Goal: Task Accomplishment & Management: Complete application form

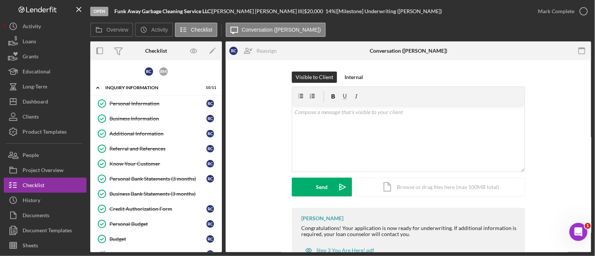
scroll to position [444, 0]
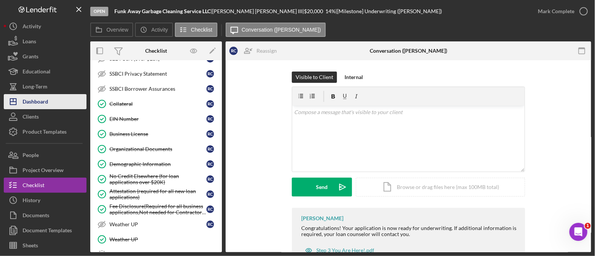
click at [47, 100] on div "Dashboard" at bounding box center [36, 102] width 26 height 17
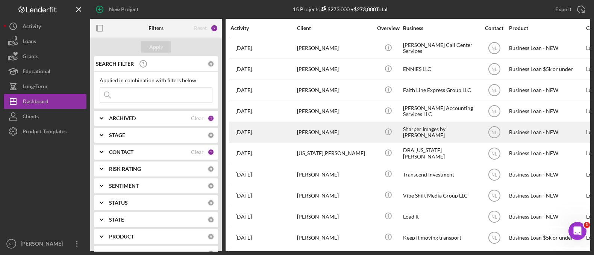
scroll to position [111, 0]
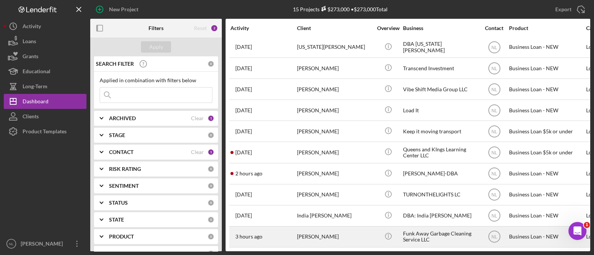
click at [342, 230] on div "[PERSON_NAME]" at bounding box center [334, 237] width 75 height 20
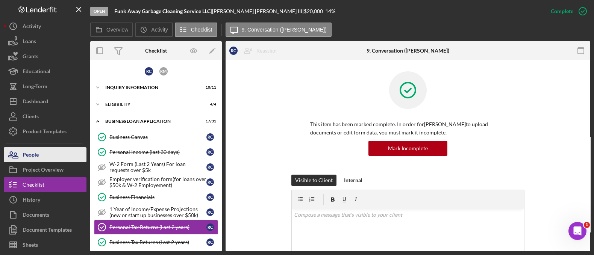
scroll to position [70, 0]
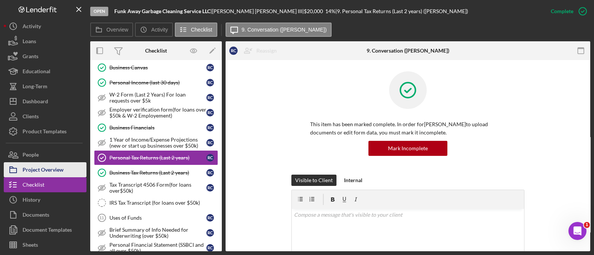
click at [55, 170] on div "Project Overview" at bounding box center [43, 170] width 41 height 17
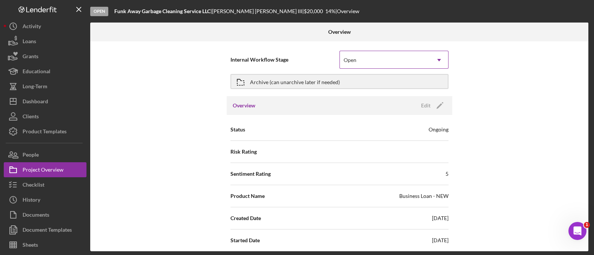
click at [408, 65] on div "Open" at bounding box center [385, 60] width 90 height 17
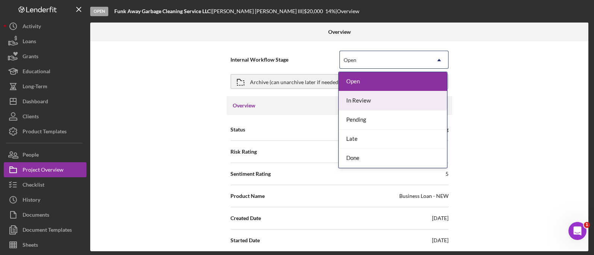
click at [387, 100] on div "In Review" at bounding box center [393, 100] width 108 height 19
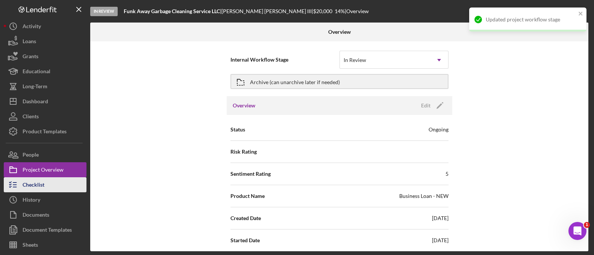
click at [61, 182] on button "Checklist" at bounding box center [45, 185] width 83 height 15
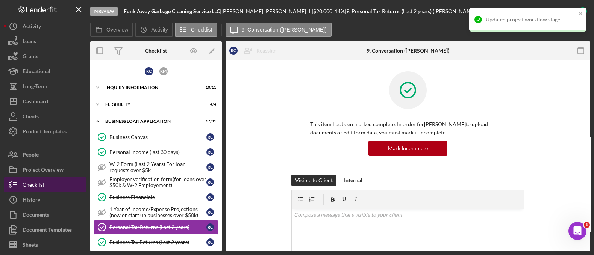
scroll to position [70, 0]
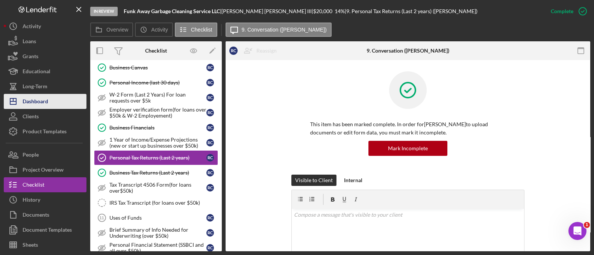
click at [60, 102] on button "Icon/Dashboard Dashboard" at bounding box center [45, 101] width 83 height 15
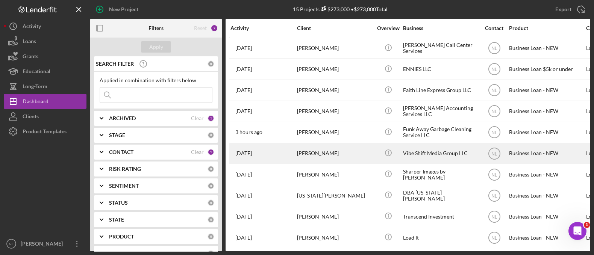
scroll to position [111, 0]
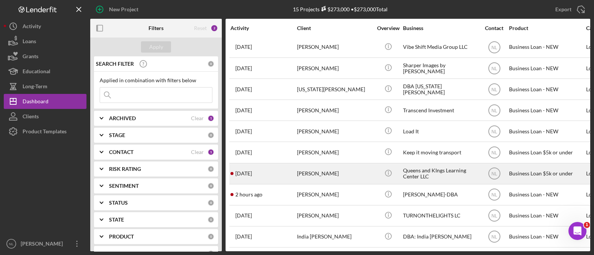
click at [311, 168] on div "[PERSON_NAME]" at bounding box center [334, 174] width 75 height 20
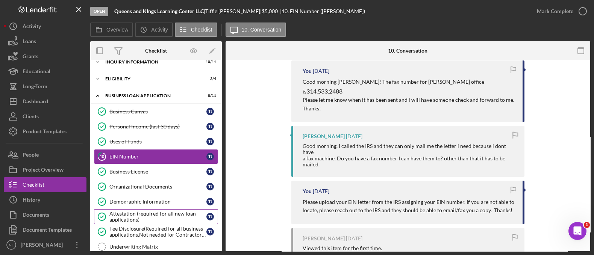
scroll to position [84, 0]
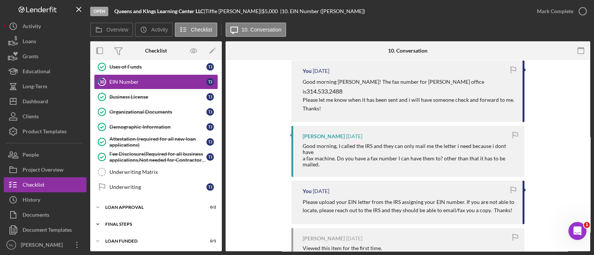
click at [165, 219] on div "Icon/Expander Final Steps 5 / 13" at bounding box center [156, 224] width 132 height 15
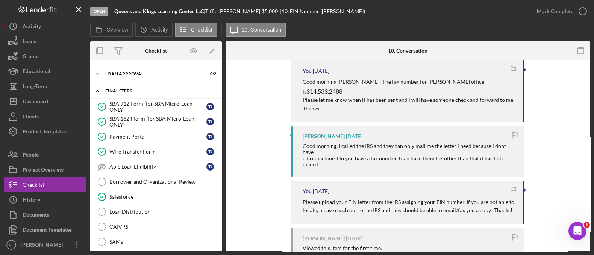
scroll to position [0, 0]
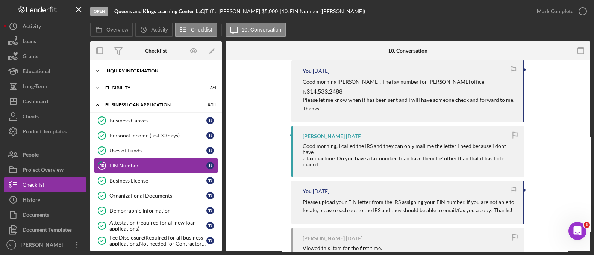
click at [131, 72] on div "INQUIRY INFORMATION" at bounding box center [158, 71] width 107 height 5
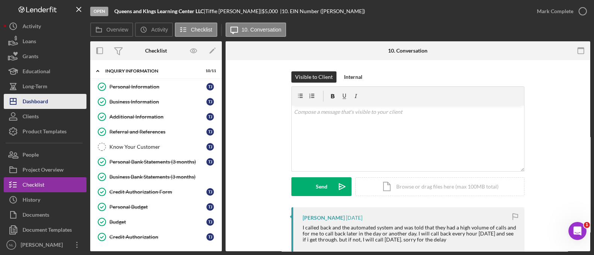
click at [53, 103] on button "Icon/Dashboard Dashboard" at bounding box center [45, 101] width 83 height 15
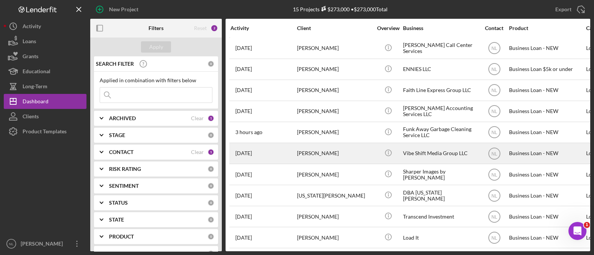
scroll to position [111, 0]
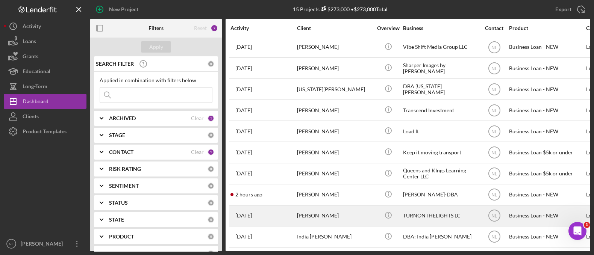
click at [318, 208] on div "[PERSON_NAME]" at bounding box center [334, 216] width 75 height 20
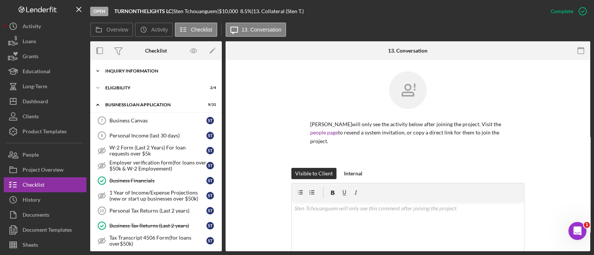
click at [133, 66] on div "Icon/Expander INQUIRY INFORMATION 2 / 11" at bounding box center [156, 71] width 132 height 15
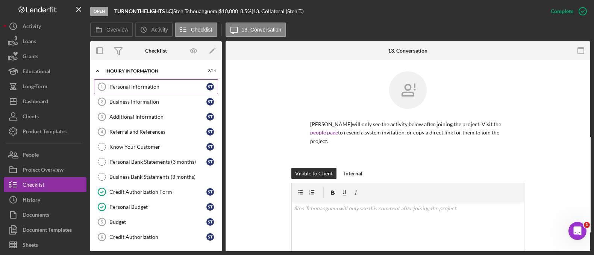
click at [134, 89] on div "Personal Information" at bounding box center [157, 87] width 97 height 6
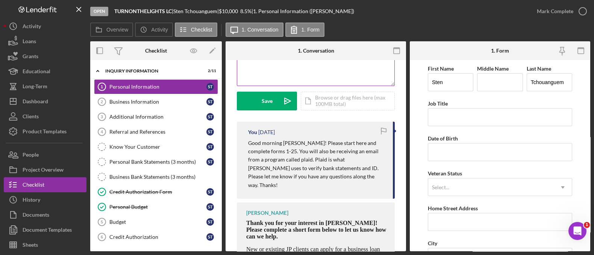
scroll to position [205, 0]
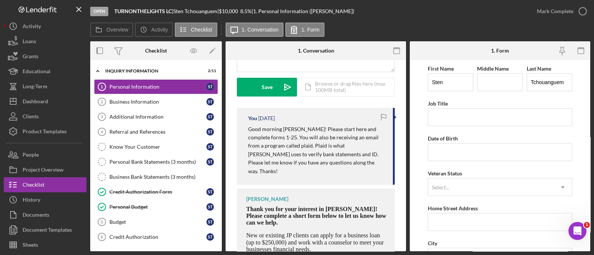
click at [298, 157] on p "Good morning [PERSON_NAME]! Please start here and complete forms 1-25. You will…" at bounding box center [316, 150] width 137 height 50
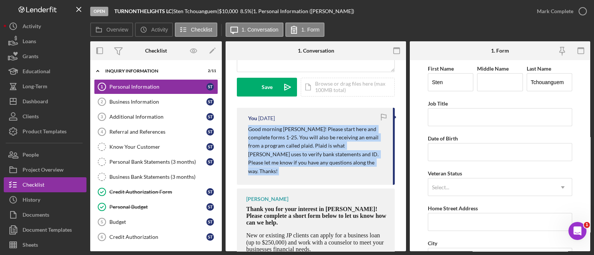
click at [298, 157] on p "Good morning [PERSON_NAME]! Please start here and complete forms 1-25. You will…" at bounding box center [316, 150] width 137 height 50
copy div "Good morning [PERSON_NAME]! Please start here and complete forms 1-25. You will…"
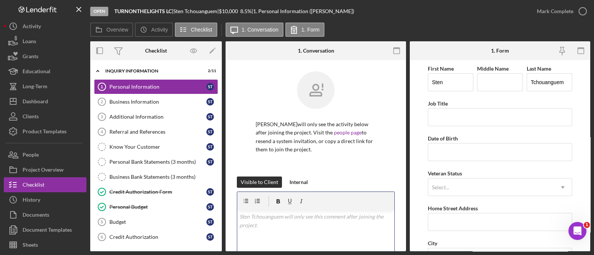
click at [271, 217] on p at bounding box center [316, 217] width 153 height 8
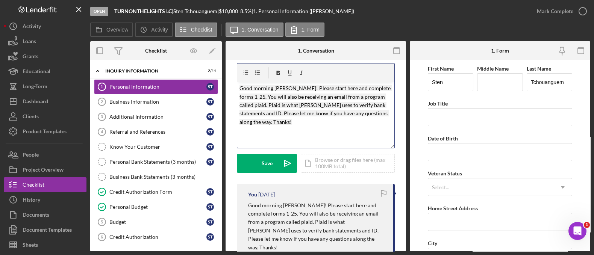
scroll to position [143, 0]
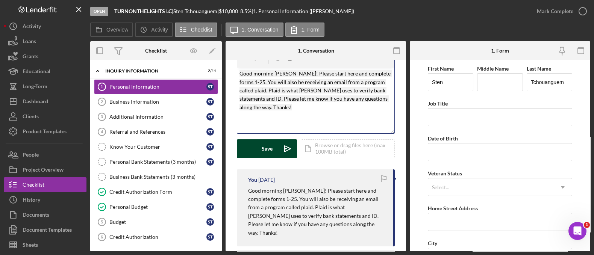
click at [266, 151] on div "Save" at bounding box center [267, 149] width 11 height 19
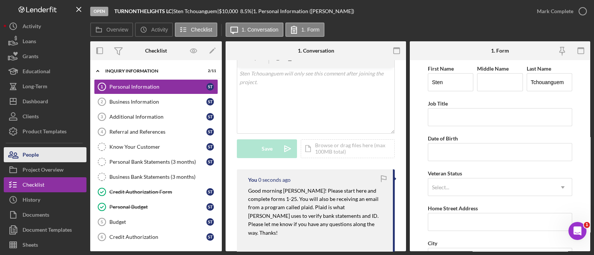
click at [71, 156] on button "People" at bounding box center [45, 154] width 83 height 15
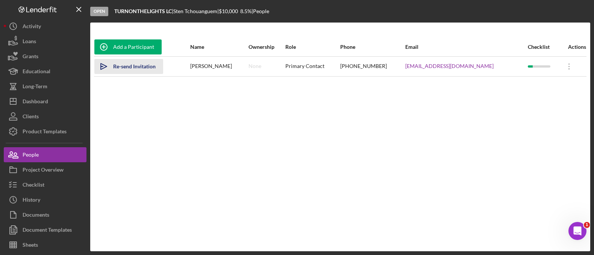
click at [150, 66] on div "Re-send Invitation" at bounding box center [134, 66] width 42 height 15
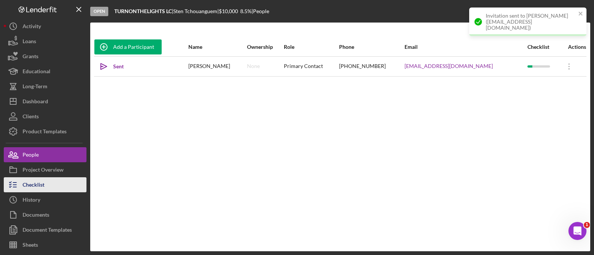
click at [65, 184] on button "Checklist" at bounding box center [45, 185] width 83 height 15
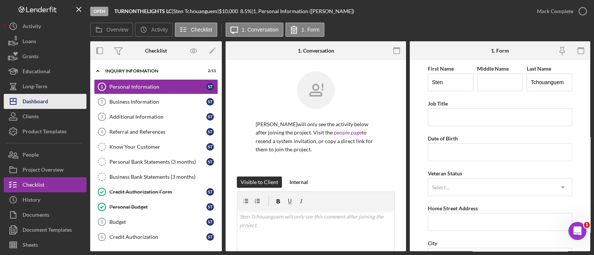
click at [47, 97] on div "Dashboard" at bounding box center [36, 102] width 26 height 17
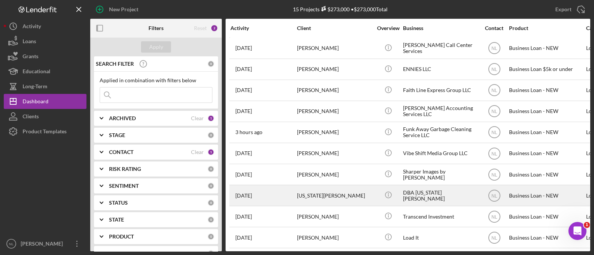
scroll to position [111, 0]
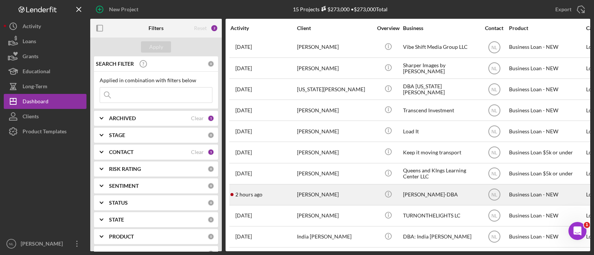
click at [309, 191] on div "[PERSON_NAME]" at bounding box center [334, 195] width 75 height 20
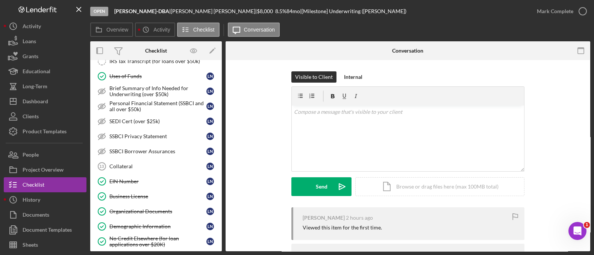
scroll to position [24, 0]
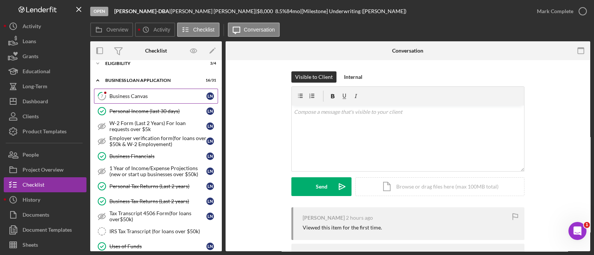
click at [129, 99] on div "Business Canvas" at bounding box center [157, 96] width 97 height 6
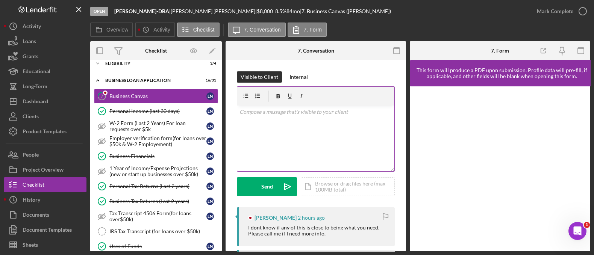
scroll to position [96, 0]
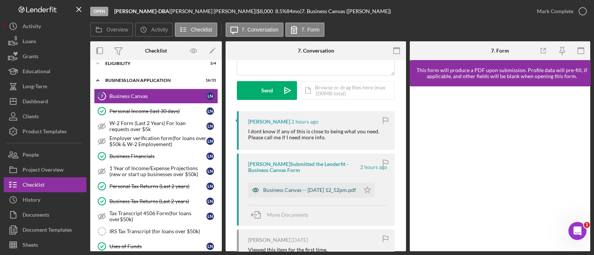
click at [326, 193] on div "Business Canvas -- 2025-09-08 12_52pm.pdf" at bounding box center [309, 190] width 93 height 6
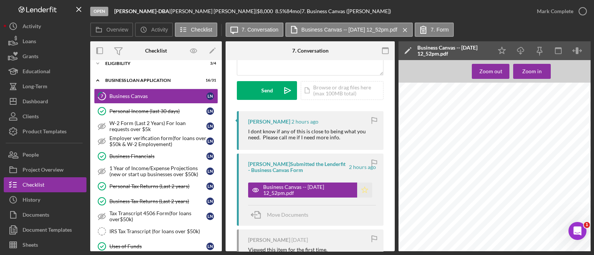
click at [362, 196] on icon "Icon/Star" at bounding box center [364, 190] width 15 height 15
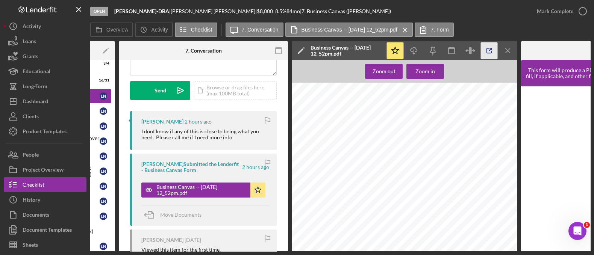
click at [497, 49] on icon "button" at bounding box center [489, 50] width 17 height 17
click at [506, 50] on icon "Icon/Menu Close" at bounding box center [508, 50] width 17 height 17
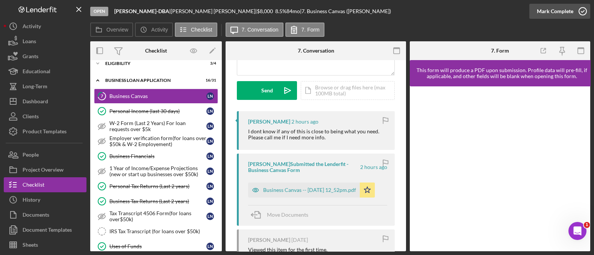
click at [582, 6] on icon "button" at bounding box center [582, 11] width 19 height 19
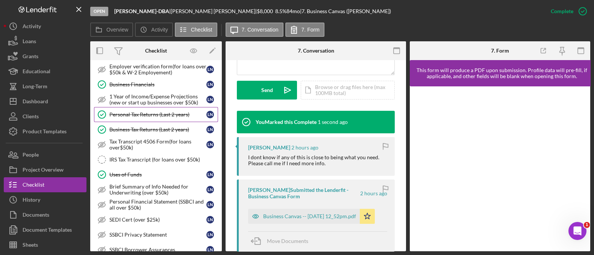
scroll to position [207, 0]
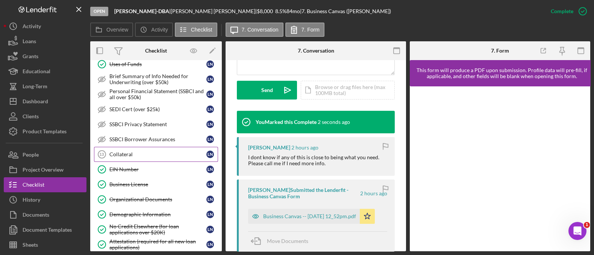
click at [117, 158] on link "Collateral 13 Collateral L N" at bounding box center [156, 154] width 124 height 15
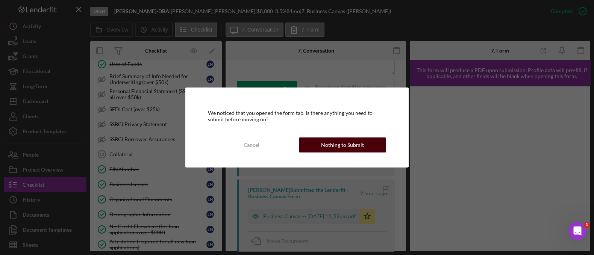
click at [343, 149] on div "Nothing to Submit" at bounding box center [342, 145] width 43 height 15
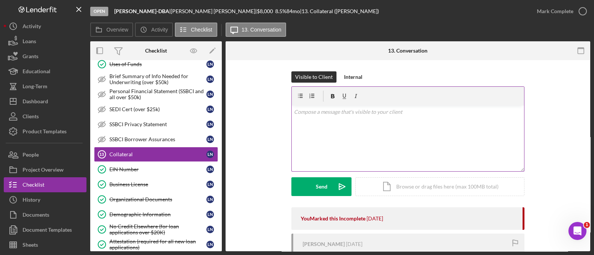
click at [331, 137] on div "v Color teal Color pink Remove color Add row above Add row below Add column bef…" at bounding box center [408, 139] width 232 height 66
click at [324, 135] on div "v Color teal Color pink Remove color Add row above Add row below Add column bef…" at bounding box center [408, 139] width 232 height 66
click at [433, 115] on p "Hey Lynne! would you be able to upload a copy of the title foer" at bounding box center [408, 112] width 228 height 8
click at [440, 112] on p "Hey Lynne! would you be able to upload a copy of the title foer" at bounding box center [408, 112] width 228 height 8
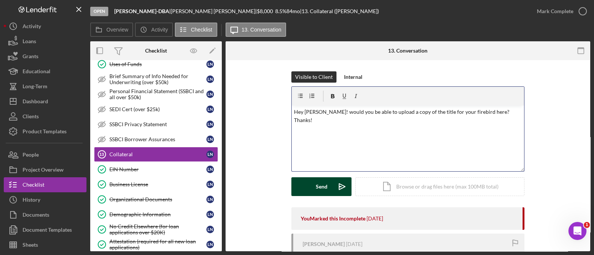
click at [331, 185] on button "Send Icon/icon-invite-send" at bounding box center [321, 187] width 60 height 19
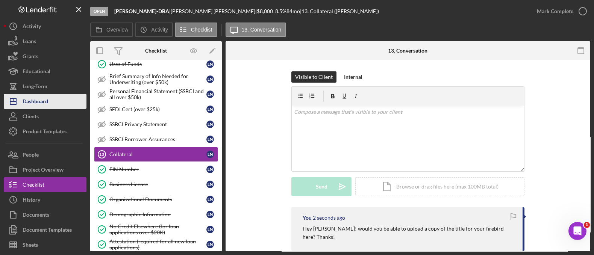
click at [38, 106] on div "Dashboard" at bounding box center [36, 102] width 26 height 17
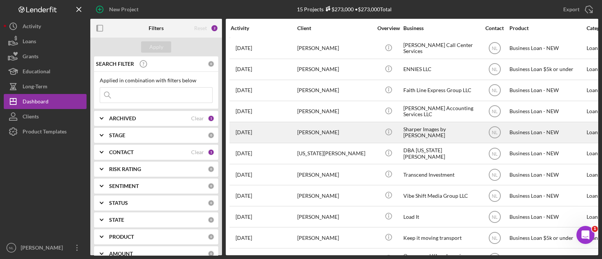
click at [341, 133] on div "[PERSON_NAME]" at bounding box center [334, 133] width 75 height 20
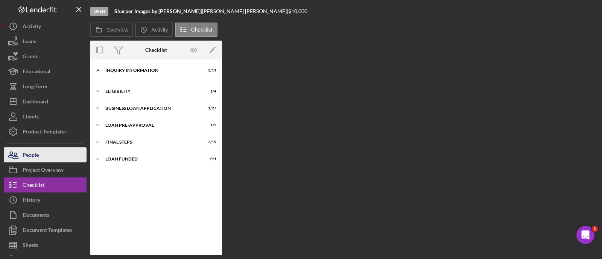
click at [56, 152] on button "People" at bounding box center [45, 154] width 83 height 15
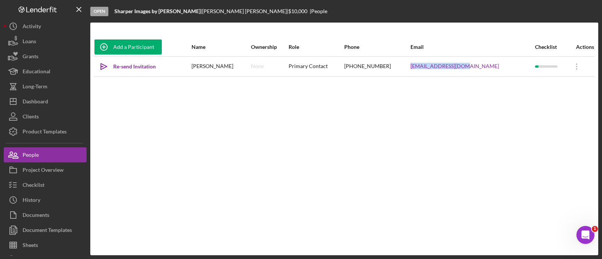
drag, startPoint x: 492, startPoint y: 64, endPoint x: 424, endPoint y: 67, distance: 67.8
click at [424, 67] on tr "Icon/icon-invite-send Re-send Invitation [PERSON_NAME] None Primary Contact [PH…" at bounding box center [344, 66] width 500 height 20
copy tr "[EMAIL_ADDRESS][DOMAIN_NAME]"
click at [70, 186] on button "Checklist" at bounding box center [45, 185] width 83 height 15
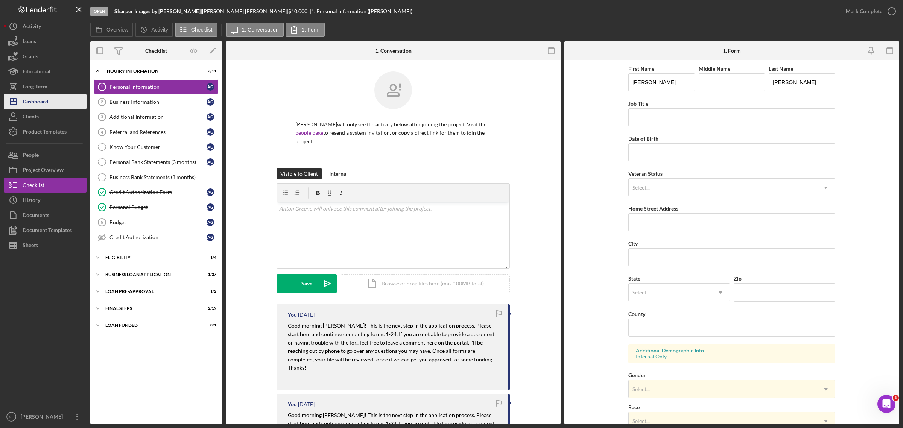
click at [52, 103] on button "Icon/Dashboard Dashboard" at bounding box center [45, 101] width 83 height 15
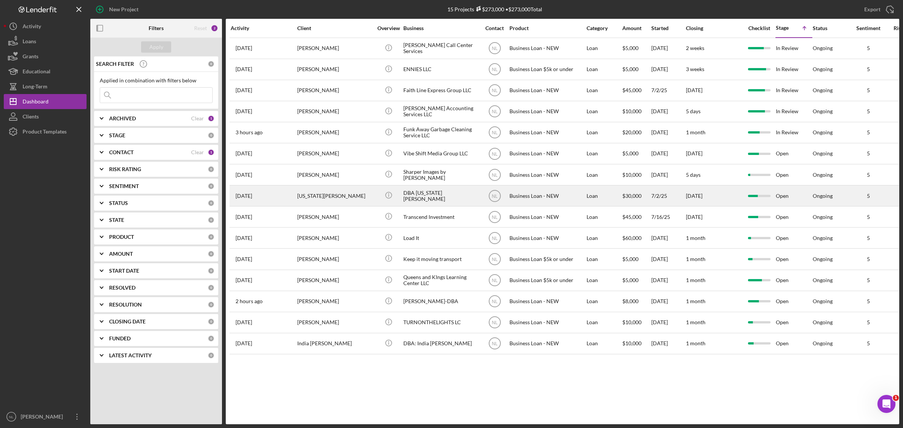
click at [316, 196] on div "[US_STATE][PERSON_NAME]" at bounding box center [334, 196] width 75 height 20
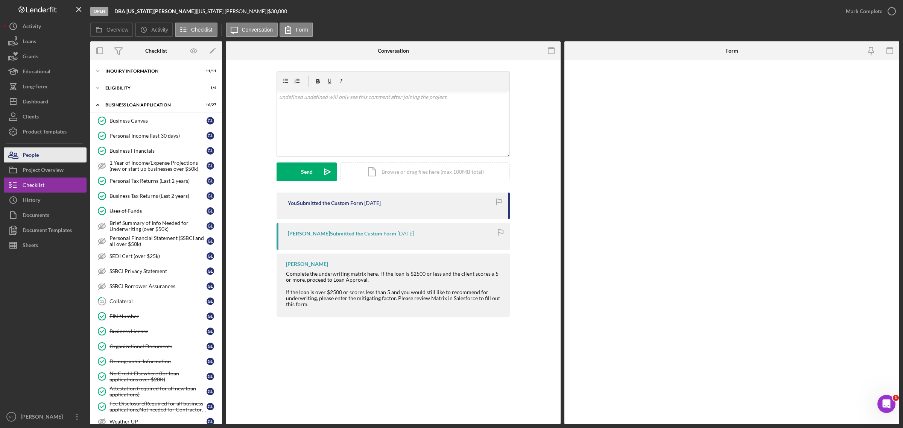
scroll to position [157, 0]
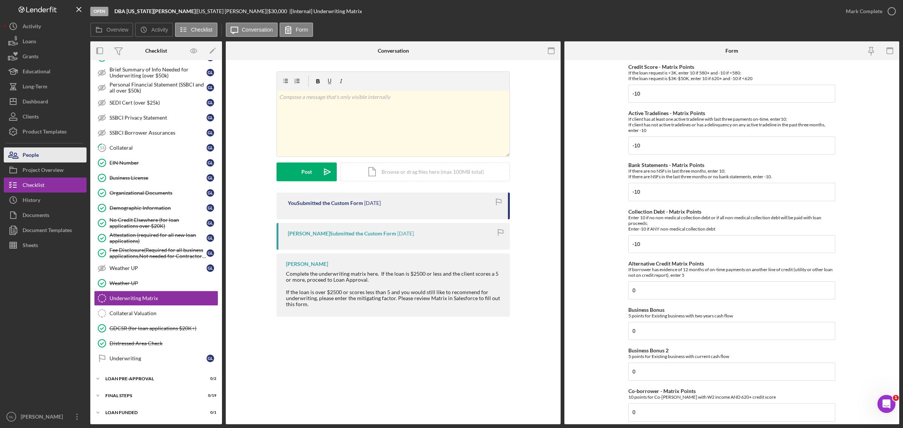
click at [36, 152] on div "People" at bounding box center [31, 155] width 16 height 17
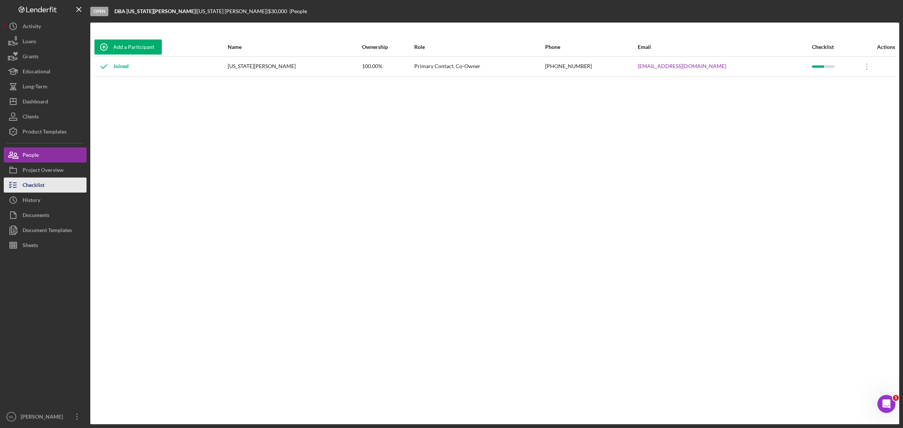
click at [57, 185] on button "Checklist" at bounding box center [45, 185] width 83 height 15
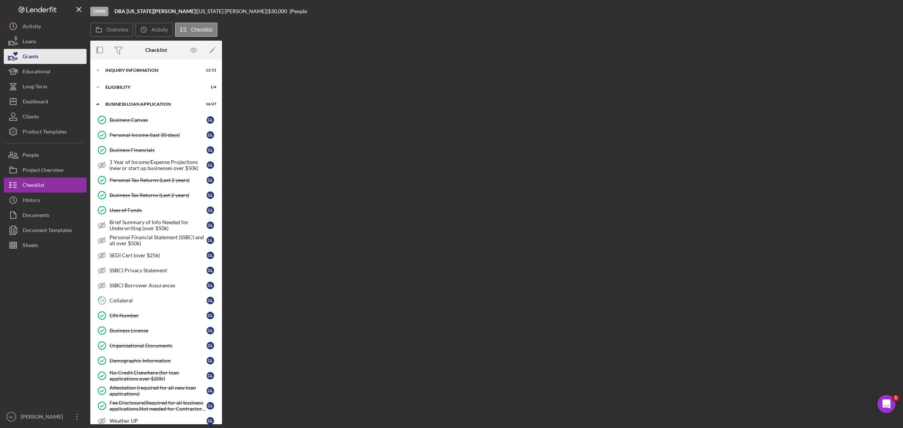
scroll to position [157, 0]
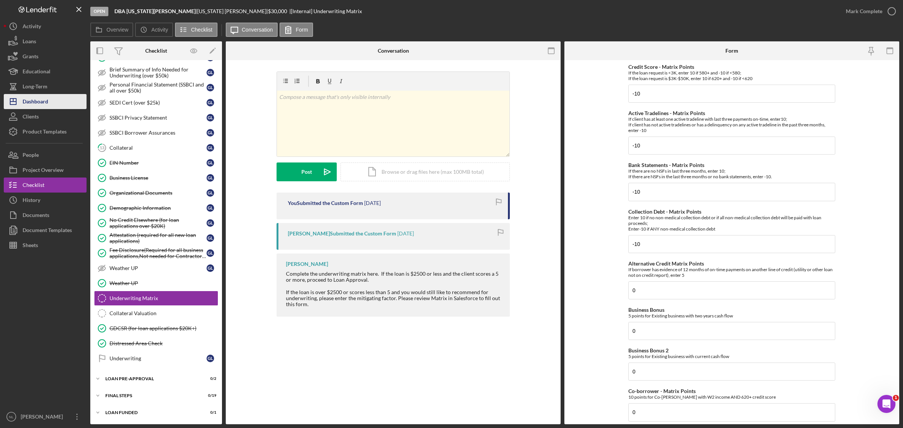
click at [54, 105] on button "Icon/Dashboard Dashboard" at bounding box center [45, 101] width 83 height 15
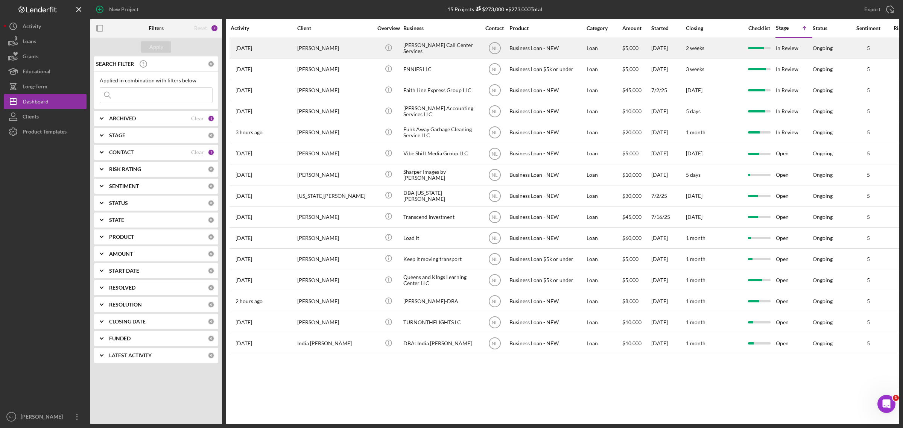
click at [323, 48] on div "[PERSON_NAME]" at bounding box center [334, 48] width 75 height 20
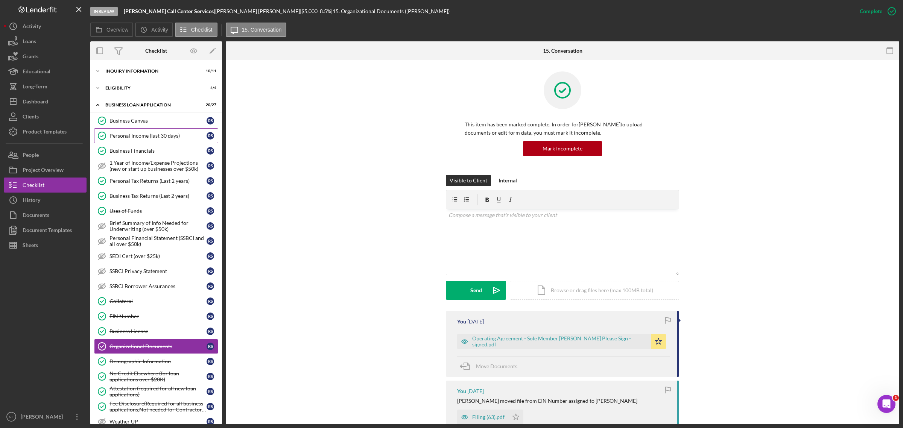
click at [153, 136] on div "Personal Income (last 30 days)" at bounding box center [157, 136] width 97 height 6
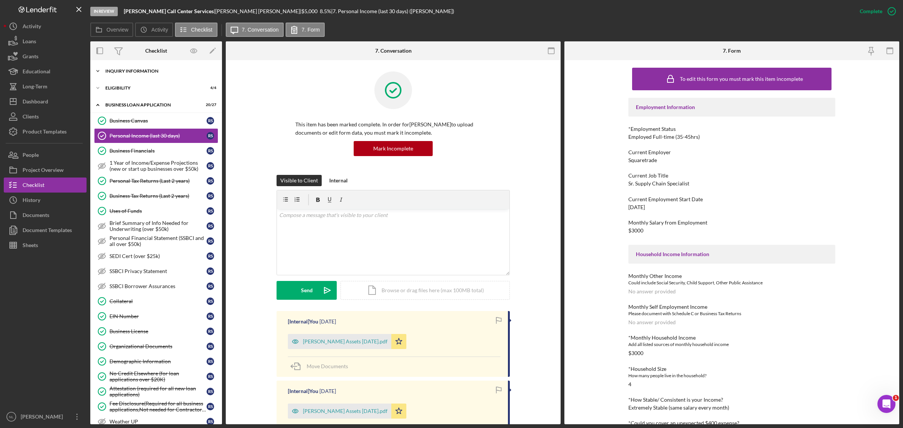
click at [149, 70] on div "INQUIRY INFORMATION" at bounding box center [158, 71] width 107 height 5
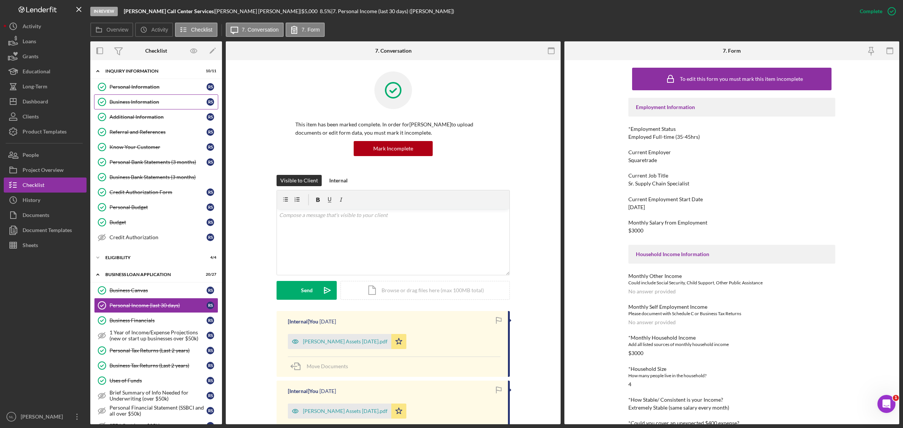
click at [153, 100] on div "Business Information" at bounding box center [157, 102] width 97 height 6
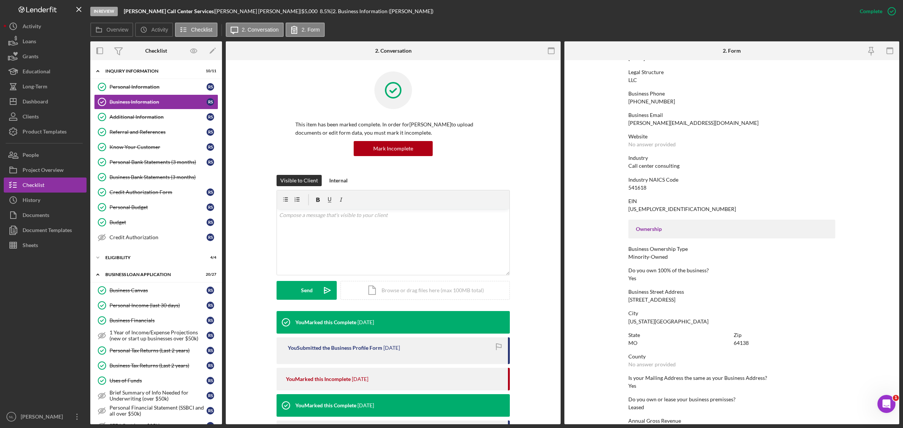
scroll to position [100, 0]
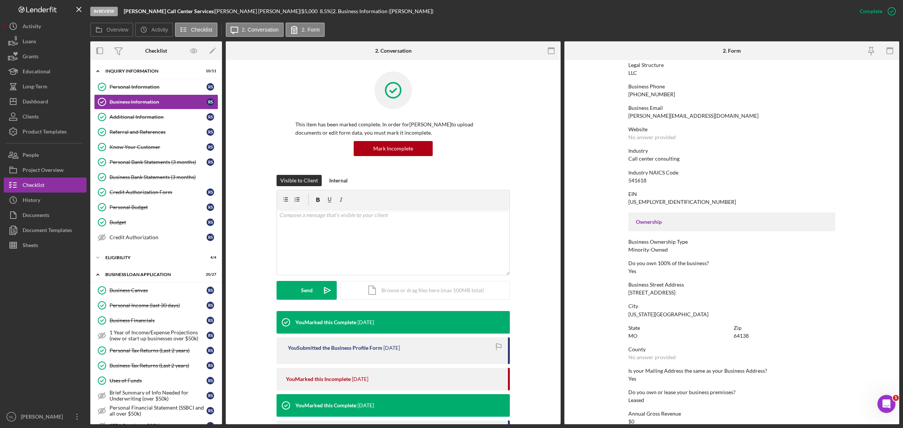
click at [601, 240] on div "Business Ownership Type" at bounding box center [731, 242] width 207 height 6
click at [58, 106] on button "Icon/Dashboard Dashboard" at bounding box center [45, 101] width 83 height 15
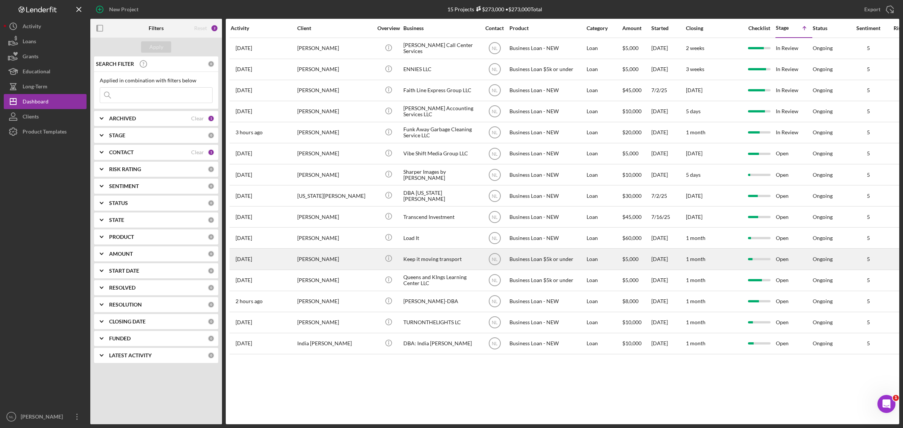
click at [359, 258] on div "[PERSON_NAME]" at bounding box center [334, 259] width 75 height 20
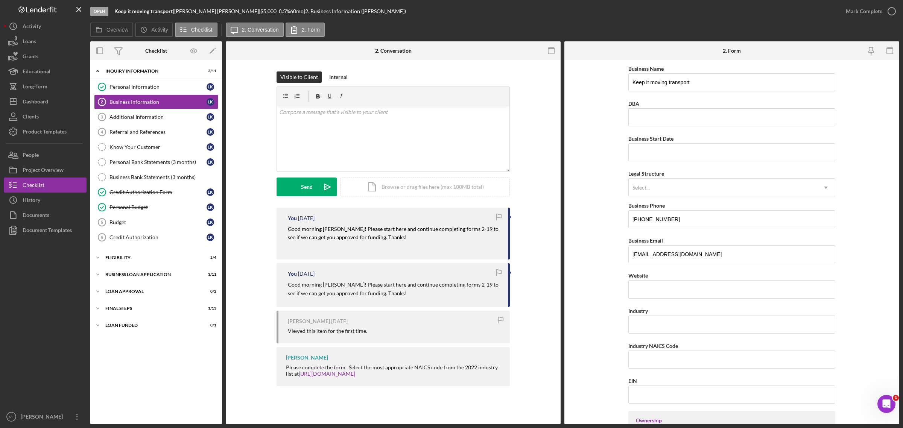
click at [31, 146] on div "Icon/History Activity Loans Grants Educational Long-Term Icon/Dashboard Dashboa…" at bounding box center [45, 221] width 83 height 405
click at [23, 160] on div "People" at bounding box center [31, 155] width 16 height 17
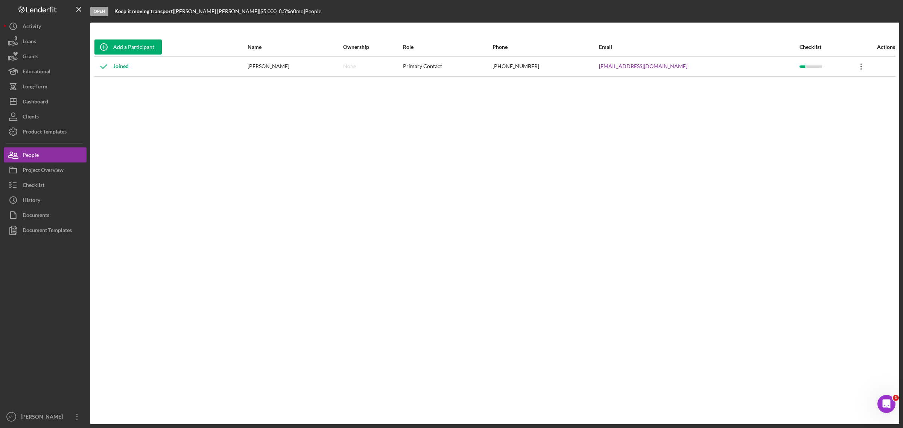
click at [601, 65] on icon "Icon/Overflow" at bounding box center [860, 66] width 19 height 19
click at [601, 85] on div "Icon/Edit Edit" at bounding box center [820, 85] width 83 height 15
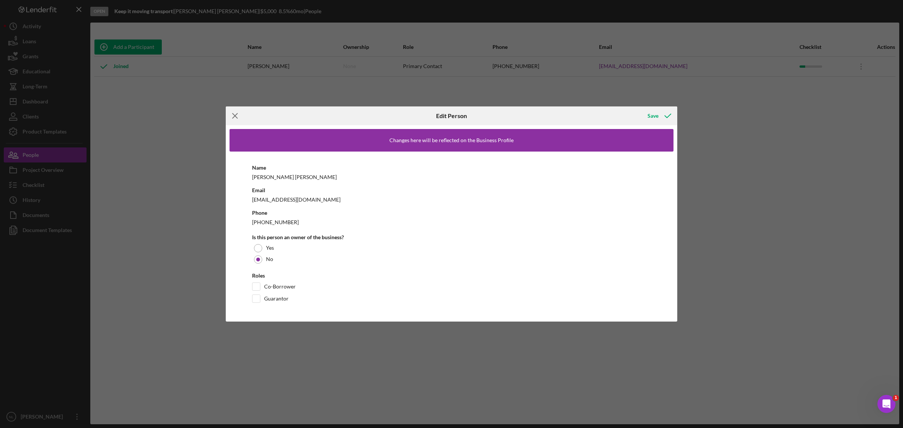
click at [234, 118] on icon "Icon/Menu Close" at bounding box center [235, 115] width 19 height 19
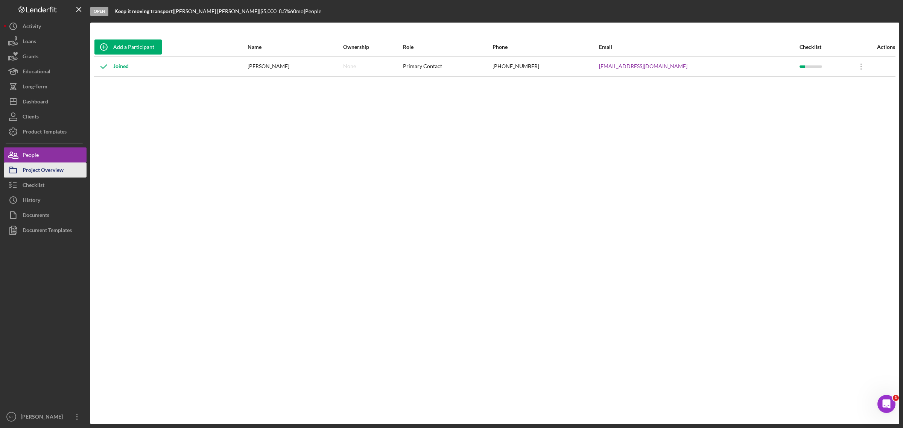
click at [65, 168] on button "Project Overview" at bounding box center [45, 169] width 83 height 15
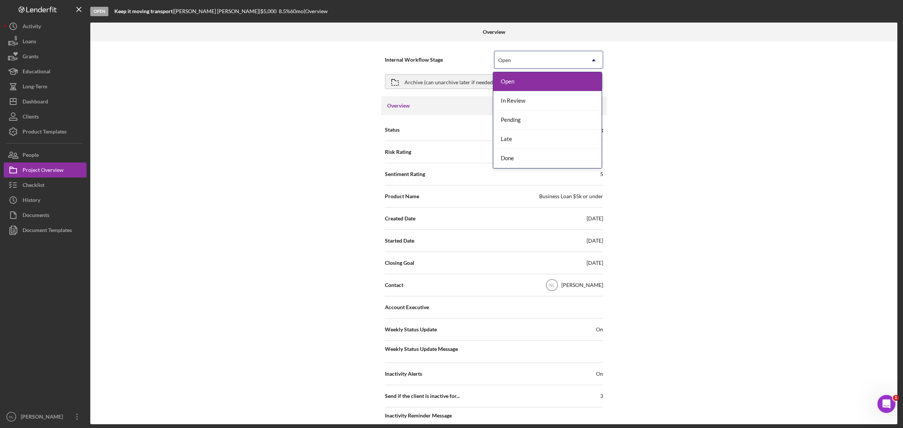
click at [514, 65] on div "Open" at bounding box center [539, 60] width 90 height 17
click at [524, 161] on div "Done" at bounding box center [547, 158] width 108 height 19
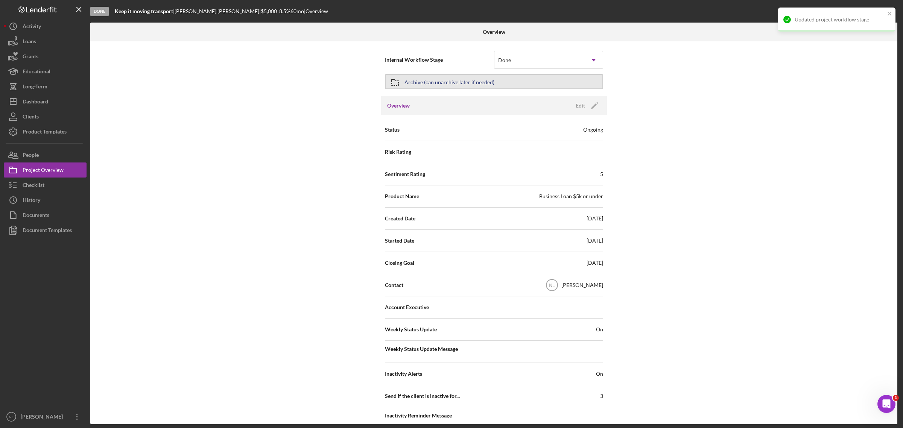
click at [489, 83] on div "Archive (can unarchive later if needed)" at bounding box center [449, 82] width 90 height 14
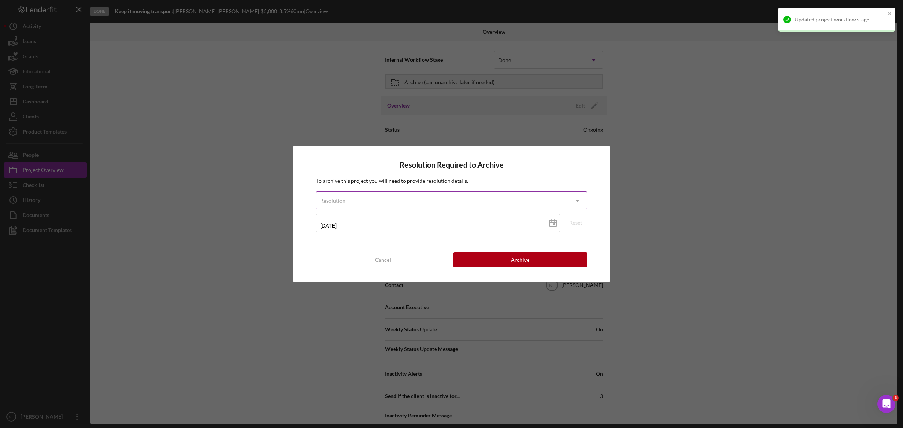
click at [384, 200] on div "Resolution" at bounding box center [442, 200] width 252 height 17
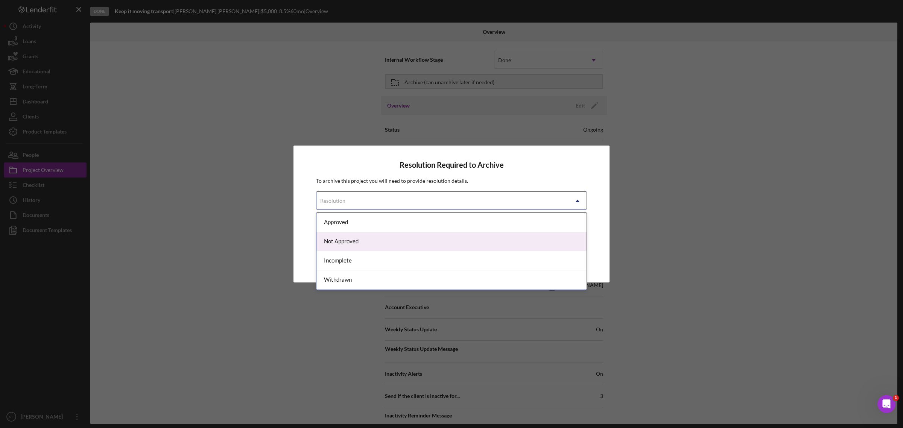
click at [343, 241] on div "Not Approved" at bounding box center [451, 241] width 270 height 19
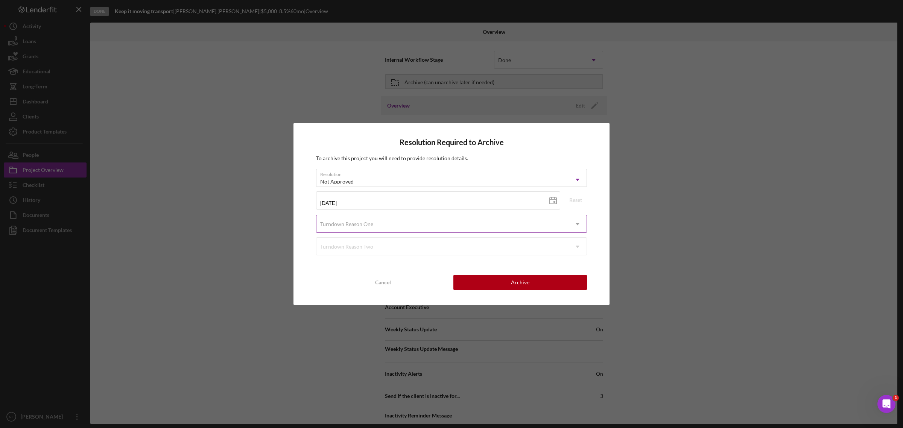
click at [359, 226] on div "Turndown Reason One" at bounding box center [346, 224] width 53 height 6
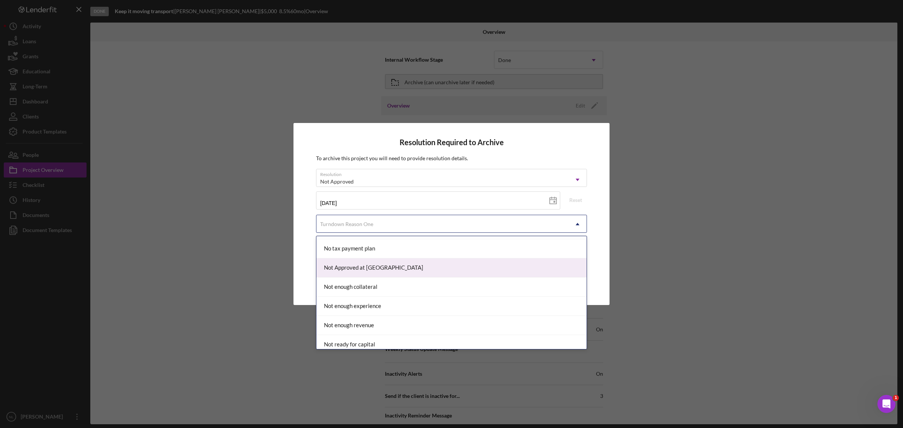
scroll to position [523, 0]
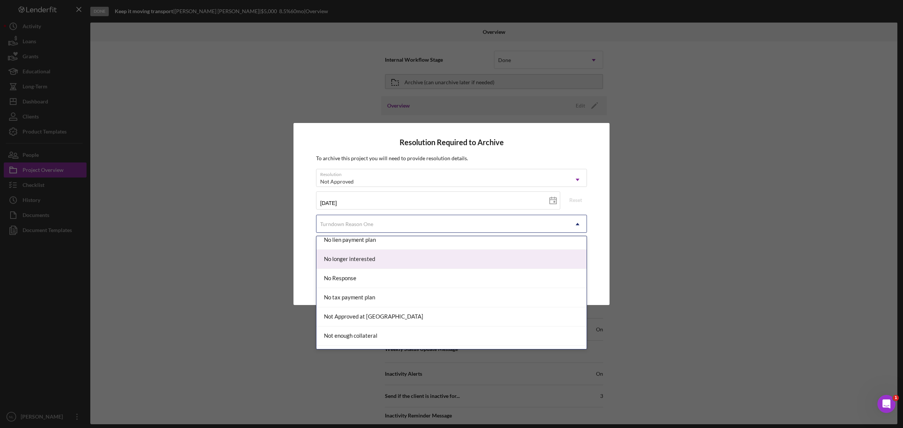
click at [390, 258] on div "No longer interested" at bounding box center [451, 259] width 270 height 19
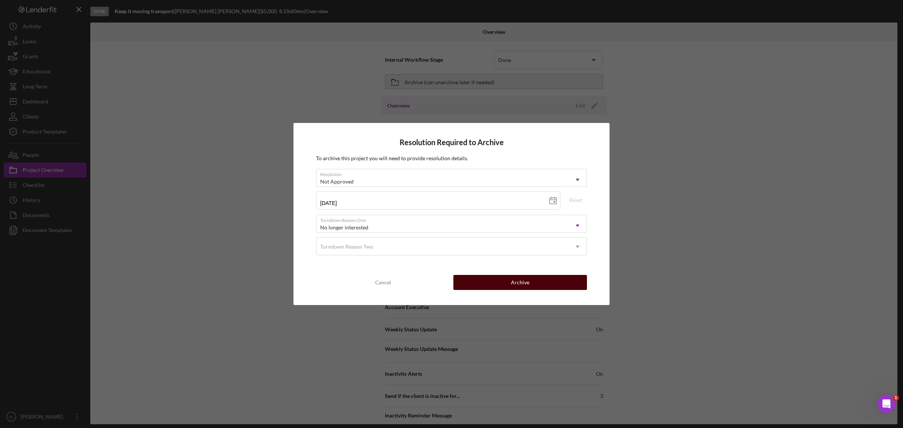
click at [477, 258] on button "Archive" at bounding box center [520, 282] width 134 height 15
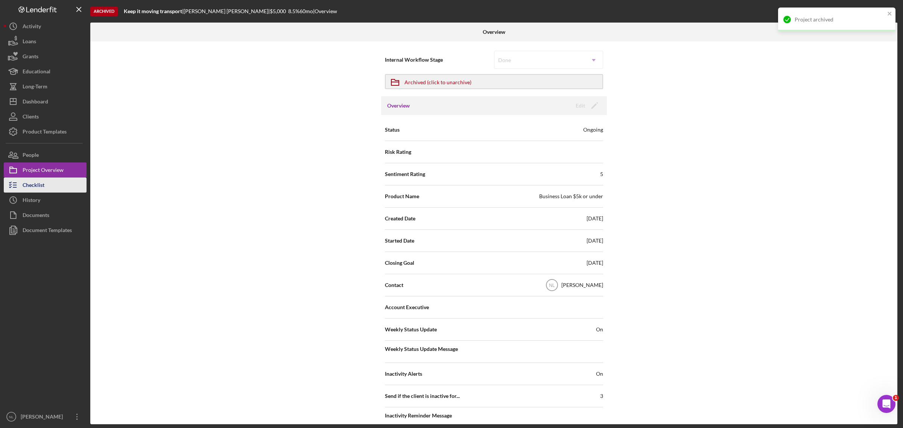
click at [39, 189] on div "Checklist" at bounding box center [34, 186] width 22 height 17
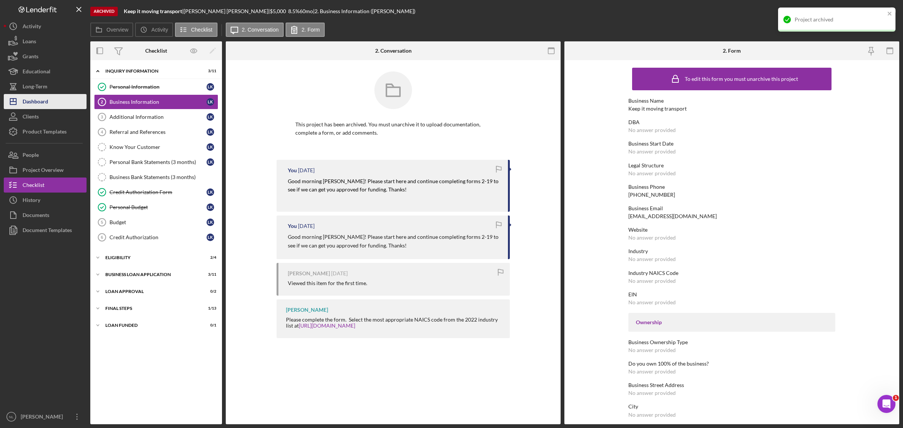
click at [42, 97] on div "Dashboard" at bounding box center [36, 102] width 26 height 17
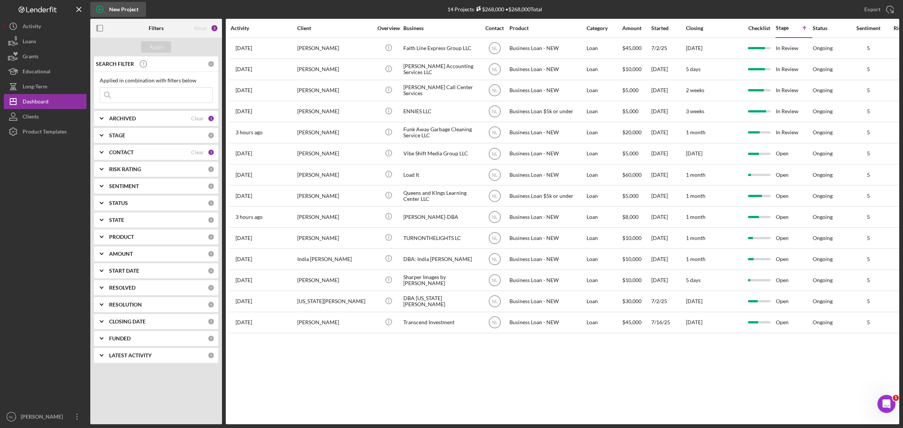
click at [109, 6] on div "New Project" at bounding box center [123, 9] width 29 height 15
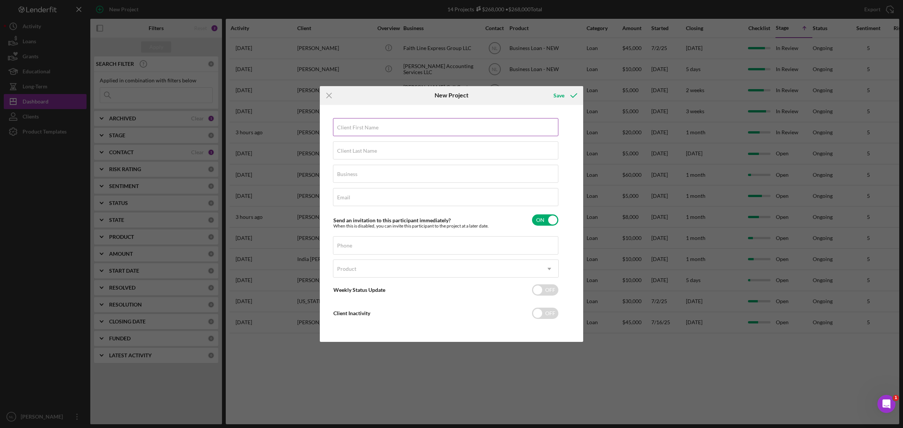
click at [351, 124] on label "Client First Name" at bounding box center [357, 127] width 41 height 6
click at [351, 124] on input "Client First Name" at bounding box center [445, 127] width 225 height 18
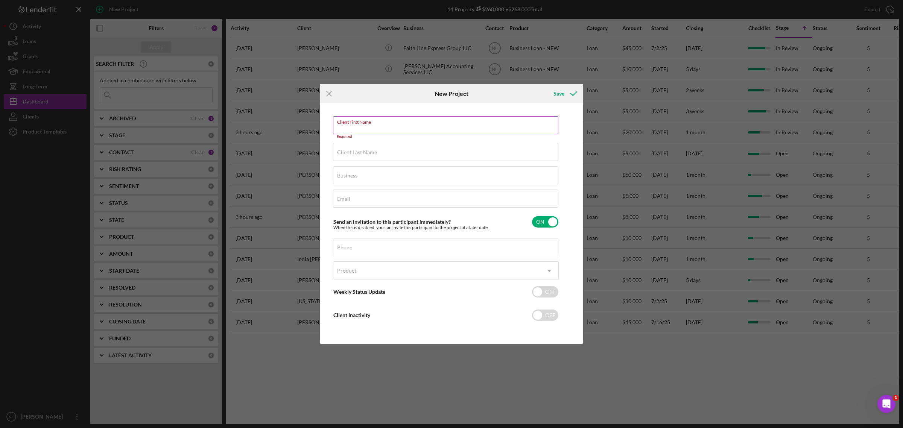
click at [354, 129] on input "Client First Name" at bounding box center [445, 125] width 225 height 18
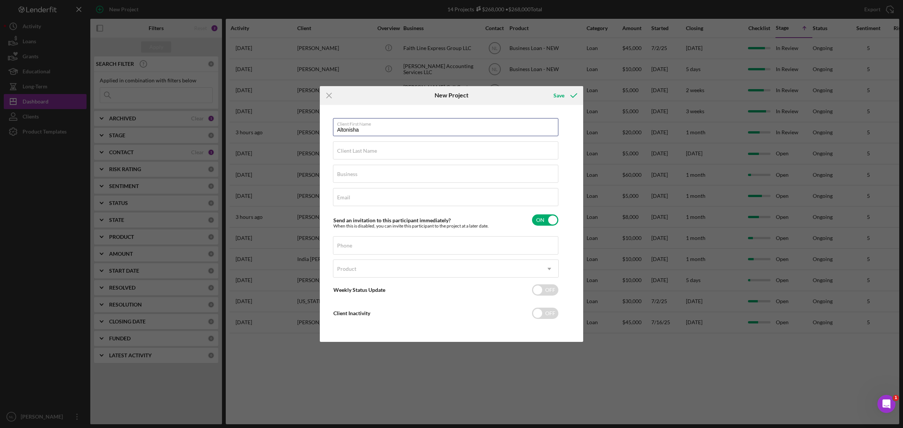
type input "Altonisha"
click at [358, 150] on label "Client Last Name" at bounding box center [357, 151] width 40 height 6
click at [358, 150] on input "Client Last Name" at bounding box center [445, 150] width 225 height 18
type input "[PERSON_NAME]"
click at [357, 175] on label "Business" at bounding box center [347, 174] width 20 height 6
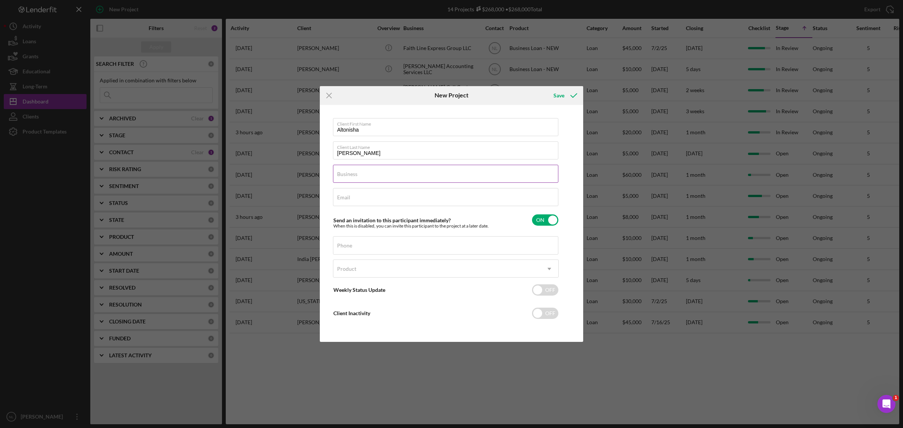
click at [357, 175] on input "Business" at bounding box center [445, 174] width 225 height 18
paste input "Vein Vibez LLC"
type input "Vein Vibez LLC"
click at [365, 200] on input "Email" at bounding box center [445, 197] width 225 height 18
paste input "[EMAIL_ADDRESS][DOMAIN_NAME]"
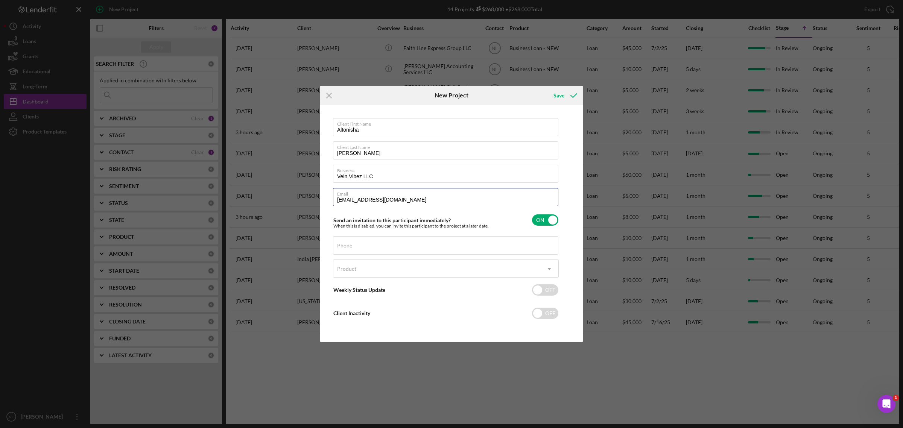
type input "[EMAIL_ADDRESS][DOMAIN_NAME]"
click at [348, 244] on label "Phone" at bounding box center [344, 246] width 15 height 6
click at [348, 244] on input "Phone" at bounding box center [445, 245] width 225 height 18
drag, startPoint x: 348, startPoint y: 244, endPoint x: 338, endPoint y: 248, distance: 11.5
click at [338, 248] on label "Phone" at bounding box center [344, 246] width 15 height 6
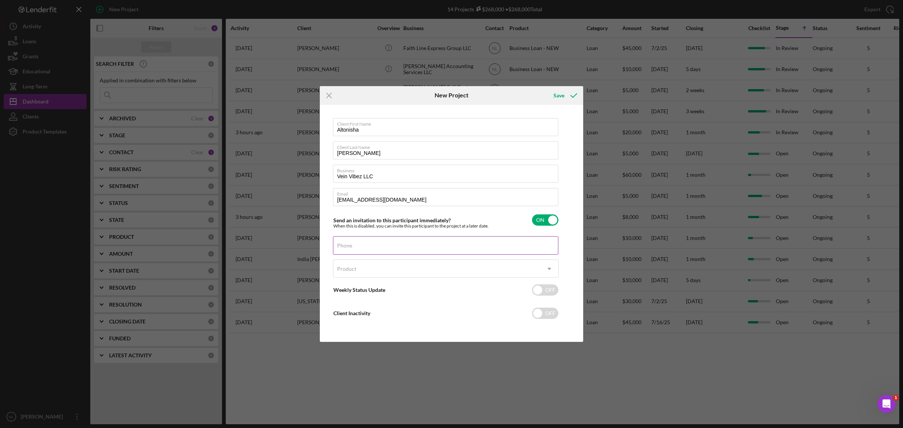
click at [338, 248] on input "Phone" at bounding box center [445, 245] width 225 height 18
paste input "[PHONE_NUMBER]"
type input "[PHONE_NUMBER]"
click at [357, 258] on div "Product" at bounding box center [436, 268] width 207 height 17
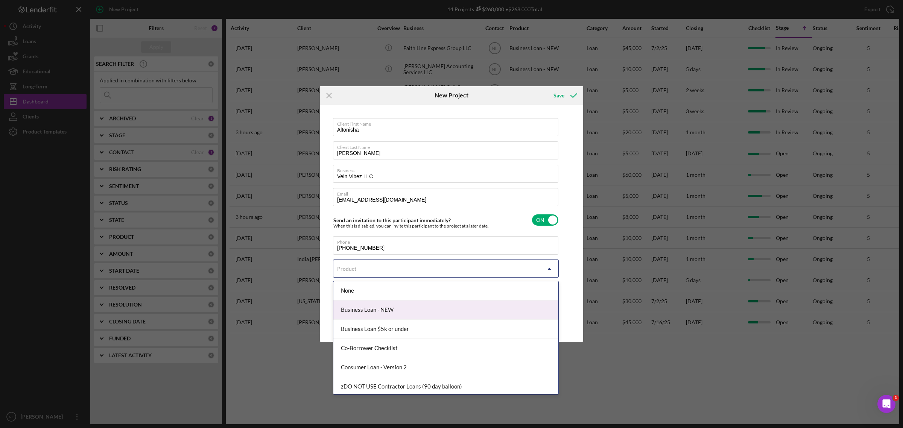
click at [373, 258] on div "Business Loan - NEW" at bounding box center [445, 309] width 225 height 19
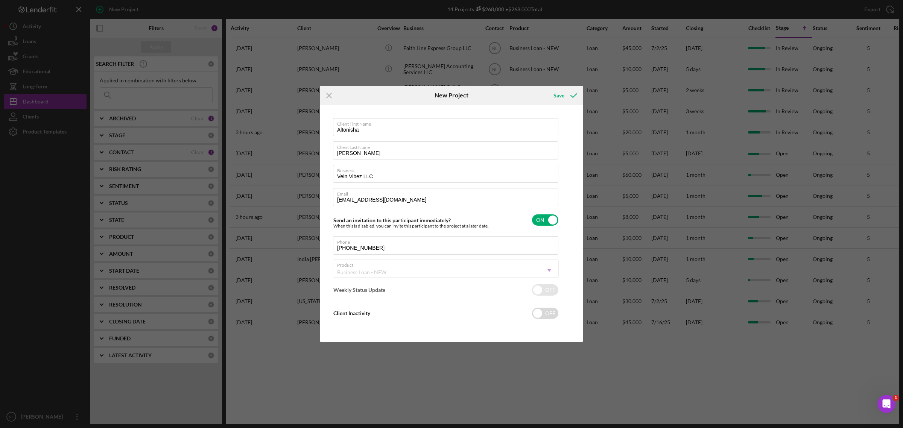
checkbox input "true"
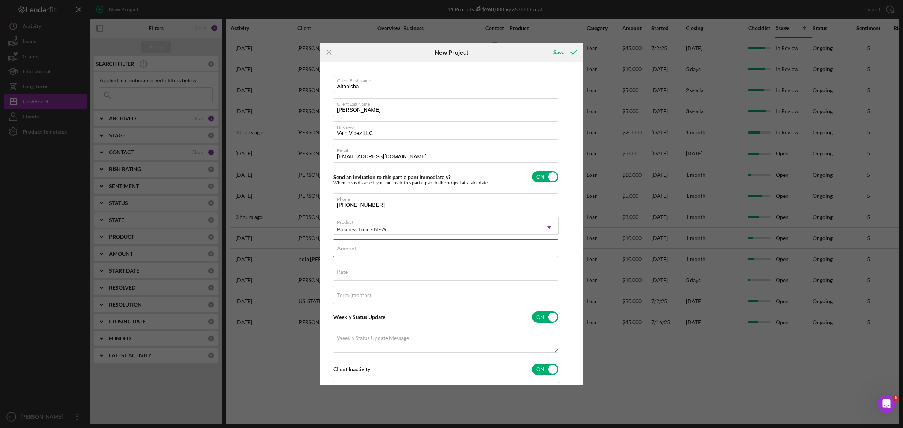
click at [353, 257] on input "Amount" at bounding box center [445, 248] width 225 height 18
type input "$7,500"
click at [542, 174] on input "checkbox" at bounding box center [545, 176] width 26 height 11
checkbox input "false"
click at [559, 50] on div "Save" at bounding box center [558, 52] width 11 height 15
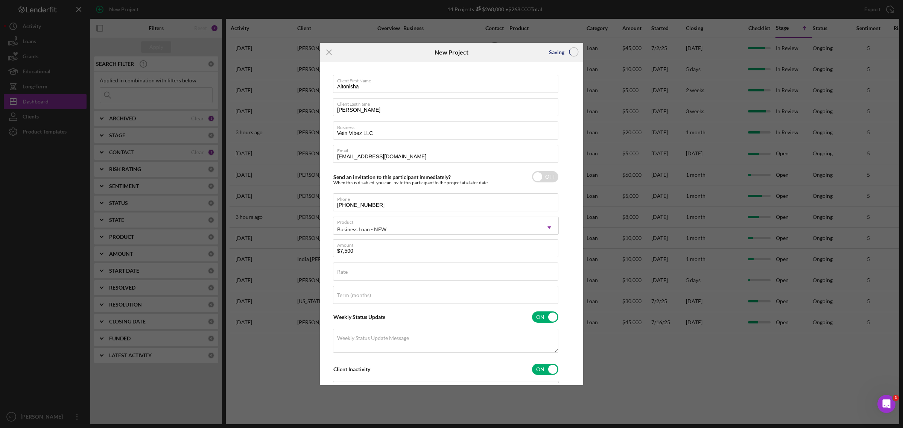
checkbox input "true"
checkbox input "false"
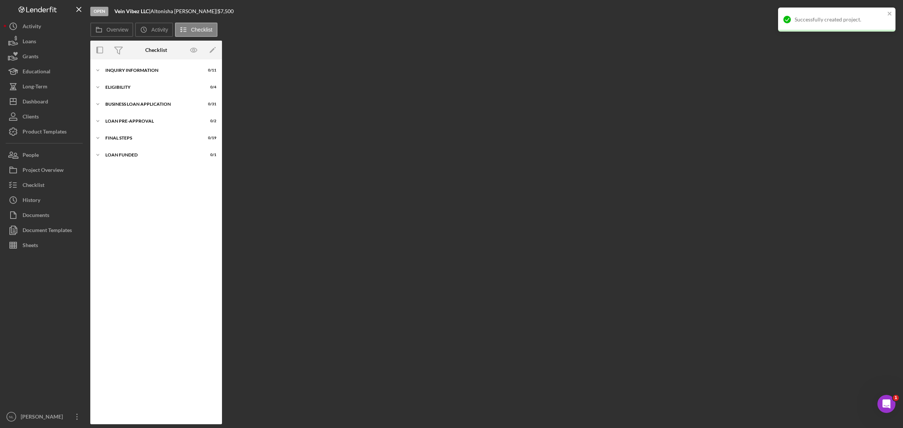
click at [162, 78] on div "Icon/Expander INQUIRY INFORMATION 0 / 11" at bounding box center [156, 70] width 132 height 15
click at [149, 73] on div "Icon/Expander INQUIRY INFORMATION 0 / 11" at bounding box center [156, 70] width 132 height 15
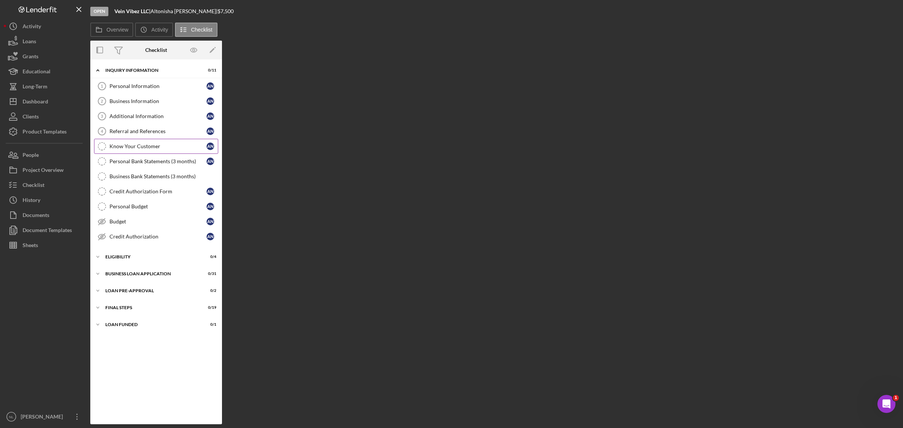
click at [142, 147] on div "Know Your Customer" at bounding box center [157, 146] width 97 height 6
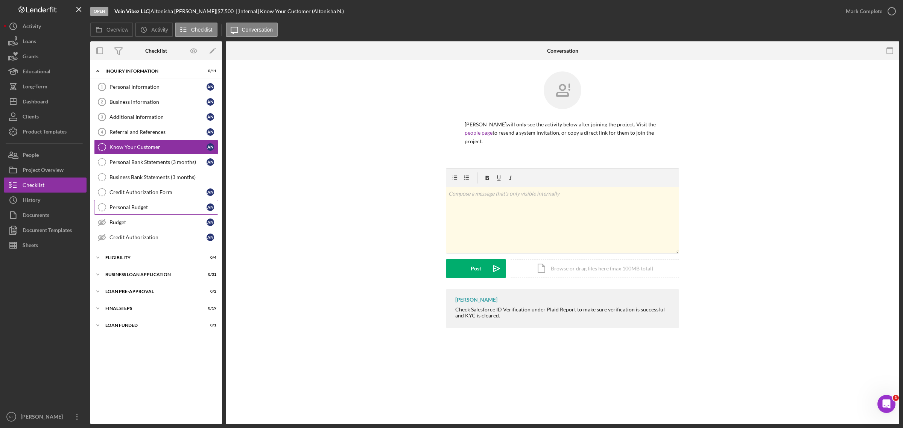
click at [134, 210] on div "Personal Budget" at bounding box center [157, 207] width 97 height 6
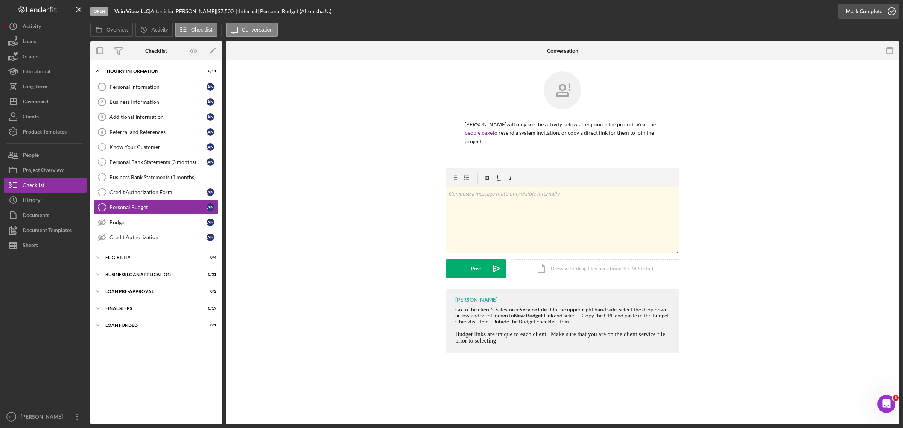
click at [601, 8] on div "Mark Complete" at bounding box center [863, 11] width 36 height 15
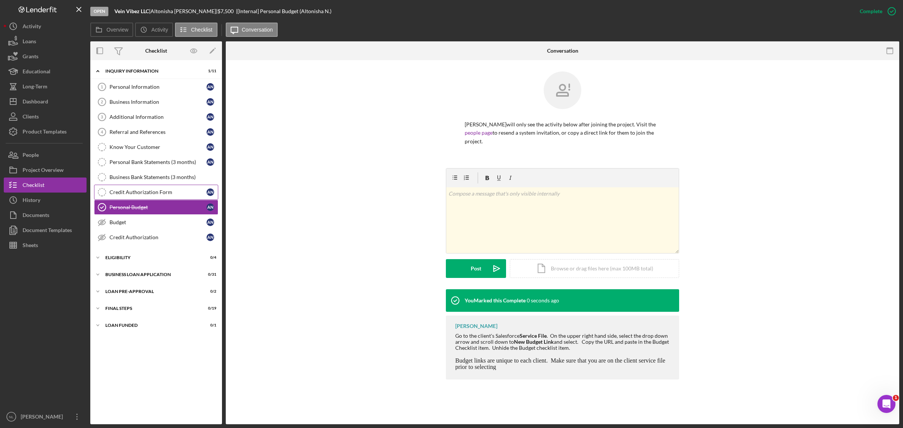
click at [184, 188] on link "Credit Authorization Form Credit Authorization Form A N" at bounding box center [156, 192] width 124 height 15
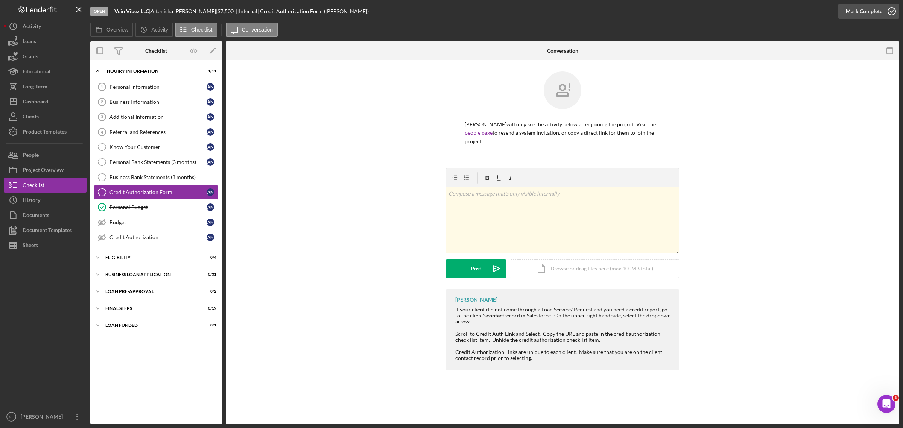
click at [601, 10] on div "Mark Complete" at bounding box center [863, 11] width 36 height 15
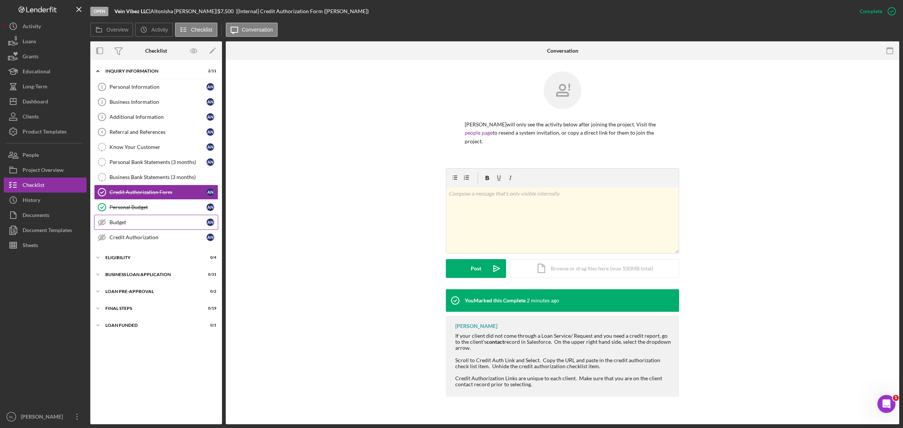
click at [128, 221] on div "Budget" at bounding box center [157, 222] width 97 height 6
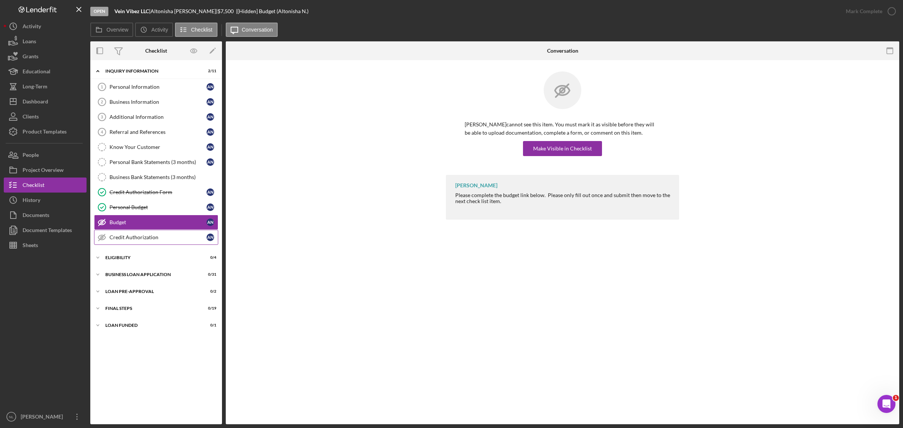
click at [155, 233] on link "Credit Authorization Credit Authorization A N" at bounding box center [156, 237] width 124 height 15
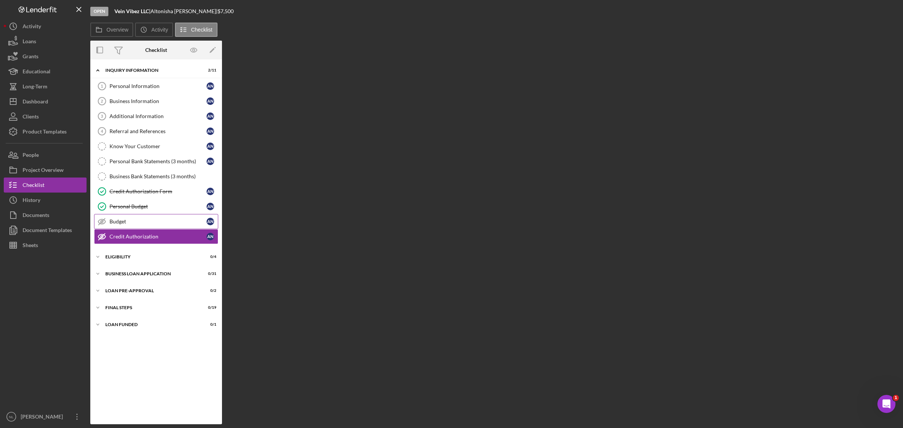
click at [153, 225] on div "Budget" at bounding box center [157, 221] width 97 height 6
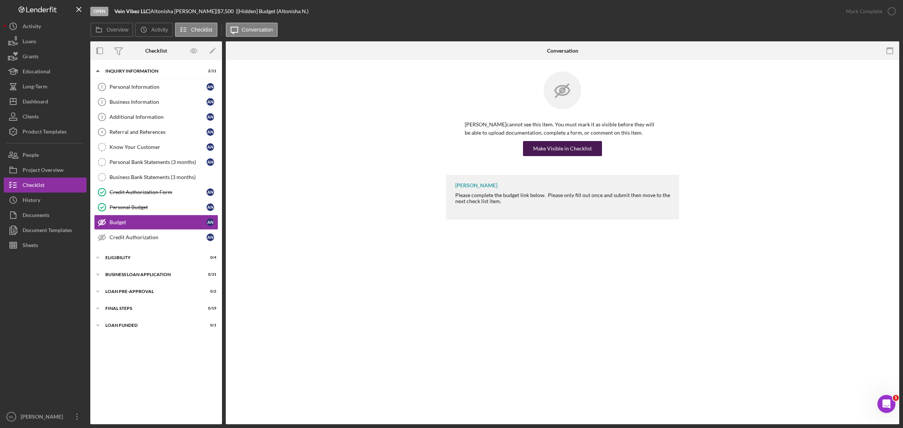
click at [558, 155] on div "Make Visible in Checklist" at bounding box center [562, 148] width 59 height 15
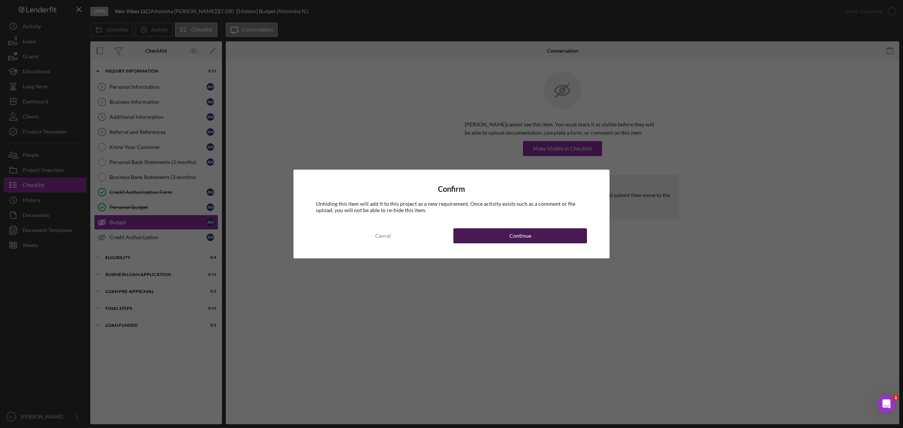
click at [533, 243] on button "Continue" at bounding box center [520, 235] width 134 height 15
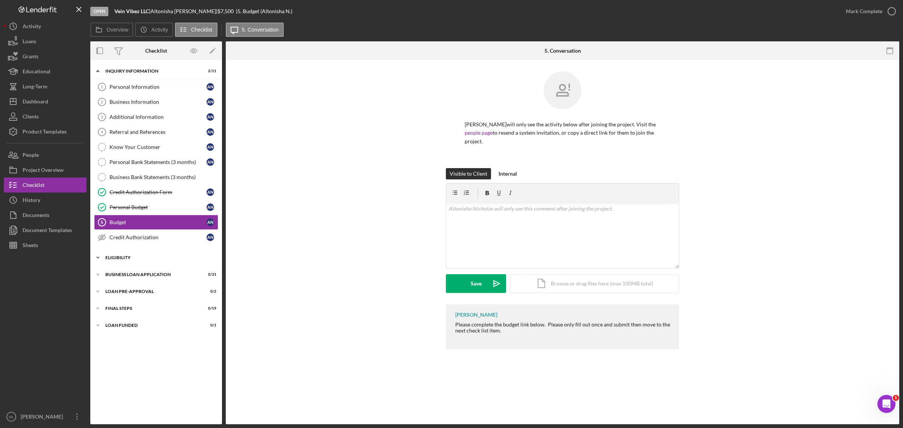
click at [162, 258] on div "Icon/Expander ELIGIBILITY 0 / 4" at bounding box center [156, 257] width 132 height 15
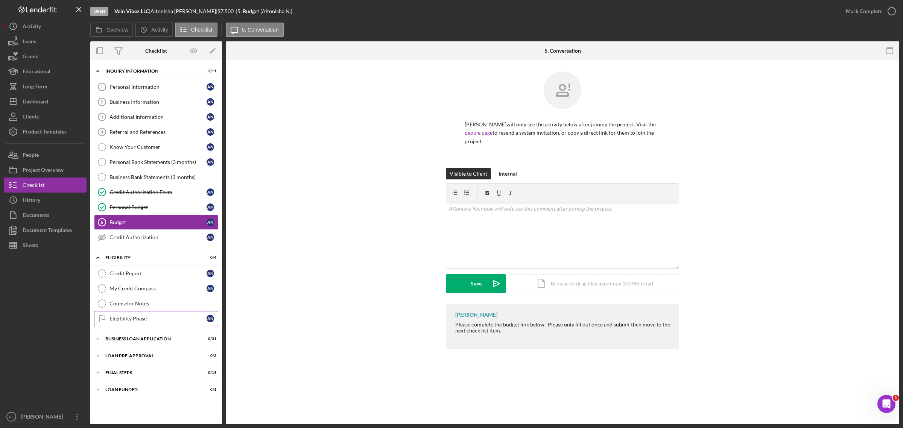
click at [162, 258] on div "Eligibility Phase" at bounding box center [157, 319] width 97 height 6
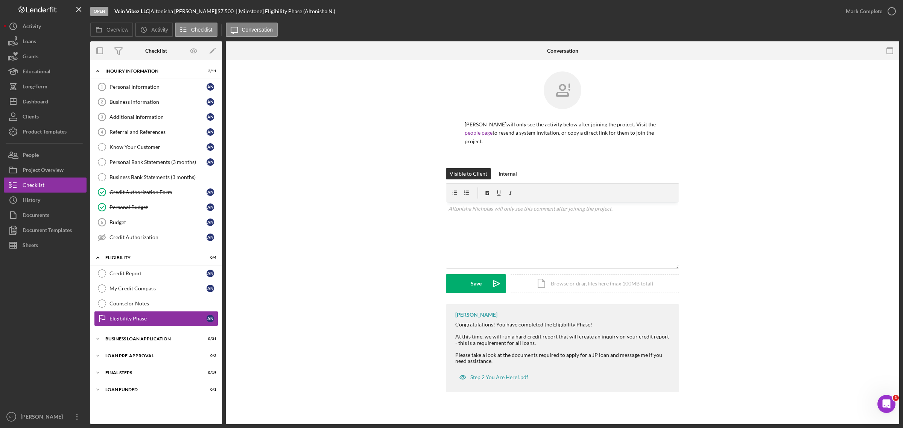
click at [601, 1] on div "Mark Complete" at bounding box center [868, 11] width 61 height 23
click at [601, 20] on div "Mark Complete" at bounding box center [868, 11] width 61 height 23
click at [601, 21] on div "Mark Complete" at bounding box center [868, 11] width 61 height 23
click at [601, 15] on div "Mark Complete" at bounding box center [863, 11] width 36 height 15
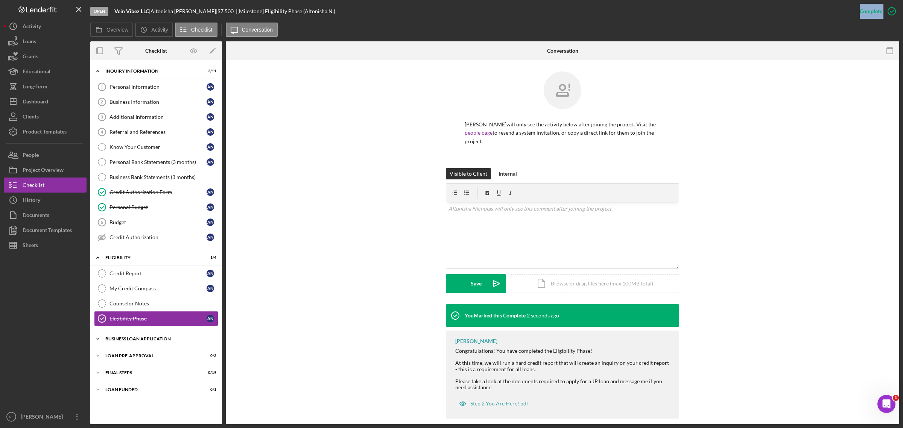
click at [118, 258] on div "Icon/Expander BUSINESS LOAN APPLICATION 0 / 31" at bounding box center [156, 338] width 132 height 15
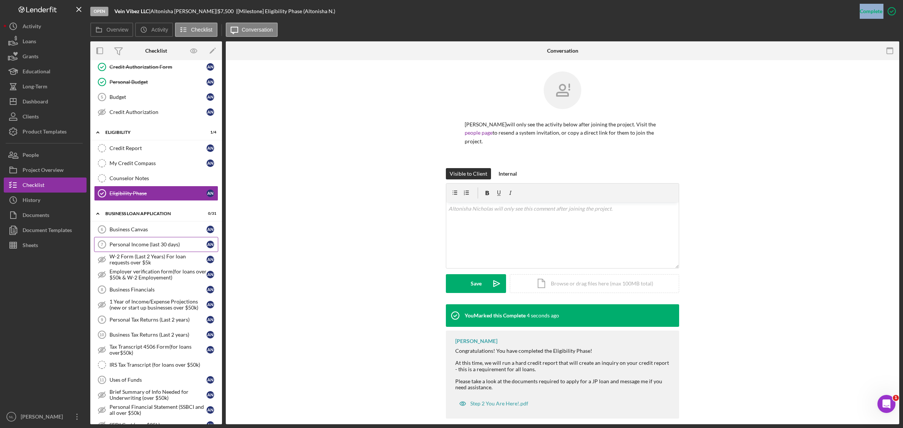
click at [135, 247] on div "Personal Income (last 30 days)" at bounding box center [157, 244] width 97 height 6
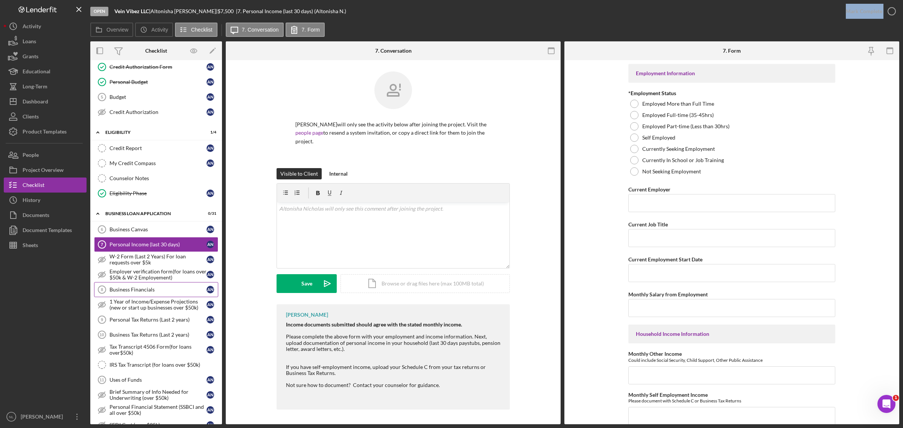
click at [155, 258] on div "Business Financials" at bounding box center [157, 290] width 97 height 6
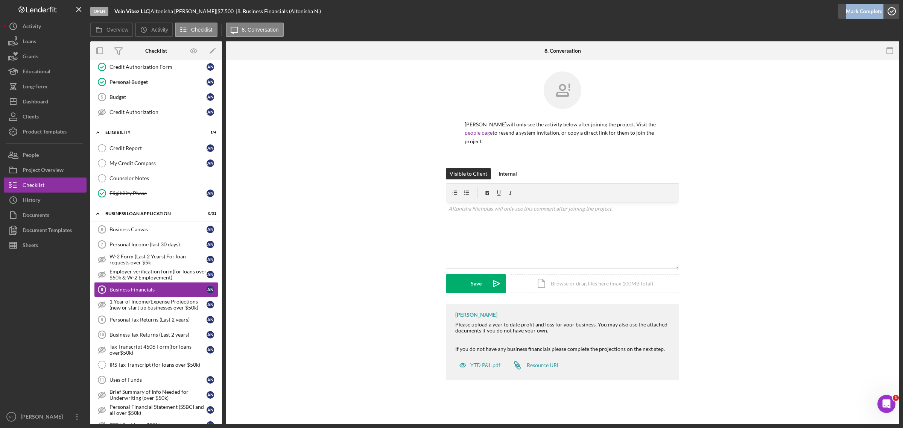
click at [601, 13] on div "Mark Complete" at bounding box center [863, 11] width 36 height 15
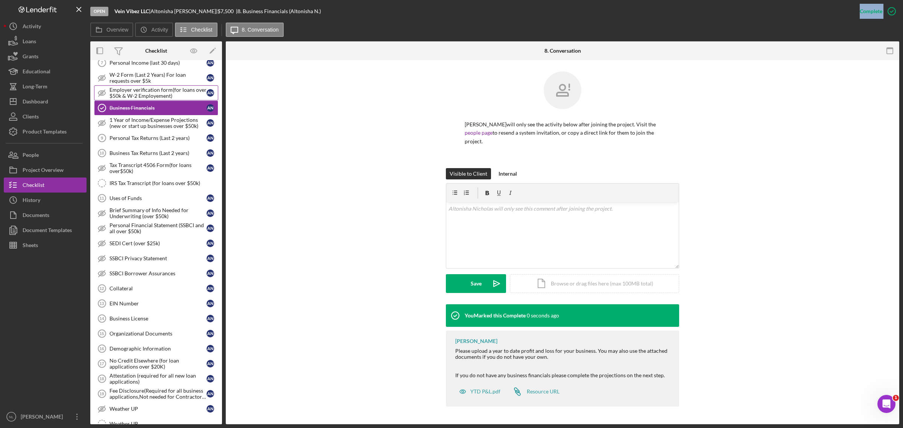
scroll to position [308, 0]
click at [130, 139] on div "Personal Tax Returns (Last 2 years)" at bounding box center [157, 137] width 97 height 6
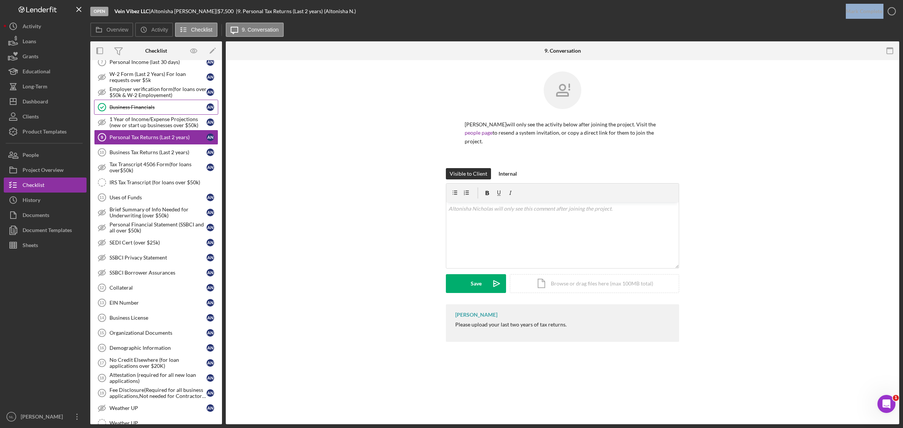
click at [124, 110] on div "Business Financials" at bounding box center [157, 107] width 97 height 6
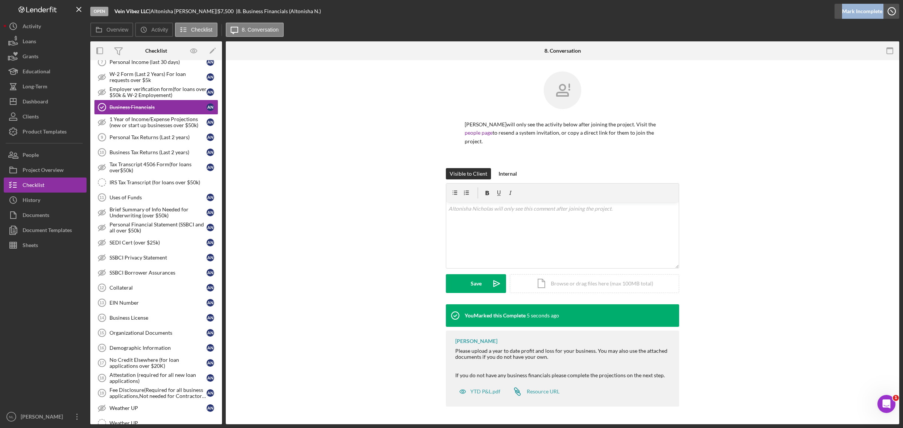
click at [601, 9] on div "Mark Incomplete" at bounding box center [862, 11] width 40 height 15
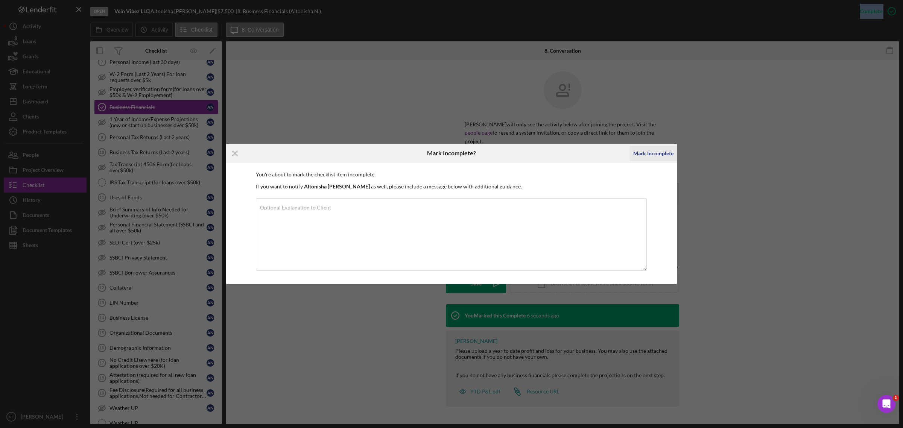
click at [601, 151] on div "Mark Incomplete" at bounding box center [653, 153] width 40 height 15
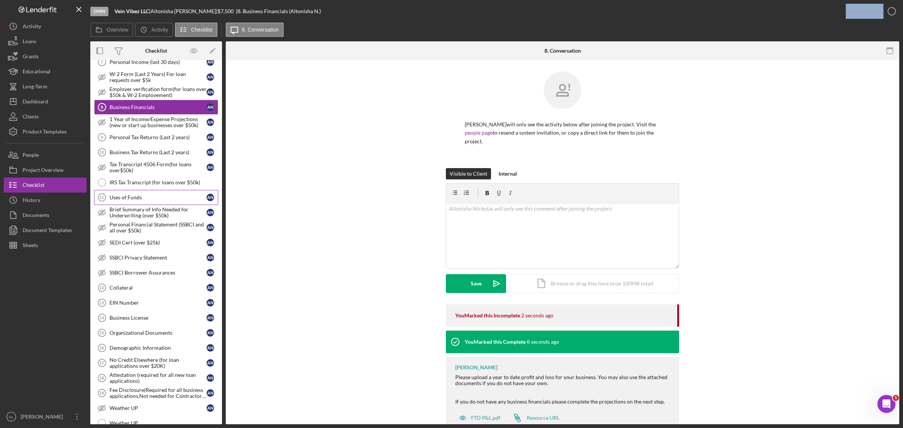
click at [155, 200] on div "Uses of Funds" at bounding box center [157, 197] width 97 height 6
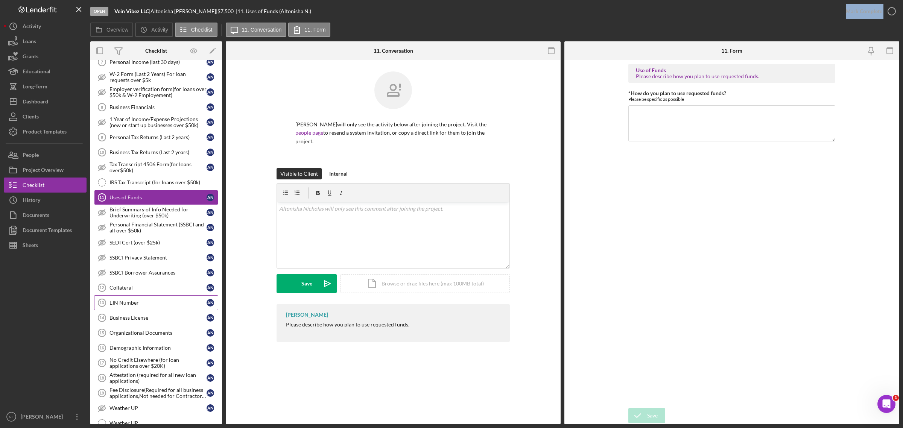
click at [153, 258] on div "EIN Number" at bounding box center [157, 303] width 97 height 6
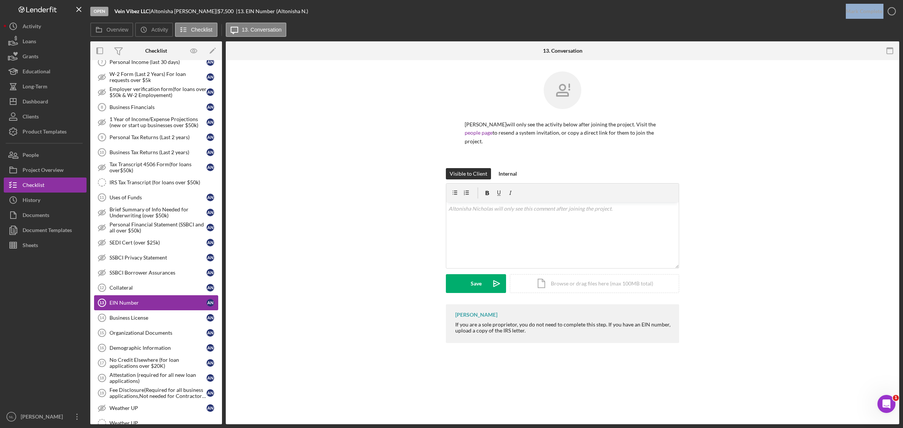
scroll to position [350, 0]
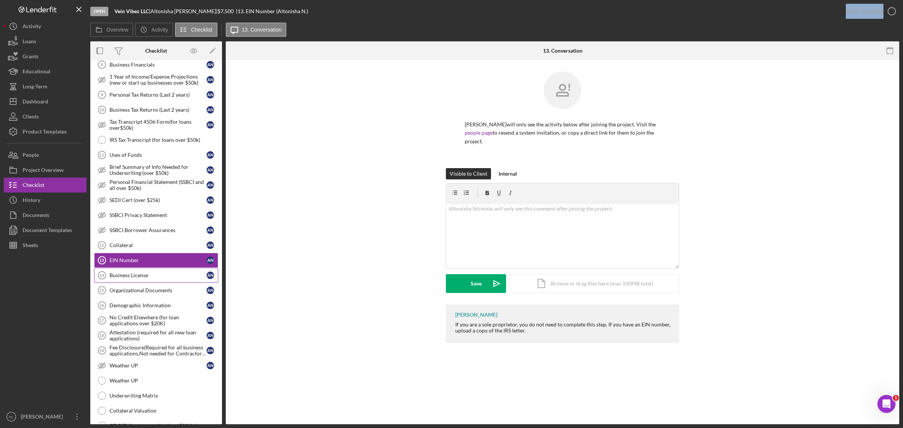
click at [141, 258] on div "Business License" at bounding box center [157, 275] width 97 height 6
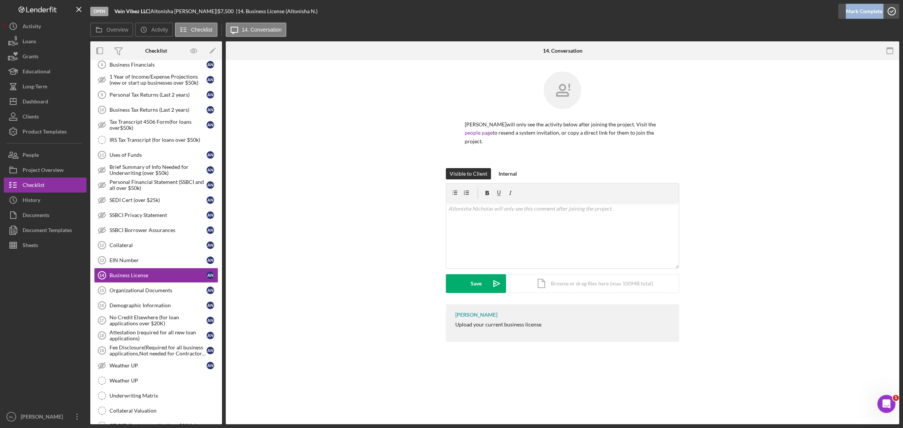
click at [601, 13] on div "Mark Complete" at bounding box center [863, 11] width 36 height 15
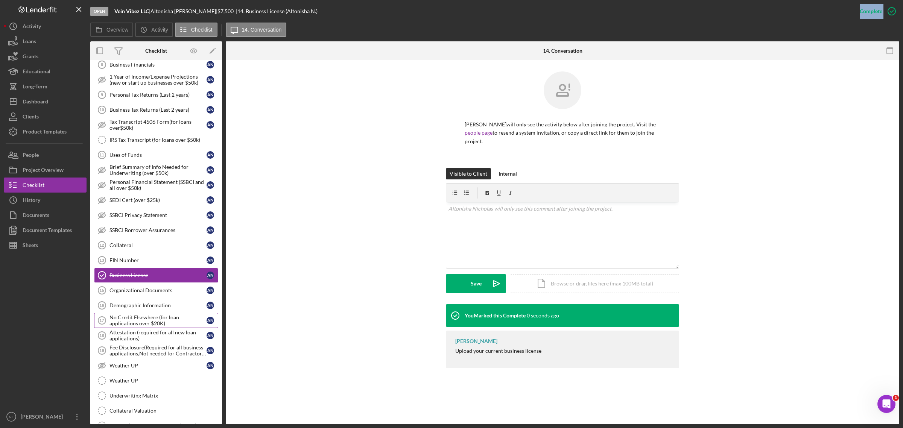
click at [162, 258] on div "No Credit Elsewhere (for loan applications over $20K)" at bounding box center [157, 320] width 97 height 12
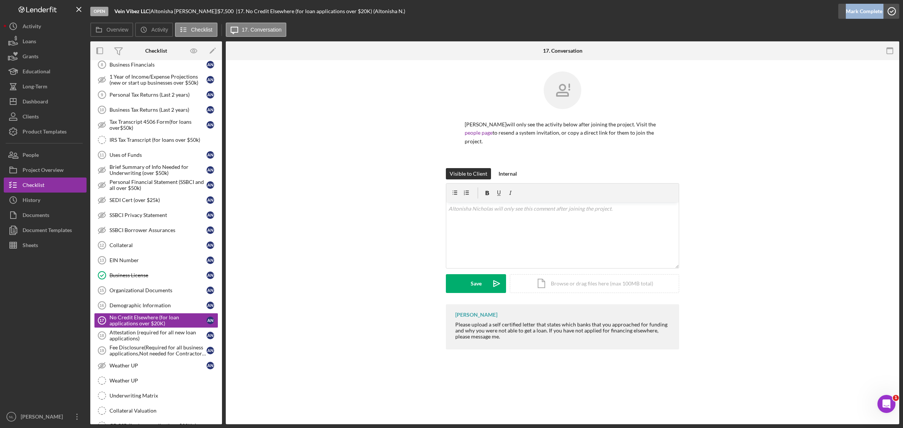
click at [601, 5] on div "Mark Complete" at bounding box center [863, 11] width 36 height 15
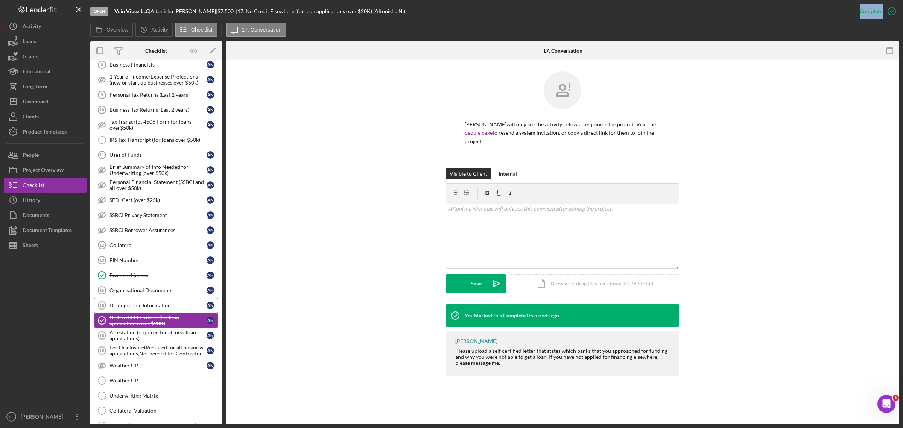
scroll to position [456, 0]
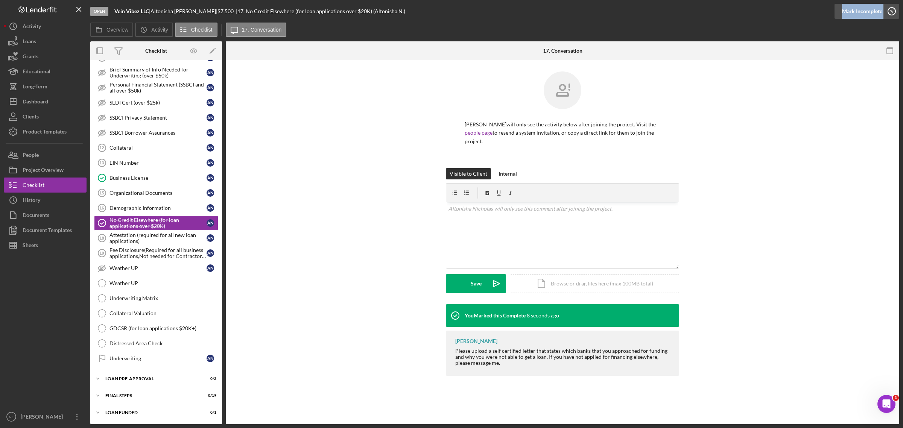
drag, startPoint x: 115, startPoint y: 288, endPoint x: 879, endPoint y: 11, distance: 812.3
click at [601, 11] on div "Complete Mark Incomplete" at bounding box center [862, 11] width 40 height 15
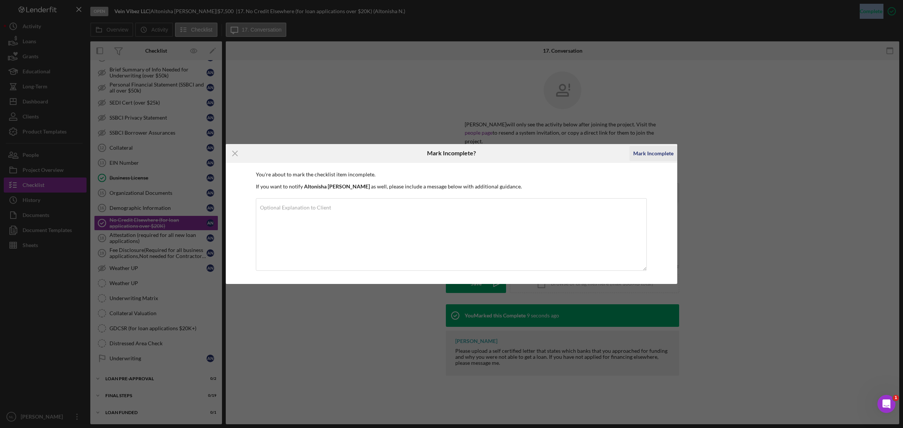
click at [601, 154] on div "Mark Incomplete" at bounding box center [653, 153] width 40 height 15
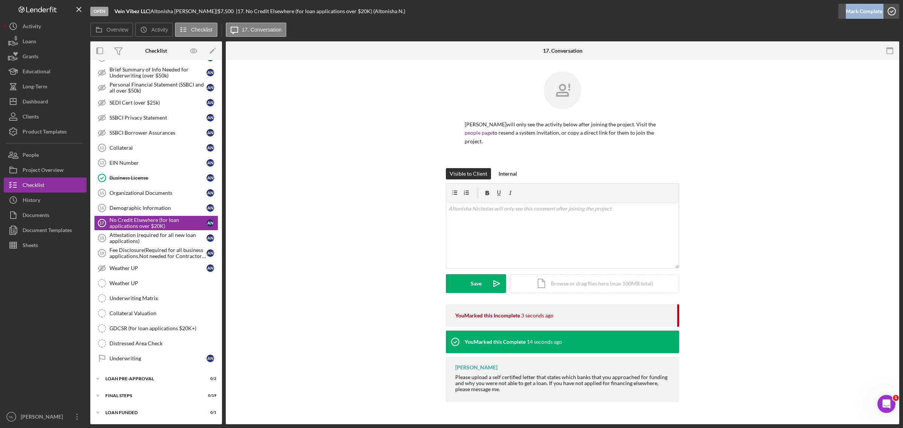
click at [601, 14] on icon "button" at bounding box center [891, 11] width 19 height 19
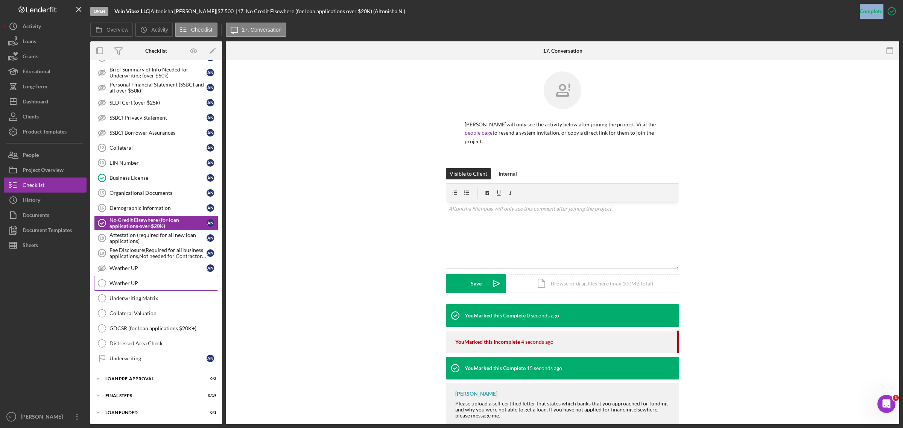
click at [178, 258] on div "Weather UP" at bounding box center [163, 283] width 108 height 6
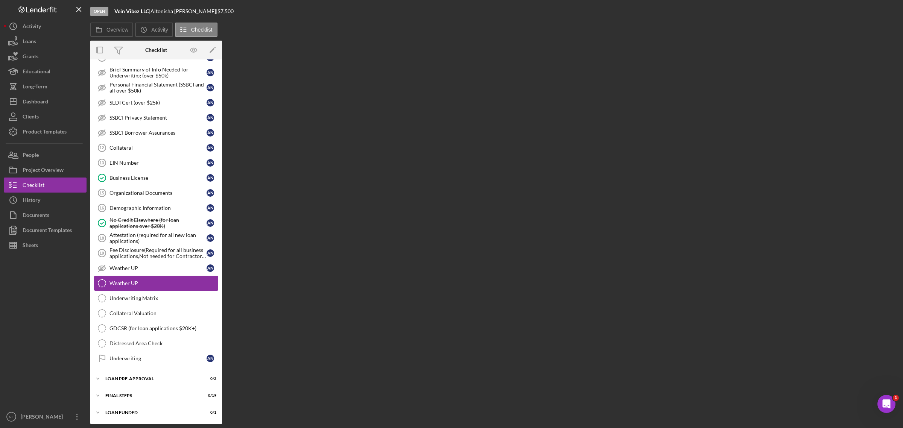
scroll to position [456, 0]
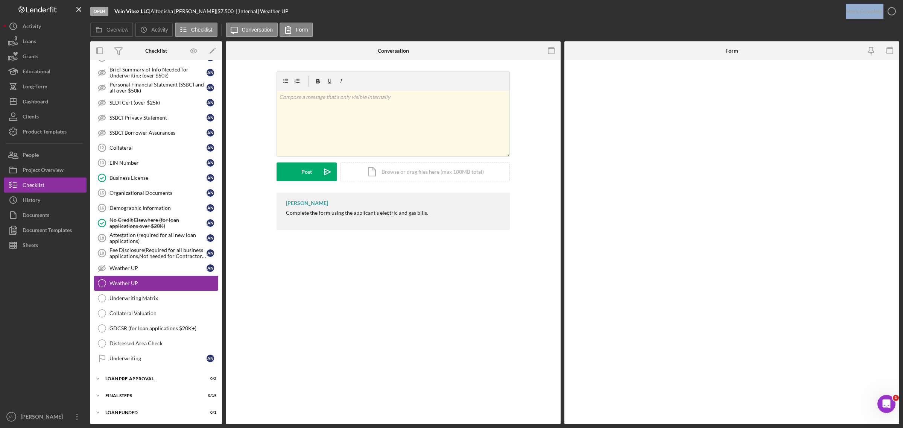
click at [178, 258] on div "Weather UP" at bounding box center [163, 283] width 108 height 6
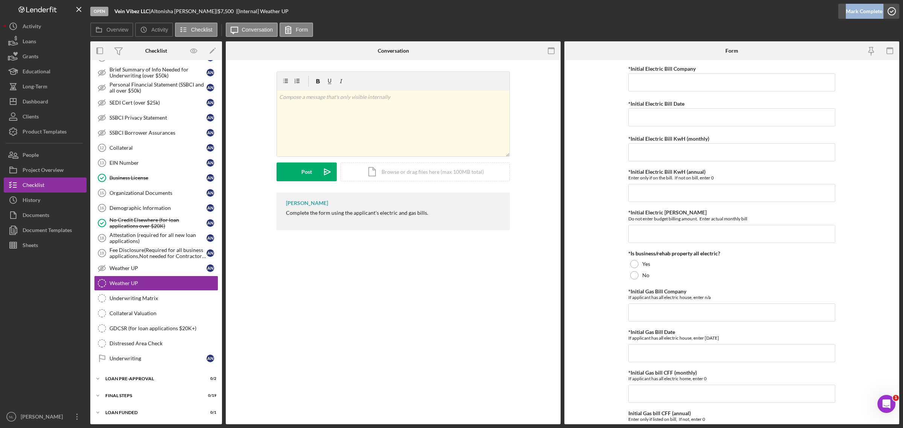
click at [601, 13] on div "Mark Complete" at bounding box center [863, 11] width 36 height 15
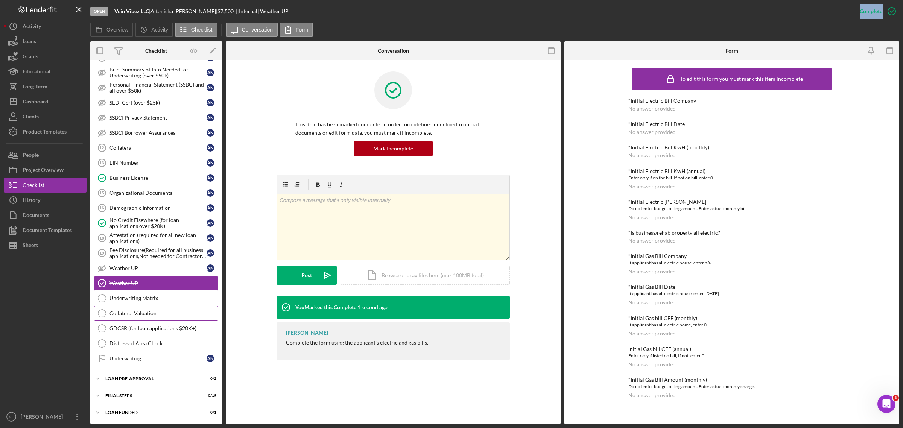
click at [168, 258] on link "Collateral Valuation Collateral Valuation" at bounding box center [156, 313] width 124 height 15
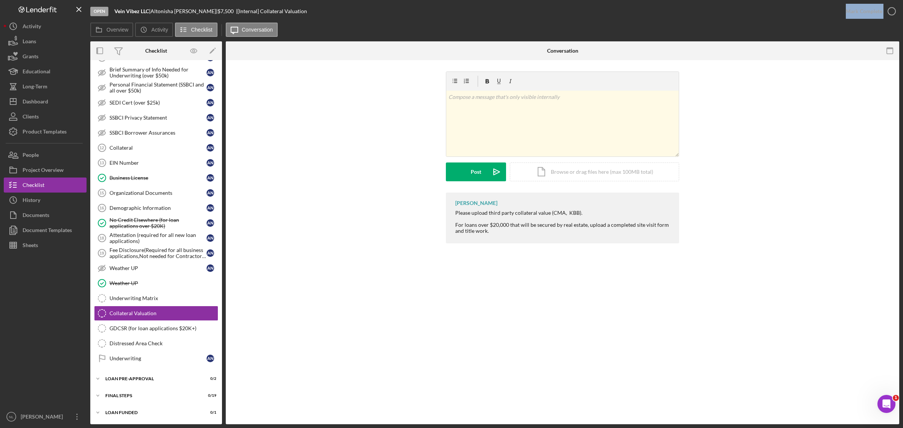
scroll to position [456, 0]
click at [601, 16] on div "Mark Complete" at bounding box center [863, 11] width 36 height 15
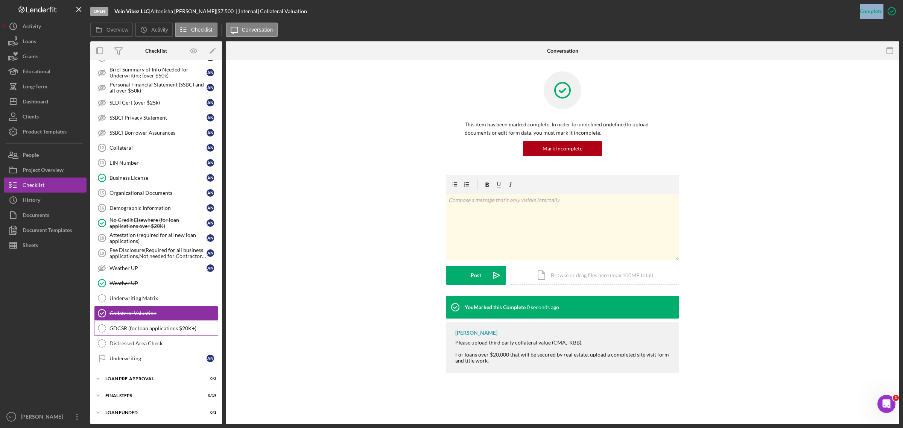
click at [185, 258] on link "GDCSR (for loan applications $20K+) GDCSR (for loan applications $20K+)" at bounding box center [156, 328] width 124 height 15
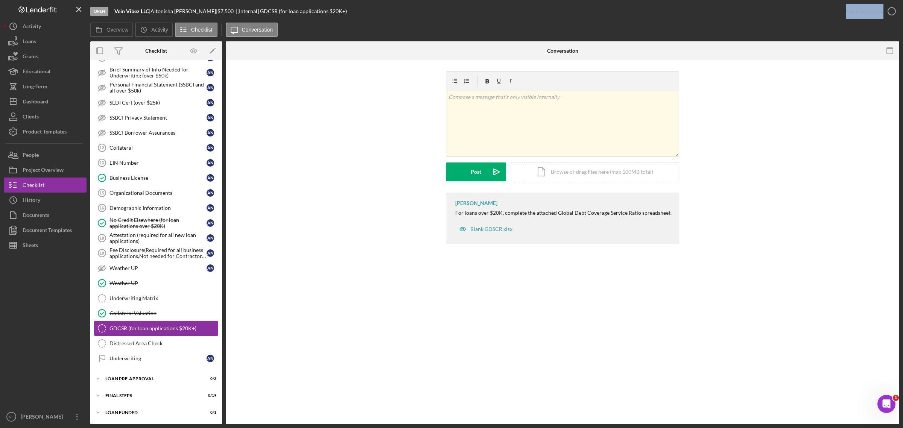
scroll to position [456, 0]
click at [601, 12] on button "Mark Complete" at bounding box center [868, 11] width 61 height 15
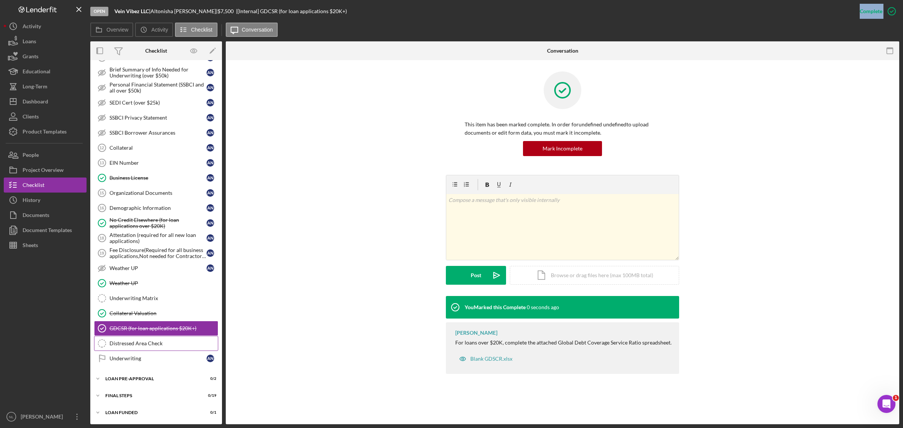
click at [134, 258] on div "Distressed Area Check" at bounding box center [163, 343] width 108 height 6
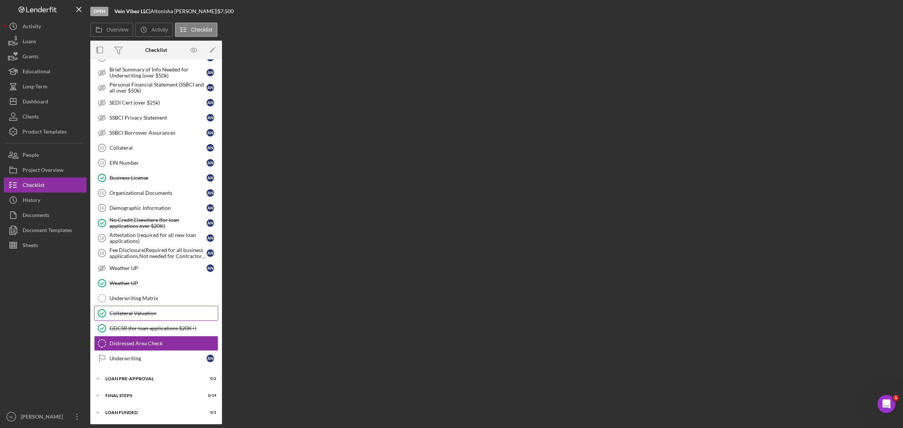
scroll to position [456, 0]
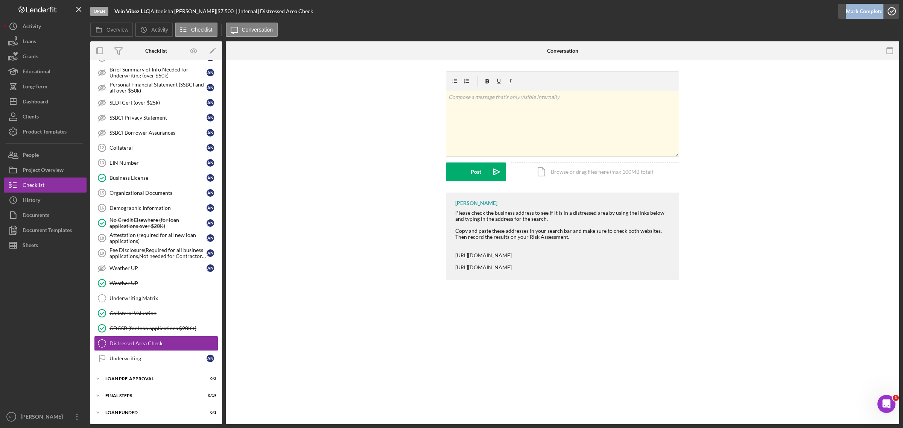
click at [601, 12] on div "Mark Complete" at bounding box center [863, 11] width 36 height 15
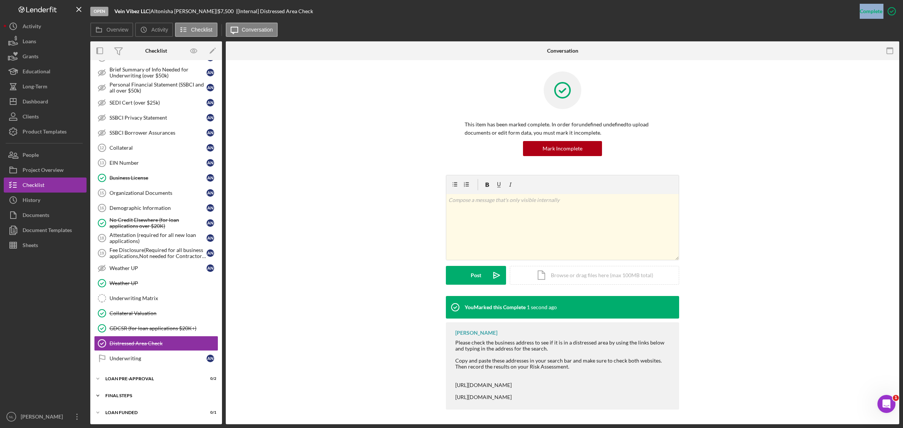
click at [109, 258] on div "FINAL STEPS" at bounding box center [158, 395] width 107 height 5
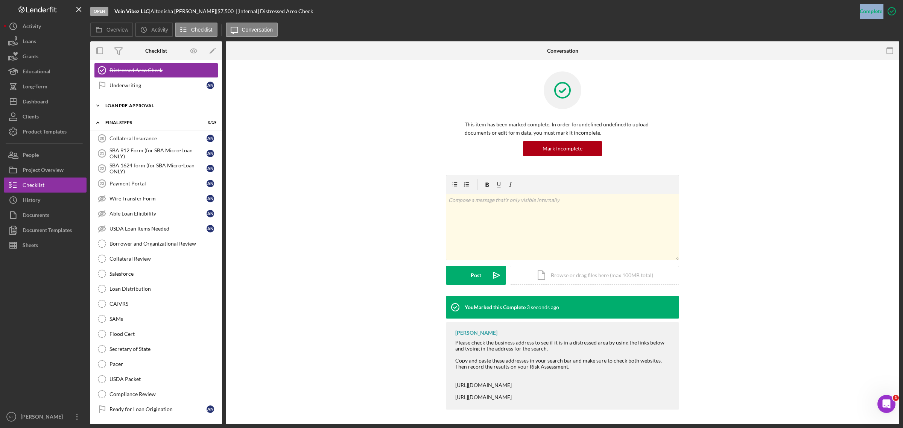
scroll to position [722, 0]
click at [135, 140] on div "Collateral Insurance" at bounding box center [157, 137] width 97 height 6
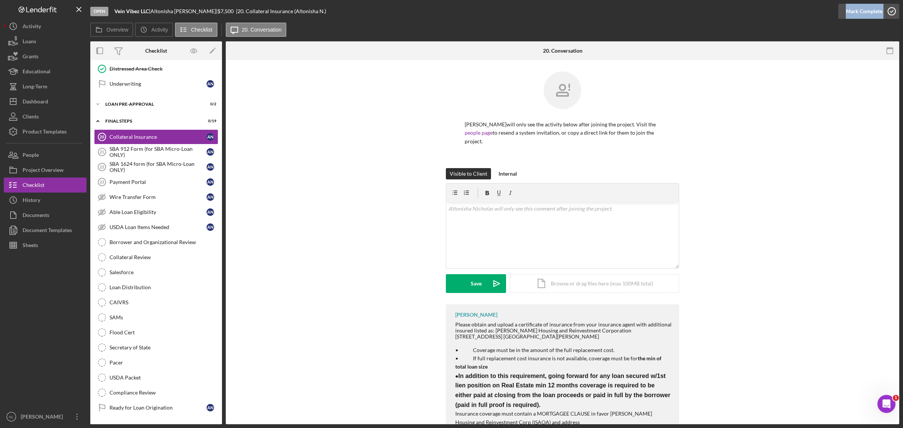
click at [601, 6] on div "Mark Complete" at bounding box center [863, 11] width 36 height 15
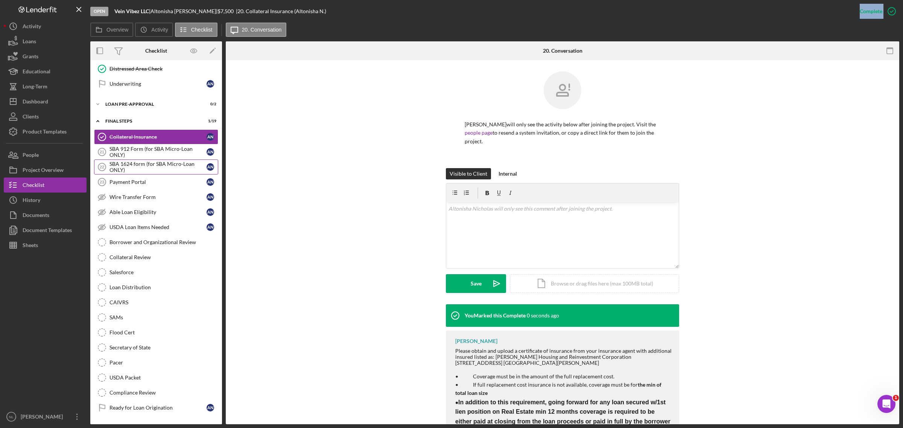
click at [154, 173] on div "SBA 1624 form (for SBA Micro-Loan ONLY)" at bounding box center [157, 167] width 97 height 12
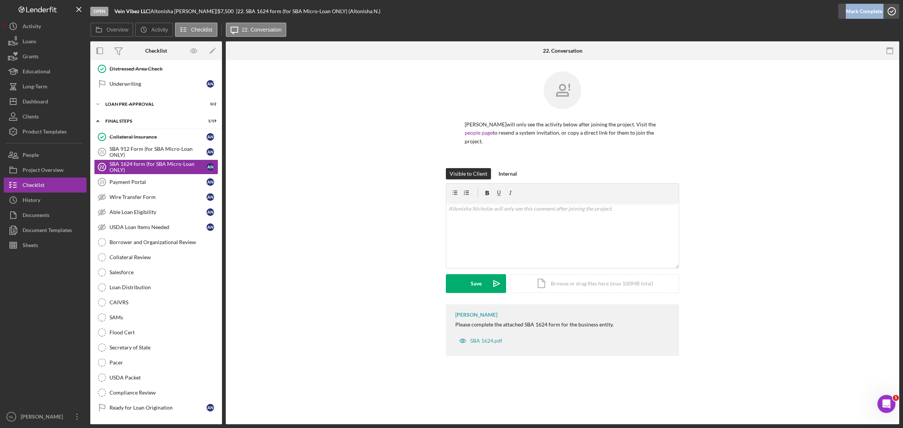
click at [601, 8] on div "Mark Complete" at bounding box center [863, 11] width 36 height 15
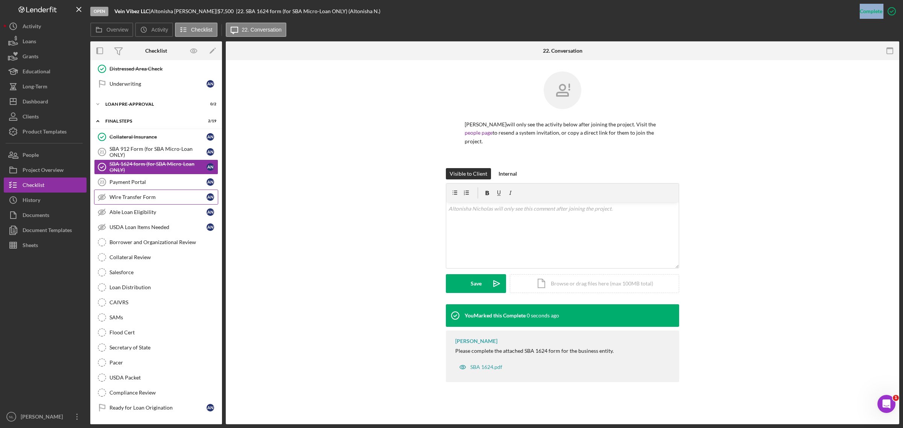
click at [136, 202] on link "Wire Transfer Form Wire Transfer Form A N" at bounding box center [156, 197] width 124 height 15
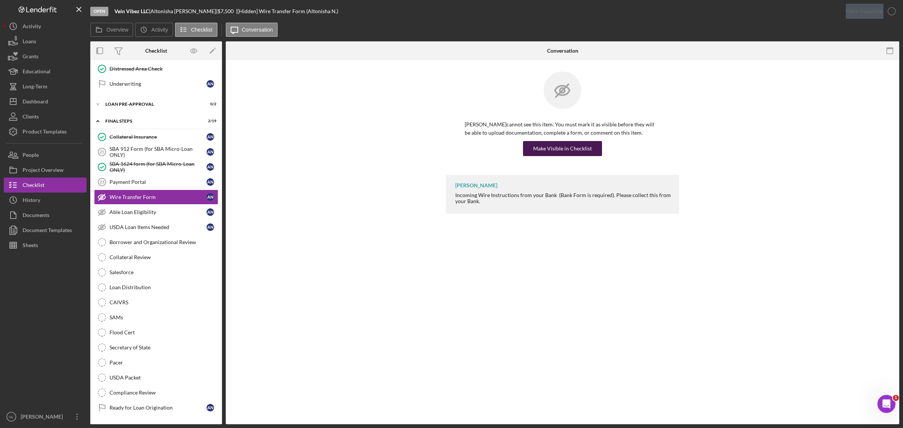
click at [560, 151] on div "Make Visible in Checklist" at bounding box center [562, 148] width 59 height 15
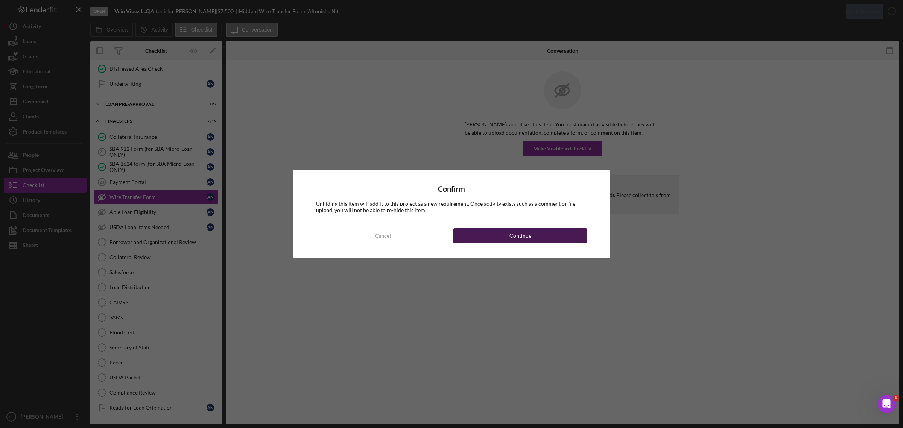
click at [498, 235] on button "Continue" at bounding box center [520, 235] width 134 height 15
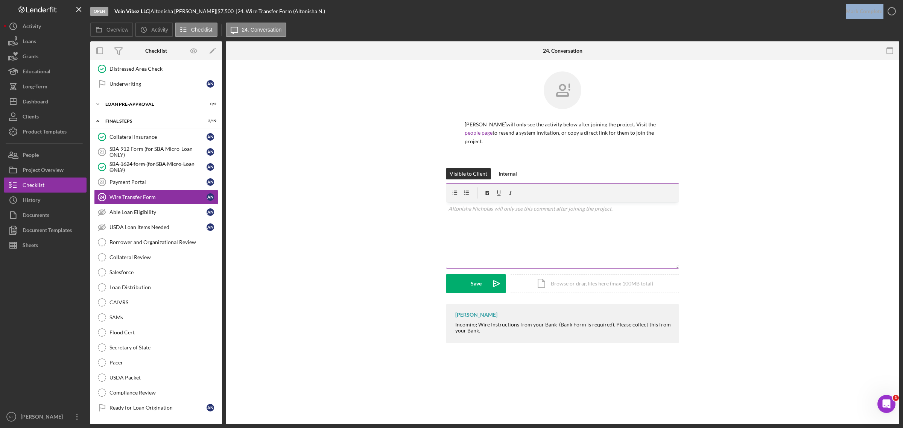
click at [481, 213] on div "v Color teal Color pink Remove color Add row above Add row below Add column bef…" at bounding box center [562, 235] width 232 height 66
click at [502, 176] on div "Internal" at bounding box center [507, 173] width 18 height 11
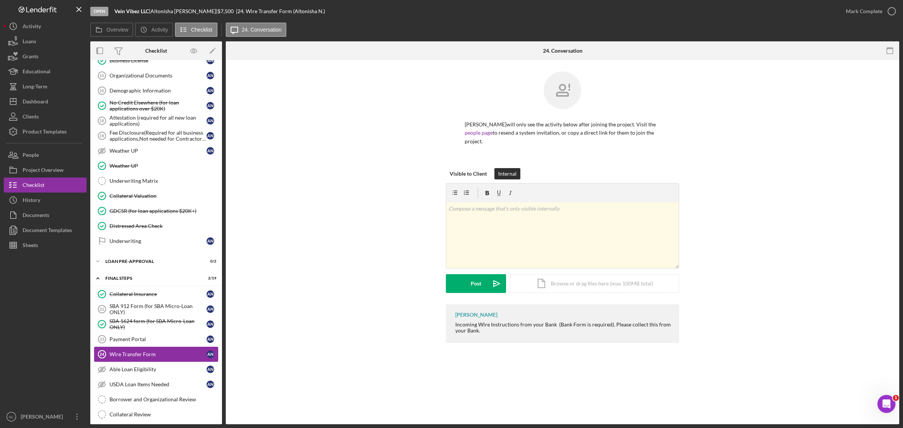
scroll to position [496, 0]
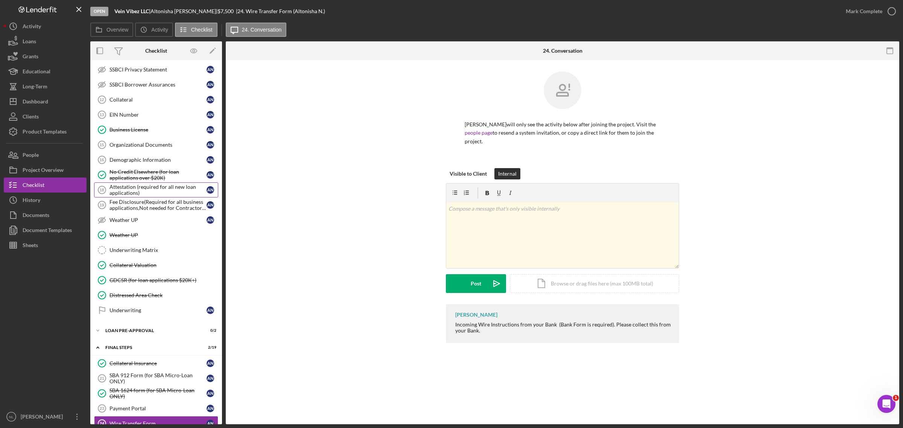
click at [176, 196] on div "Attestation (required for all new loan applications)" at bounding box center [157, 190] width 97 height 12
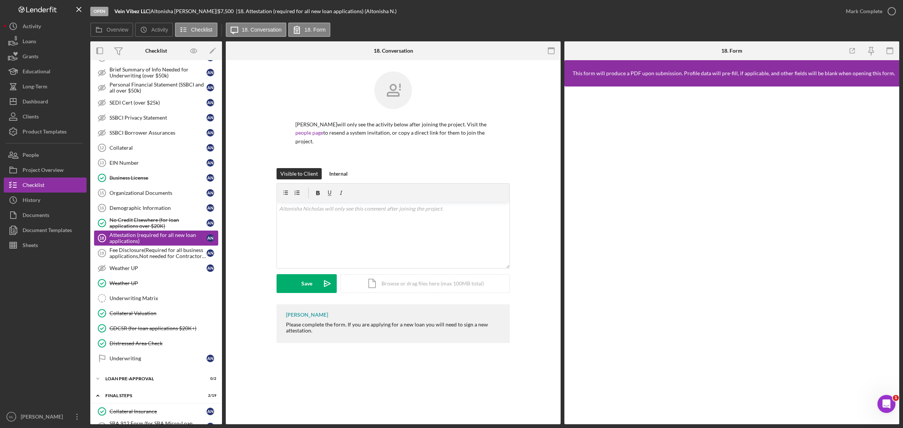
scroll to position [366, 0]
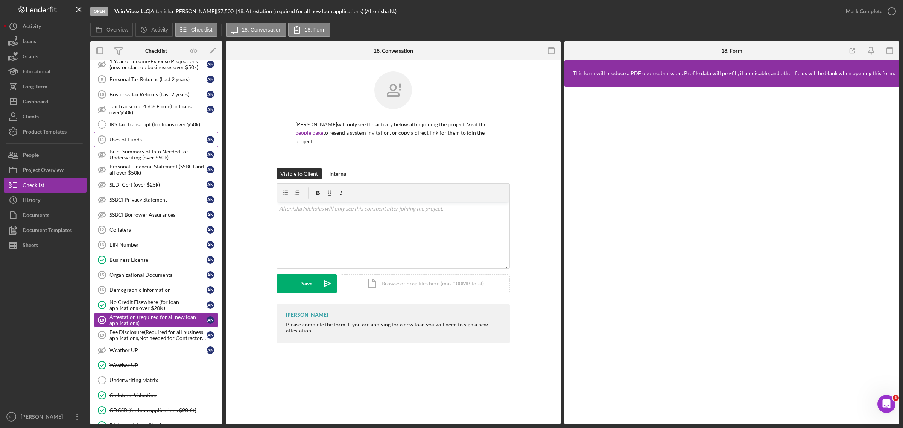
click at [152, 143] on div "Uses of Funds" at bounding box center [157, 140] width 97 height 6
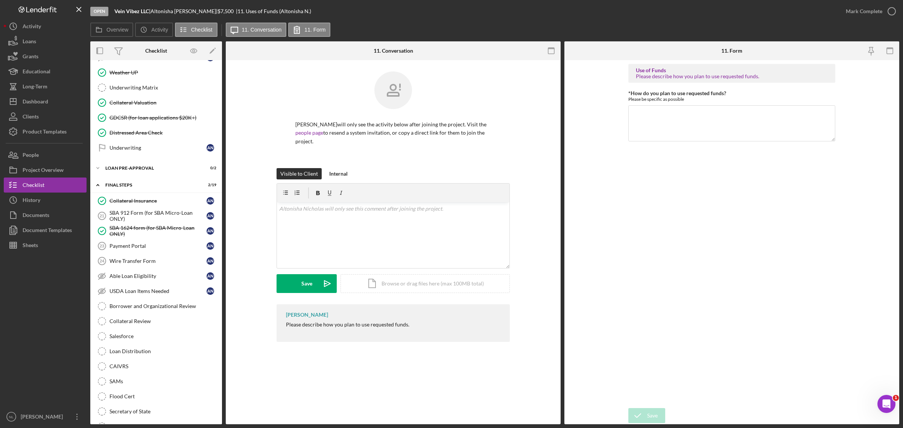
scroll to position [709, 0]
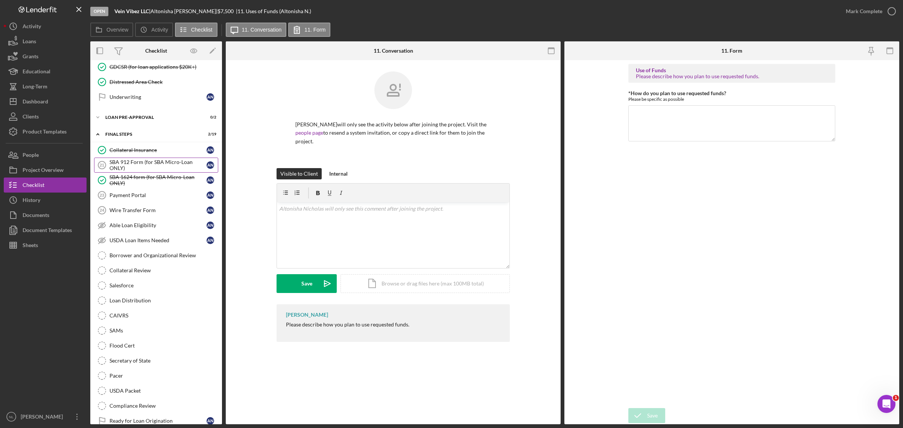
click at [152, 171] on div "SBA 912 Form (for SBA Micro-Loan ONLY)" at bounding box center [157, 165] width 97 height 12
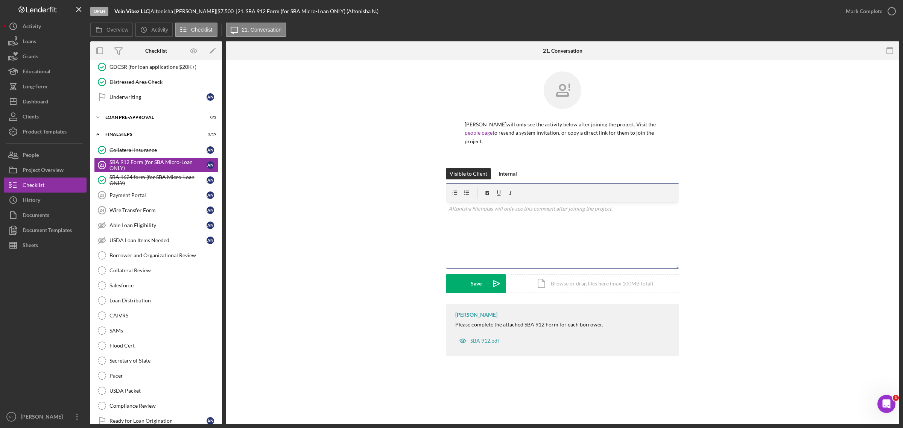
click at [459, 240] on div "v Color teal Color pink Remove color Add row above Add row below Add column bef…" at bounding box center [562, 235] width 232 height 66
click at [476, 215] on div "v Color teal Color pink Remove color Add row above Add row below Add column bef…" at bounding box center [562, 235] width 232 height 66
click at [531, 203] on div "v Color teal Color pink Remove color Add row above Add row below Add column bef…" at bounding box center [562, 235] width 232 height 66
click at [475, 258] on div "Visible to Client Internal v Color teal Color pink Remove color Add row above A…" at bounding box center [562, 236] width 233 height 136
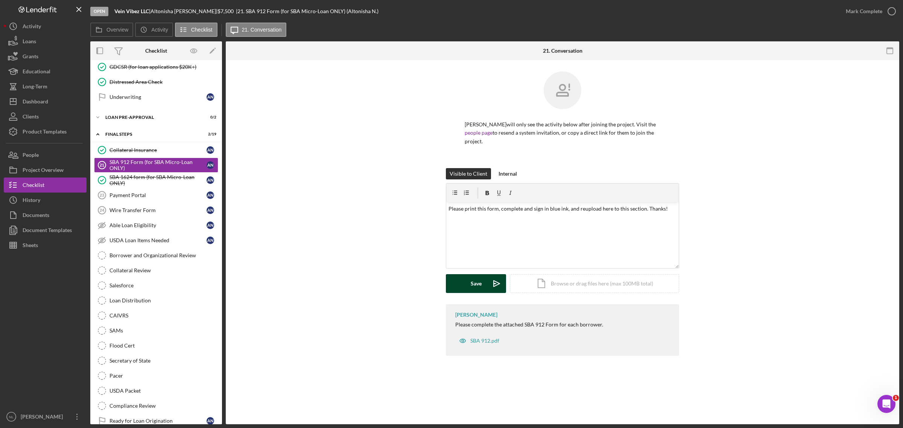
click at [471, 258] on div "Save" at bounding box center [475, 283] width 11 height 19
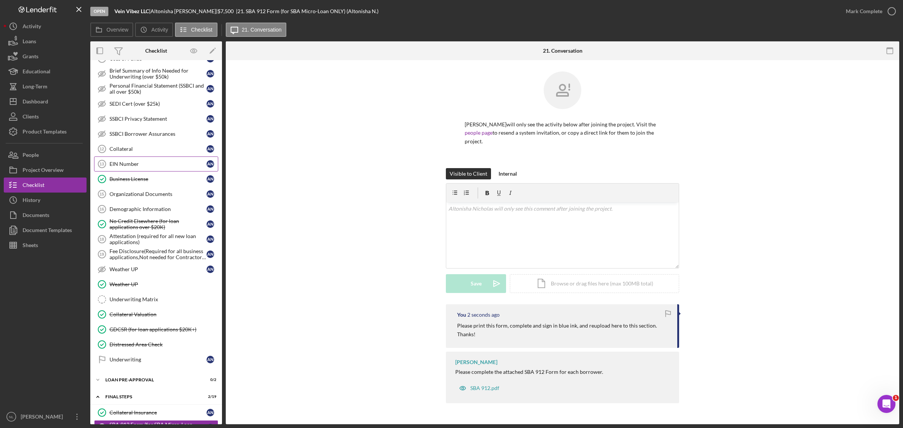
scroll to position [445, 0]
click at [132, 153] on div "Collateral" at bounding box center [157, 150] width 97 height 6
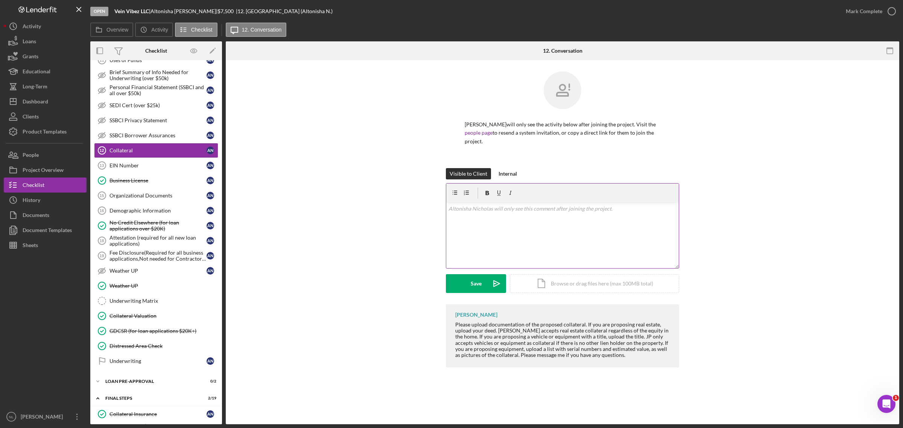
click at [460, 243] on div "v Color teal Color pink Remove color Add row above Add row below Add column bef…" at bounding box center [562, 235] width 232 height 66
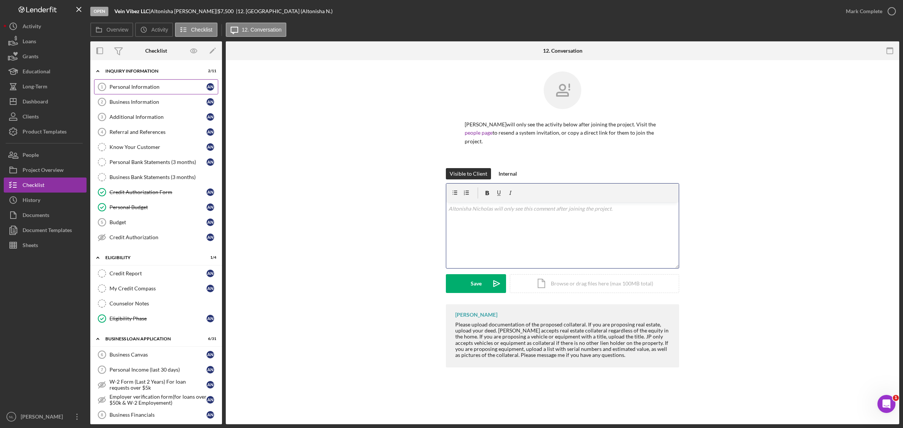
click at [123, 89] on div "Personal Information" at bounding box center [157, 87] width 97 height 6
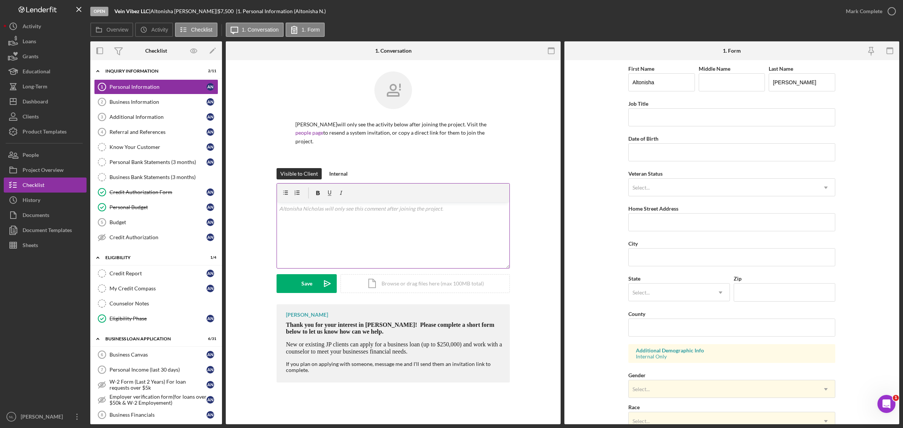
click at [426, 201] on div at bounding box center [393, 193] width 232 height 19
click at [392, 214] on div "v Color teal Color pink Remove color Add row above Add row below Add column bef…" at bounding box center [393, 235] width 232 height 66
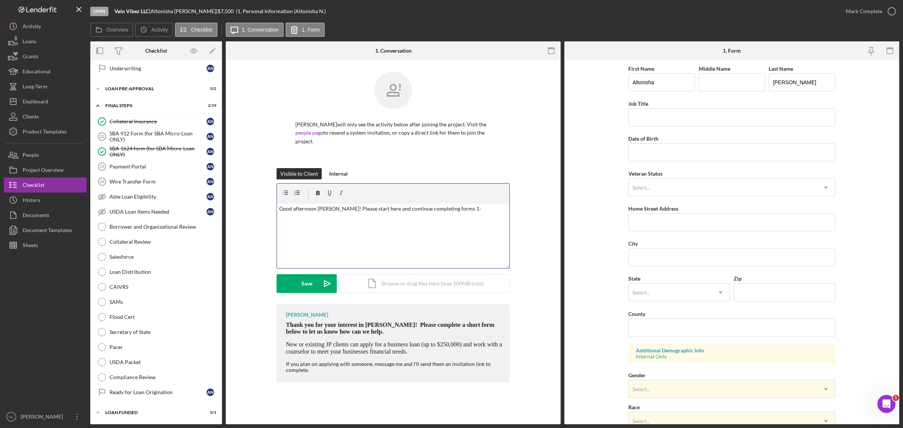
scroll to position [749, 0]
click at [313, 258] on button "Save Icon/icon-invite-send" at bounding box center [306, 283] width 60 height 19
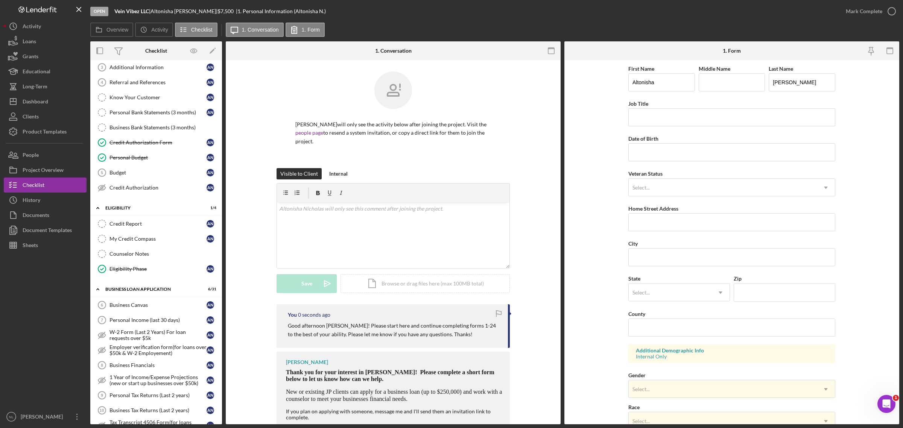
scroll to position [0, 0]
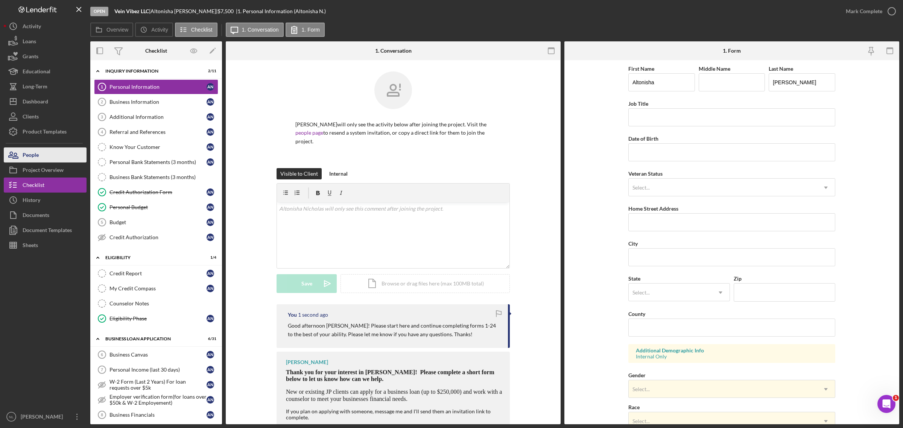
click at [30, 156] on div "People" at bounding box center [31, 155] width 16 height 17
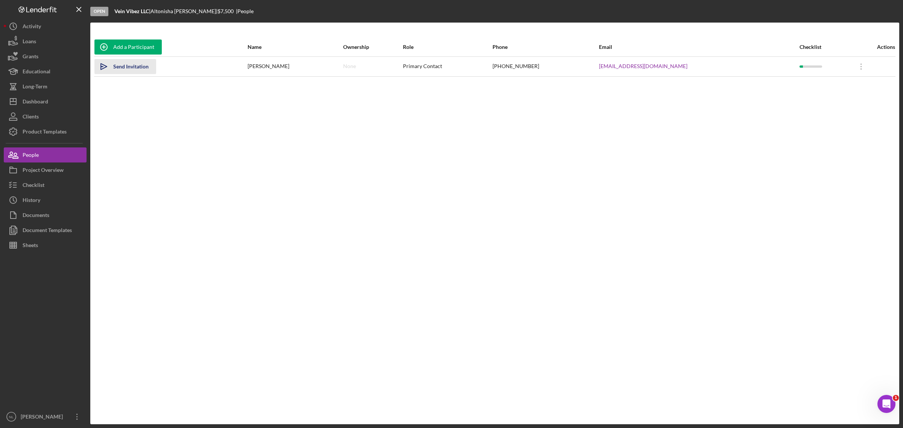
click at [146, 66] on div "Send Invitation" at bounding box center [130, 66] width 35 height 15
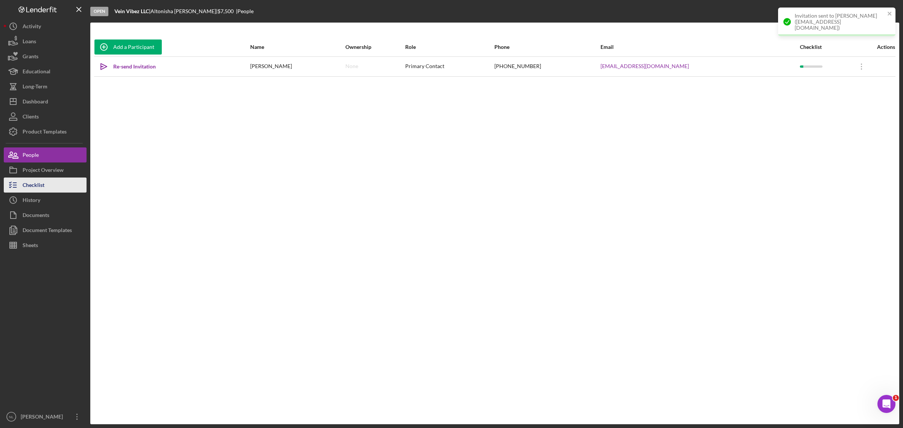
click at [47, 181] on button "Checklist" at bounding box center [45, 185] width 83 height 15
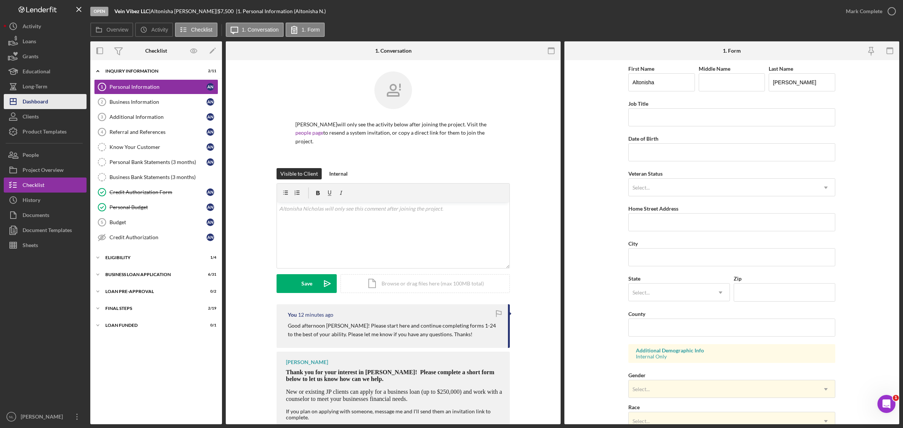
click at [34, 104] on div "Dashboard" at bounding box center [36, 102] width 26 height 17
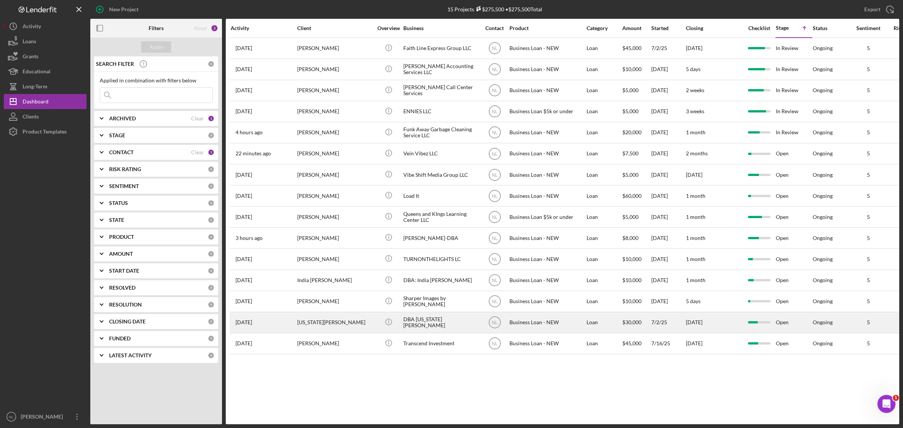
click at [318, 258] on div "[US_STATE][PERSON_NAME]" at bounding box center [334, 323] width 75 height 20
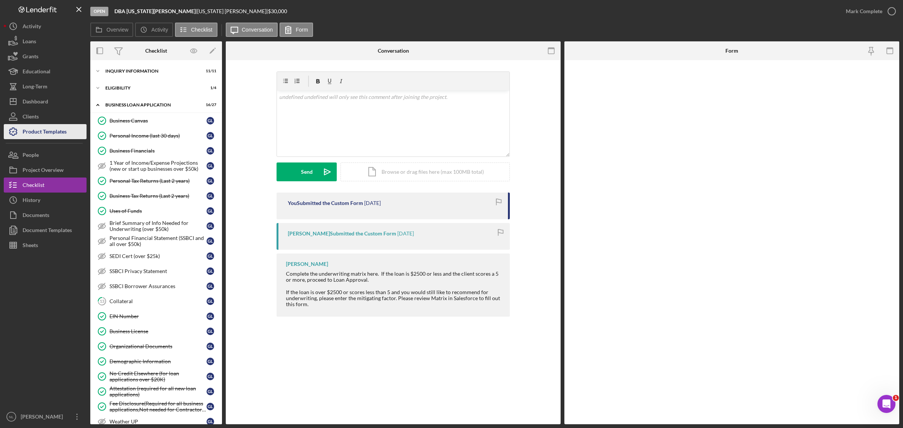
scroll to position [157, 0]
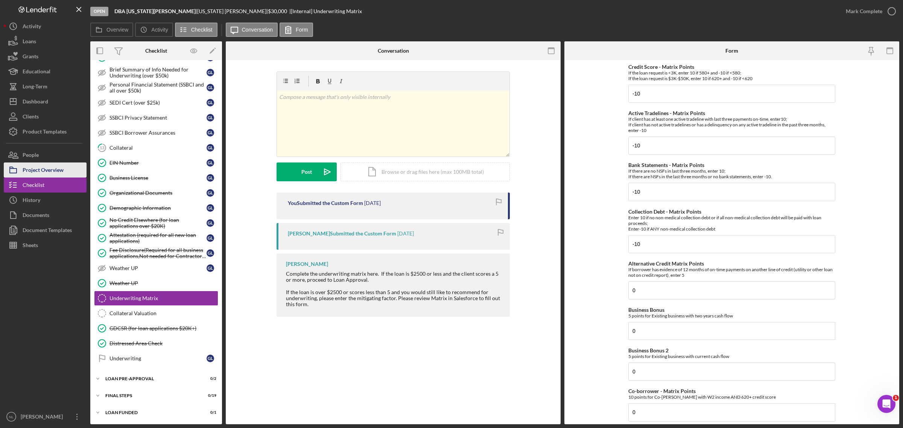
click at [46, 170] on div "Project Overview" at bounding box center [43, 170] width 41 height 17
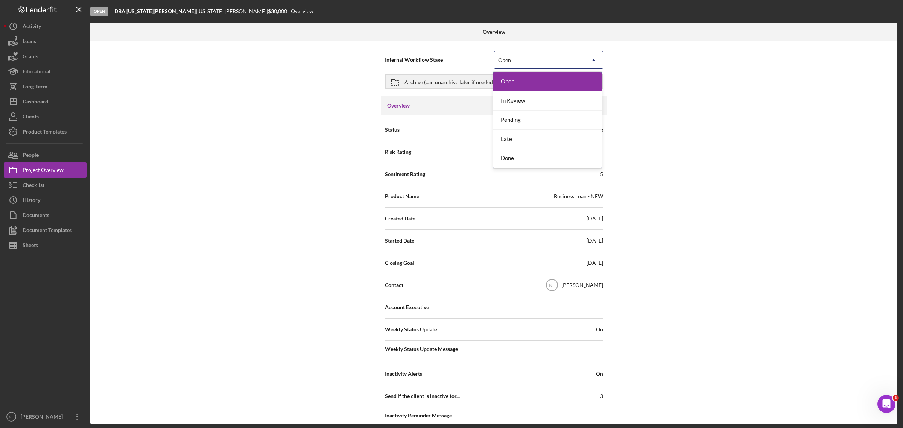
click at [539, 57] on div "Open" at bounding box center [539, 60] width 90 height 17
click at [45, 102] on div "Dashboard" at bounding box center [36, 102] width 26 height 17
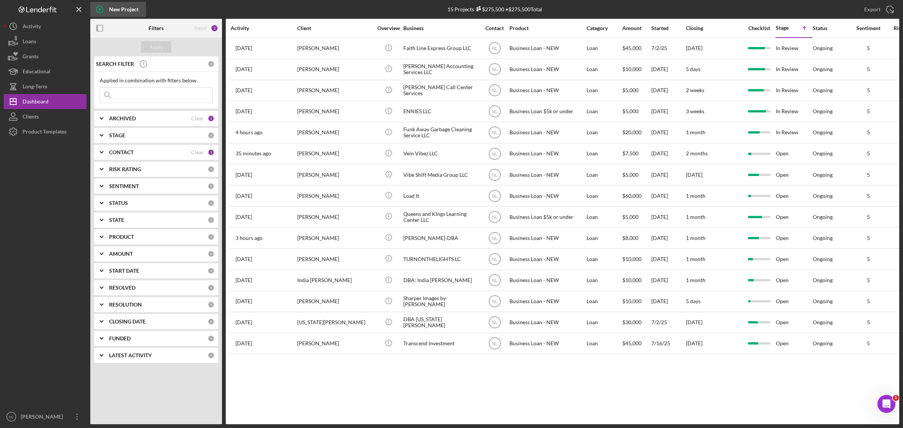
click at [136, 9] on div "New Project" at bounding box center [123, 9] width 29 height 15
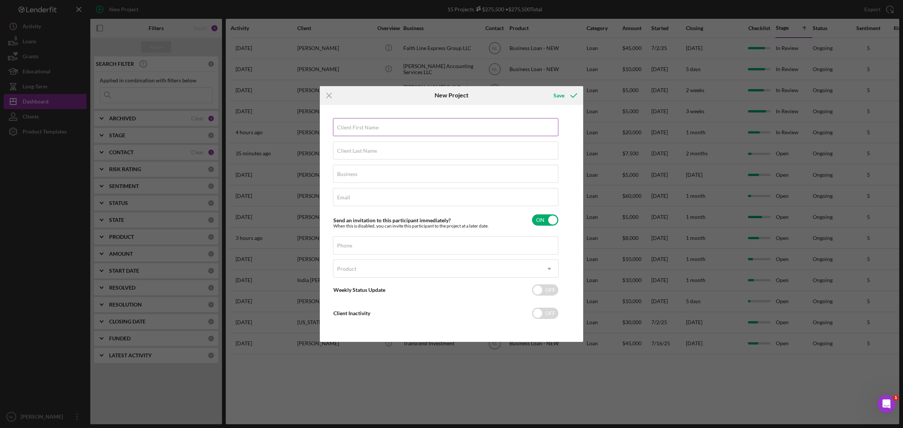
click at [372, 132] on input "Client First Name" at bounding box center [445, 127] width 225 height 18
type input "[PERSON_NAME]"
click at [361, 149] on label "Client Last Name" at bounding box center [357, 151] width 40 height 6
click at [361, 149] on input "Client Last Name" at bounding box center [445, 150] width 225 height 18
type input "[PERSON_NAME]"
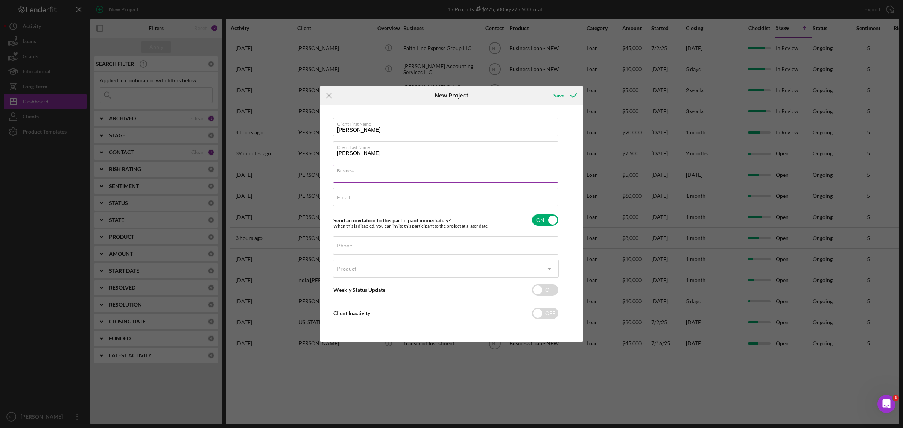
click at [358, 176] on input "Business" at bounding box center [445, 174] width 225 height 18
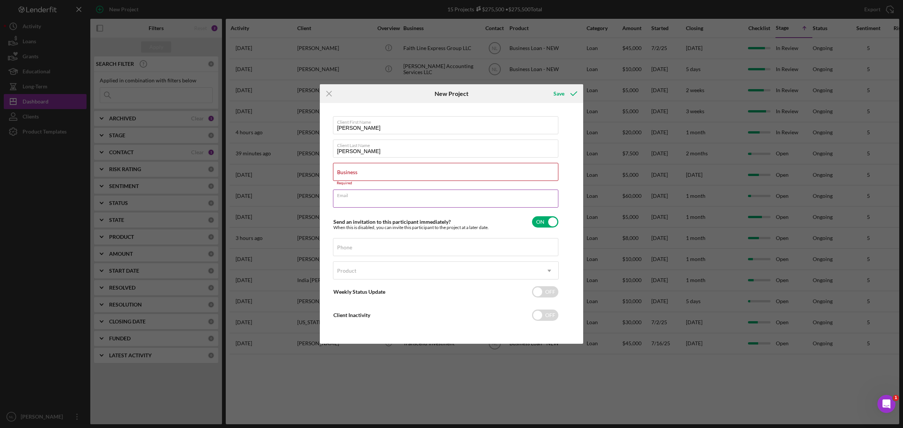
click at [350, 198] on div "Email Required" at bounding box center [446, 199] width 226 height 19
click at [344, 170] on label "Business" at bounding box center [347, 172] width 20 height 6
click at [344, 170] on input "Business" at bounding box center [445, 172] width 225 height 18
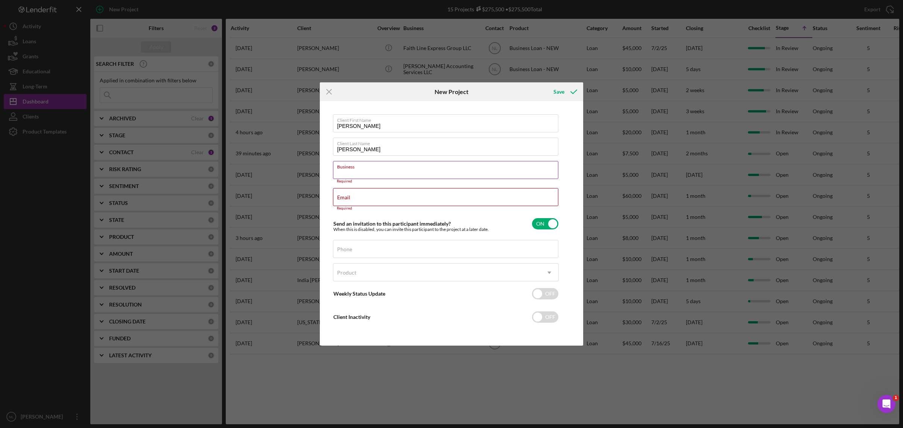
click at [339, 170] on input "Business" at bounding box center [445, 170] width 225 height 18
paste input "C&N Beauty Supply"
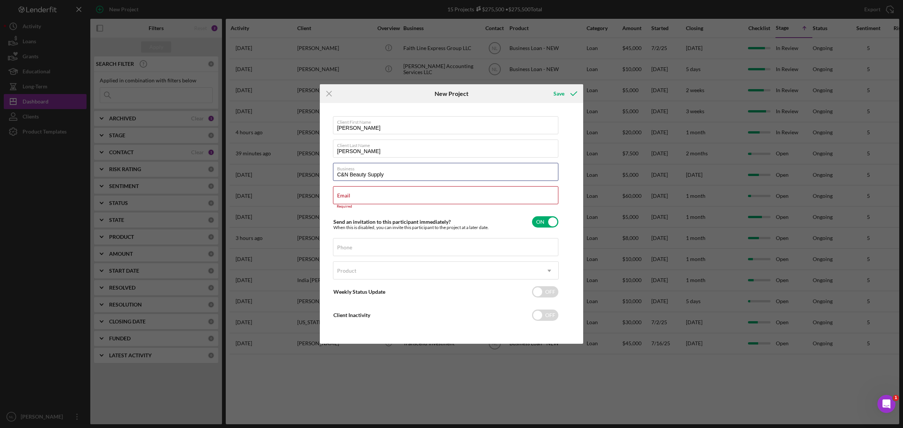
type input "C&N Beauty Supply"
click at [342, 198] on label "Email" at bounding box center [343, 196] width 13 height 6
click at [342, 198] on input "Email" at bounding box center [445, 195] width 225 height 18
paste input "[EMAIL_ADDRESS][DOMAIN_NAME]"
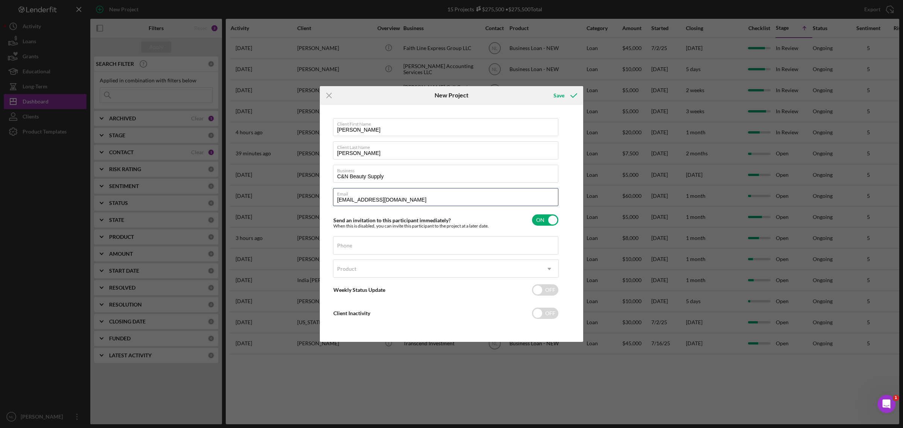
type input "[EMAIL_ADDRESS][DOMAIN_NAME]"
click at [352, 254] on input "Phone" at bounding box center [445, 245] width 225 height 18
paste input "[PHONE_NUMBER]"
type input "[PHONE_NUMBER]"
click at [354, 258] on div "Product" at bounding box center [436, 268] width 207 height 17
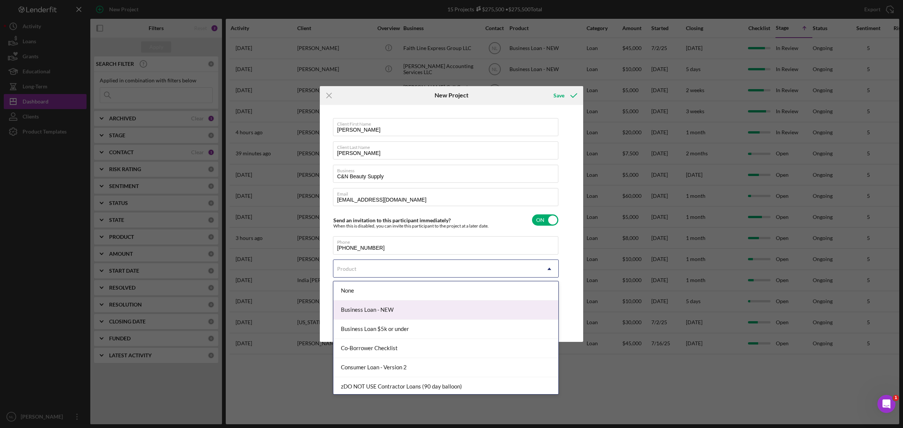
click at [364, 258] on div "Business Loan - NEW" at bounding box center [445, 309] width 225 height 19
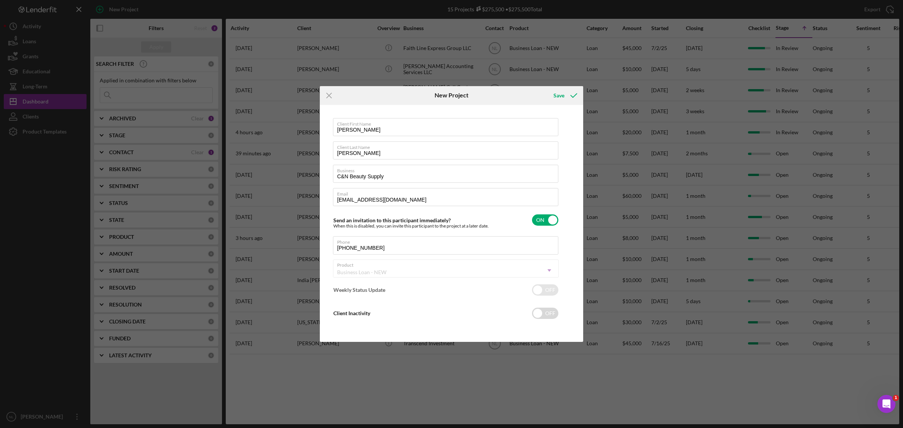
checkbox input "true"
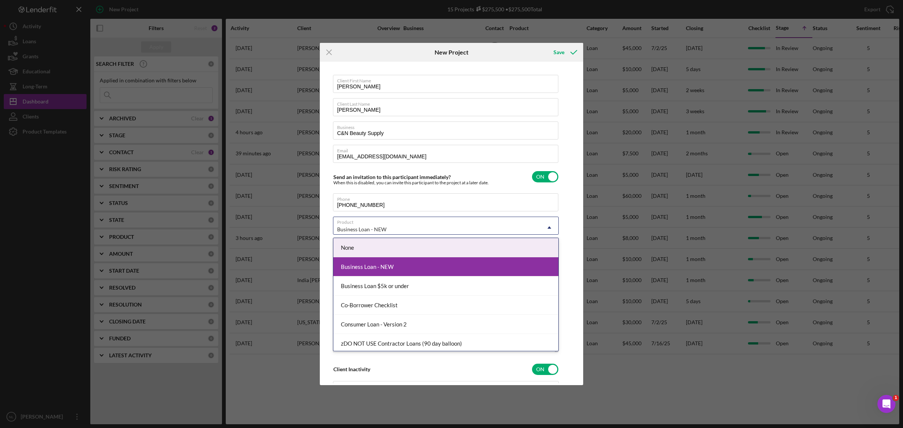
click at [339, 238] on body "New Project 15 Projects $275,500 • $275,500 Total Export Icon/Export Filters Re…" at bounding box center [451, 214] width 903 height 428
click at [339, 229] on div "Business Loan - NEW" at bounding box center [361, 229] width 49 height 6
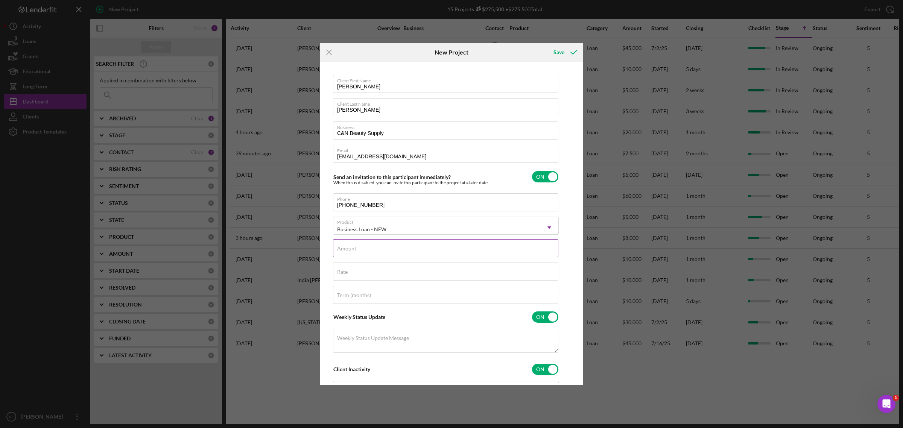
click at [342, 251] on label "Amount" at bounding box center [346, 249] width 19 height 6
click at [342, 251] on input "Amount" at bounding box center [445, 248] width 225 height 18
type input "$20,000"
click at [544, 181] on input "checkbox" at bounding box center [545, 176] width 26 height 11
checkbox input "false"
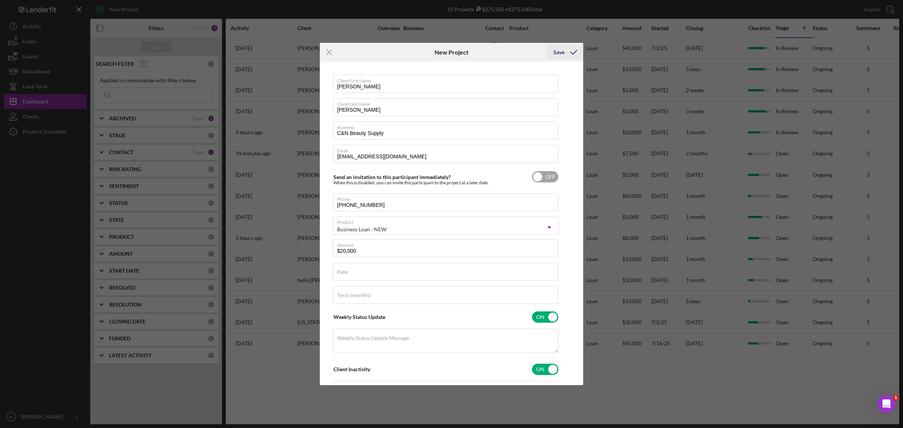
click at [562, 50] on div "Save" at bounding box center [558, 52] width 11 height 15
checkbox input "true"
checkbox input "false"
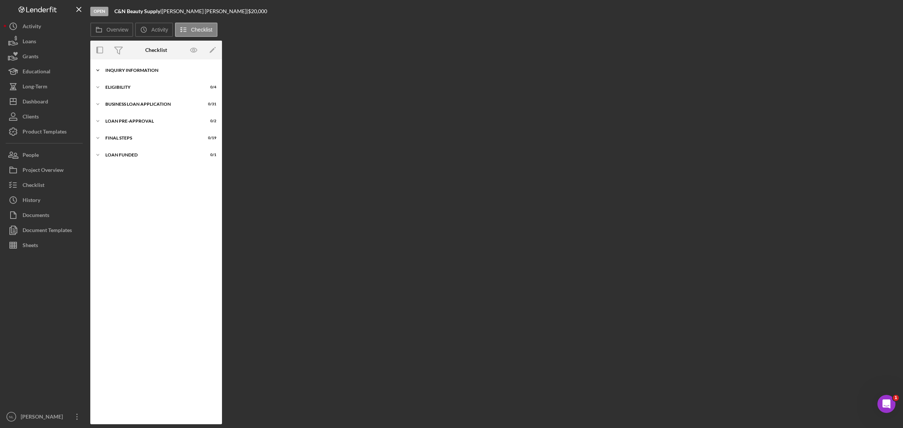
click at [144, 77] on div "Icon/Expander INQUIRY INFORMATION 0 / 11" at bounding box center [156, 70] width 132 height 15
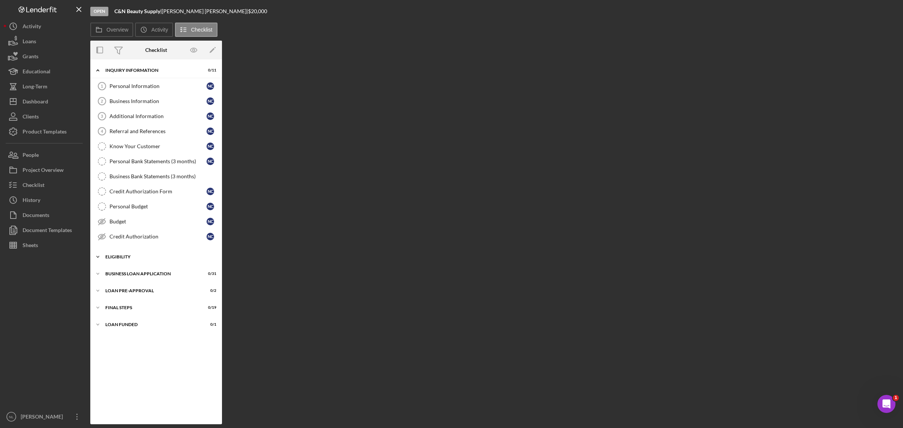
click at [119, 258] on div "ELIGIBILITY" at bounding box center [158, 257] width 107 height 5
click at [161, 258] on div "BUSINESS LOAN APPLICATION" at bounding box center [158, 338] width 107 height 5
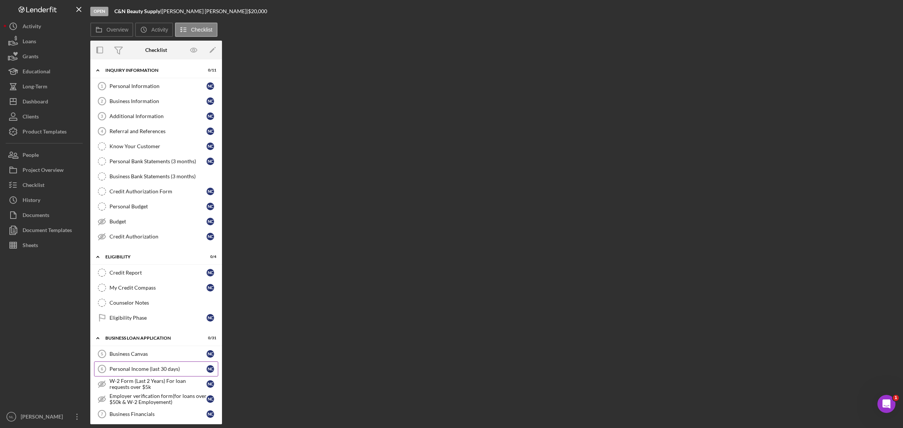
click at [152, 258] on link "Personal Income (last 30 days) 6 Personal Income (last 30 days) N C" at bounding box center [156, 368] width 124 height 15
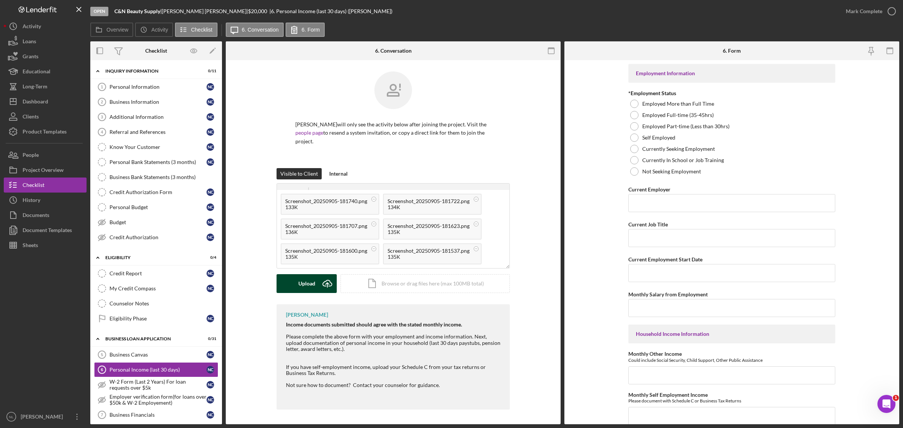
click at [308, 258] on div "Upload" at bounding box center [306, 283] width 17 height 19
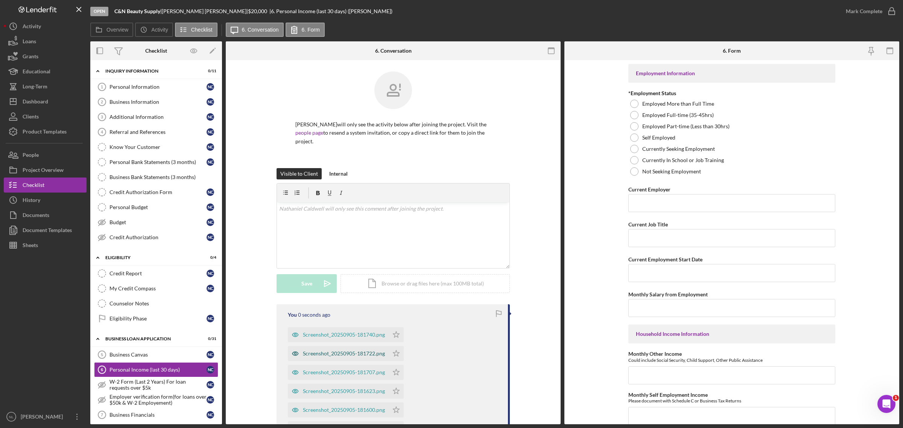
scroll to position [77, 0]
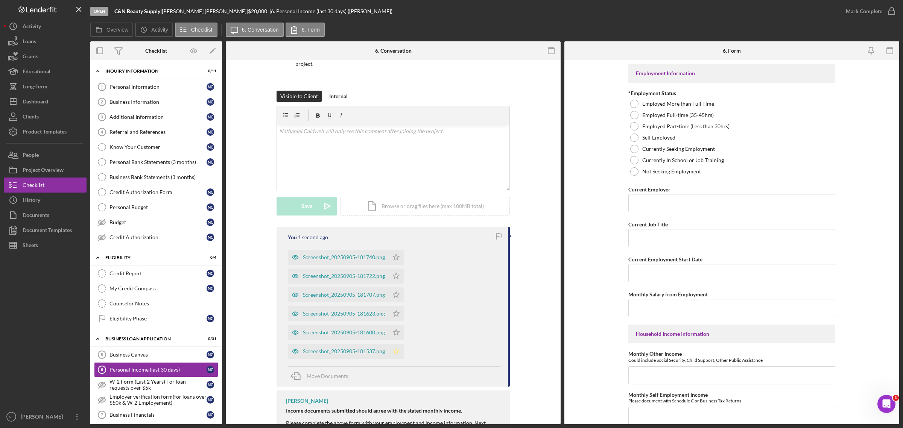
click at [390, 258] on icon "Icon/Star" at bounding box center [395, 351] width 15 height 15
click at [396, 258] on icon "Icon/Star" at bounding box center [395, 332] width 15 height 15
click at [394, 258] on polygon "button" at bounding box center [396, 313] width 6 height 6
click at [394, 258] on icon "Icon/Star" at bounding box center [395, 294] width 15 height 15
click at [394, 258] on icon "Icon/Star" at bounding box center [395, 276] width 15 height 15
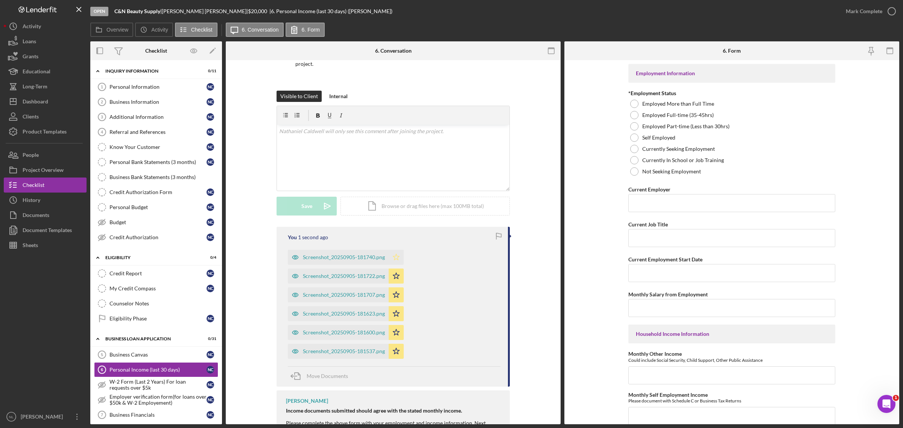
click at [393, 256] on polygon "button" at bounding box center [396, 257] width 6 height 6
click at [132, 85] on div "Personal Information" at bounding box center [157, 87] width 97 height 6
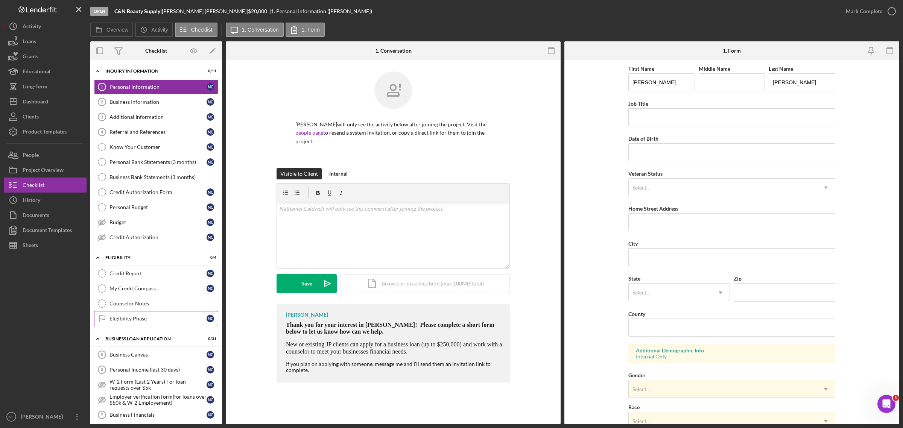
click at [121, 258] on link "Eligibility Phase Eligibility Phase N C" at bounding box center [156, 318] width 124 height 15
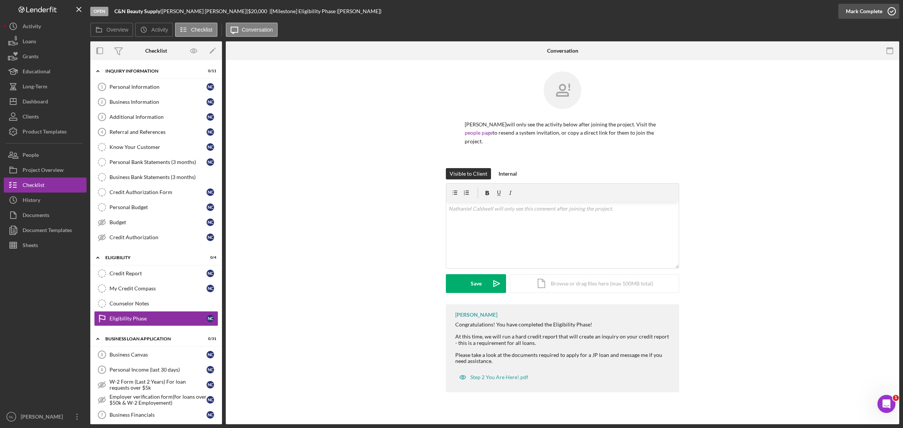
click at [601, 14] on div "Mark Complete" at bounding box center [863, 11] width 36 height 15
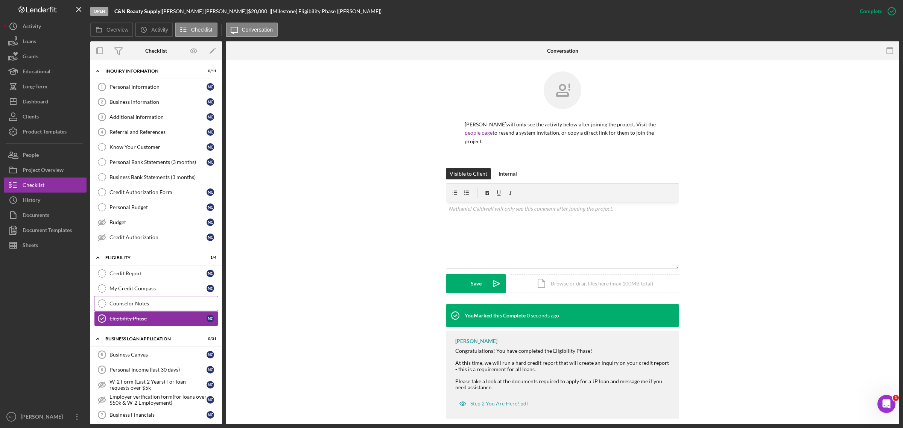
click at [153, 258] on div "Counselor Notes" at bounding box center [163, 303] width 108 height 6
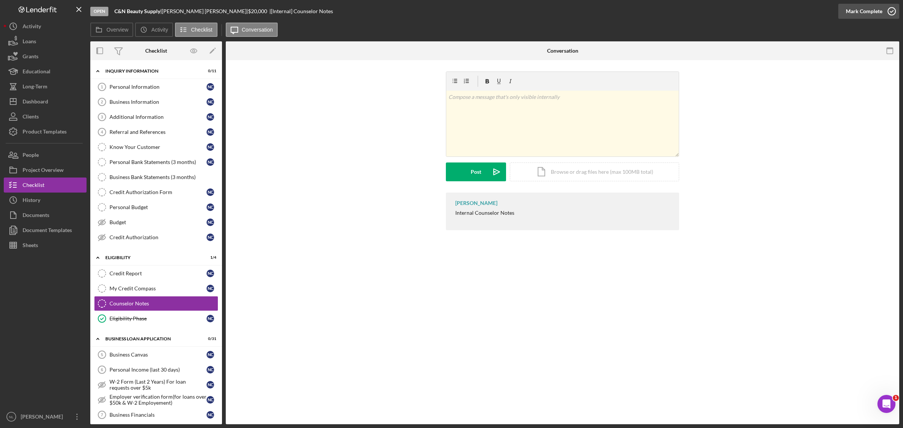
click at [601, 16] on div "Mark Complete" at bounding box center [863, 11] width 36 height 15
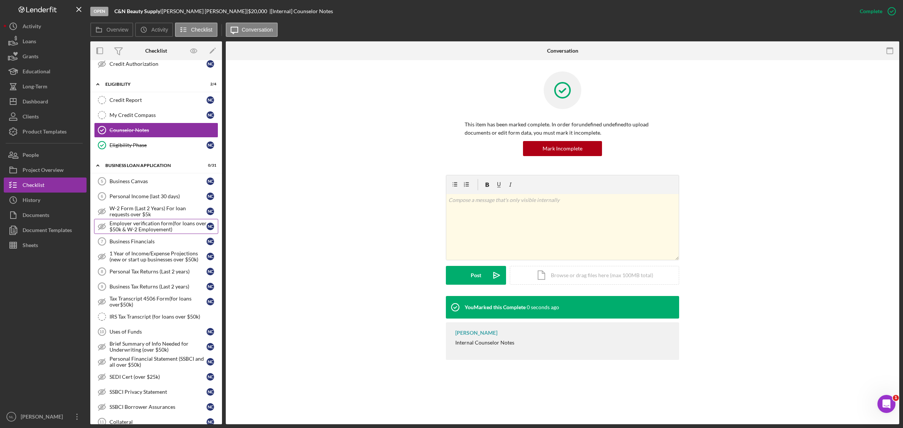
scroll to position [179, 0]
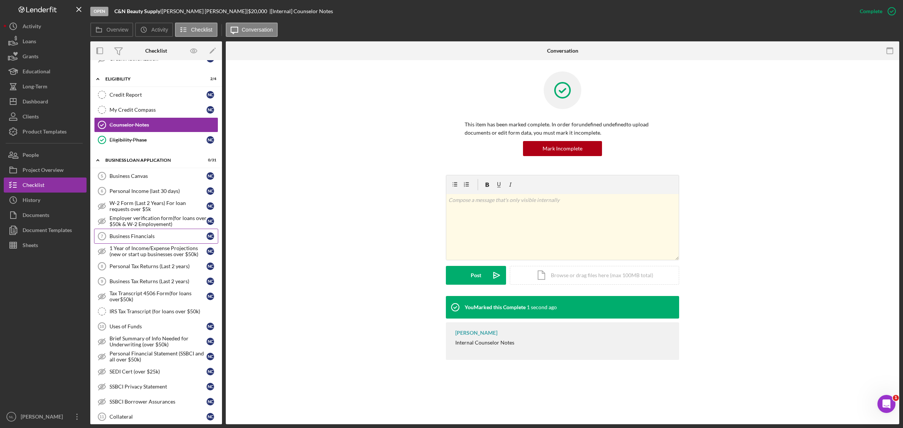
click at [168, 243] on link "Business Financials 7 Business Financials N C" at bounding box center [156, 236] width 124 height 15
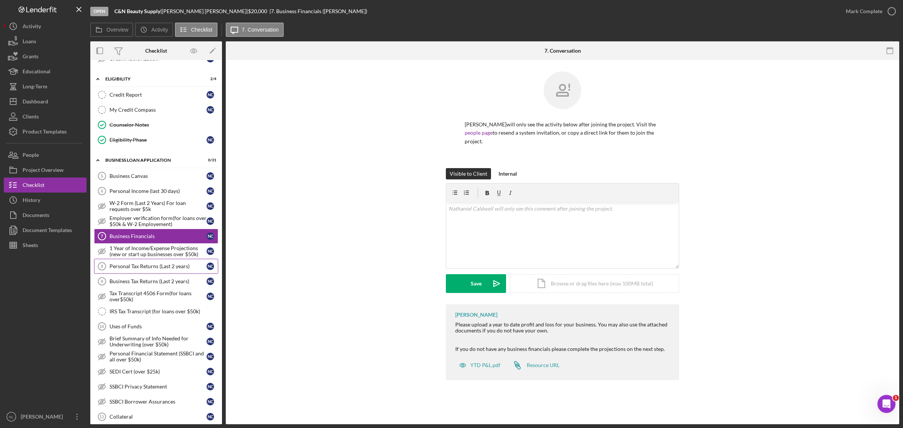
click at [161, 258] on div "Personal Tax Returns (Last 2 years)" at bounding box center [157, 266] width 97 height 6
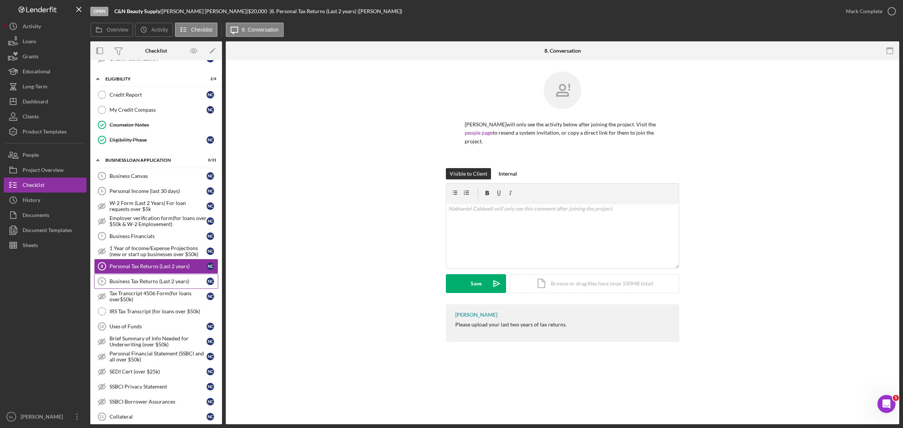
click at [160, 258] on div "Business Tax Returns (Last 2 years)" at bounding box center [157, 281] width 97 height 6
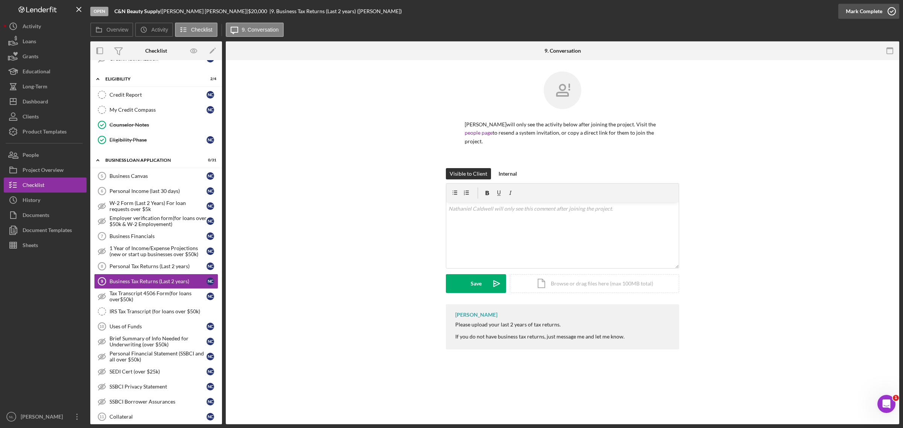
click at [601, 12] on div "Mark Complete" at bounding box center [863, 11] width 36 height 15
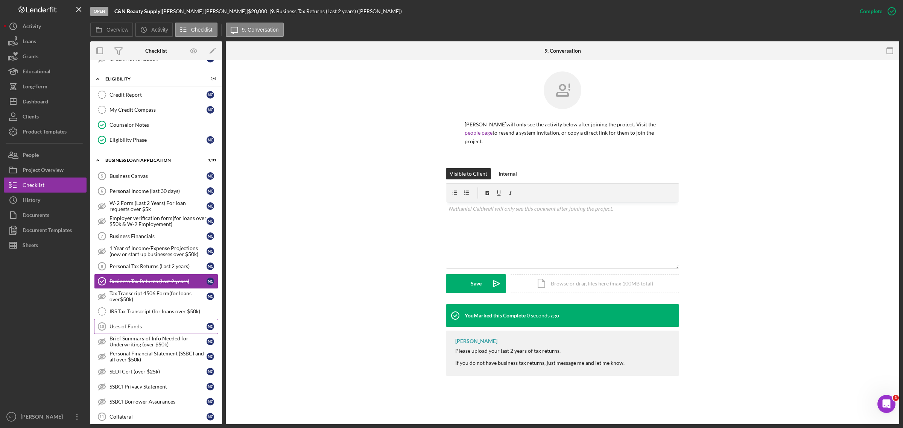
scroll to position [277, 0]
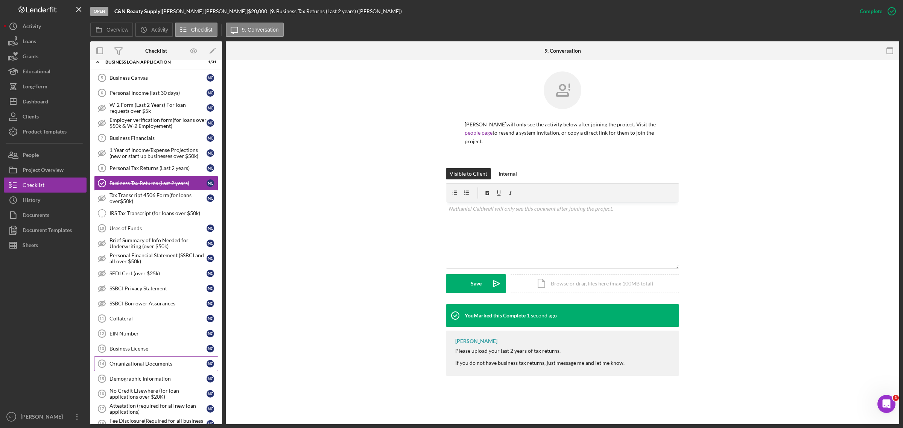
click at [138, 258] on div "Organizational Documents" at bounding box center [157, 364] width 97 height 6
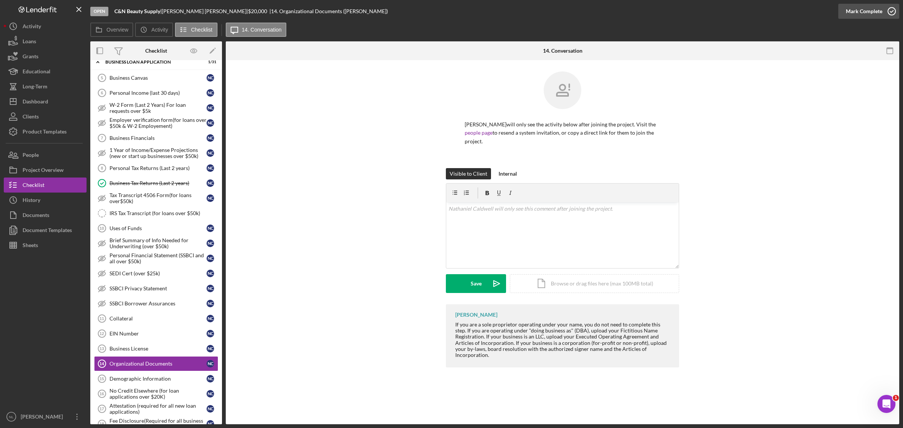
click at [601, 12] on div "Mark Complete" at bounding box center [863, 11] width 36 height 15
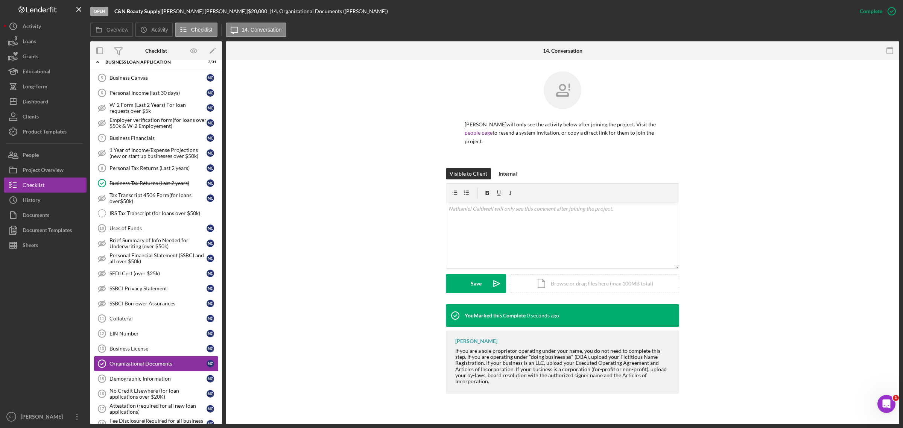
scroll to position [360, 0]
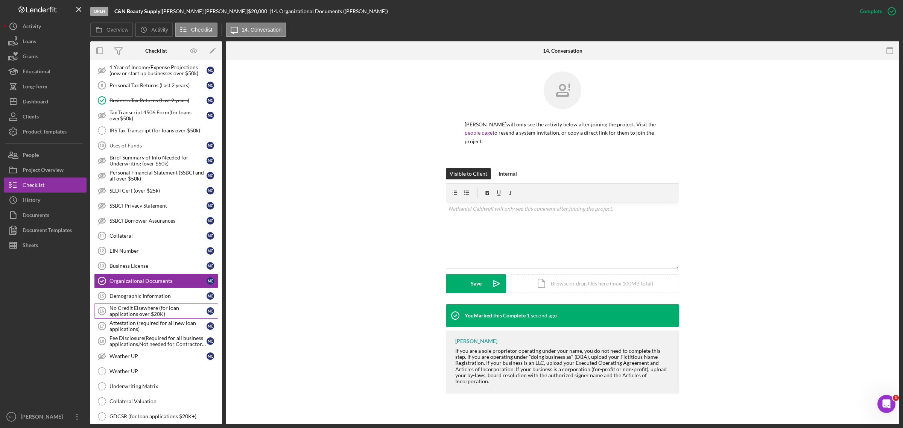
drag, startPoint x: 158, startPoint y: 326, endPoint x: 152, endPoint y: 318, distance: 10.2
click at [152, 258] on div "No Credit Elsewhere (for loan applications over $20K)" at bounding box center [157, 311] width 97 height 12
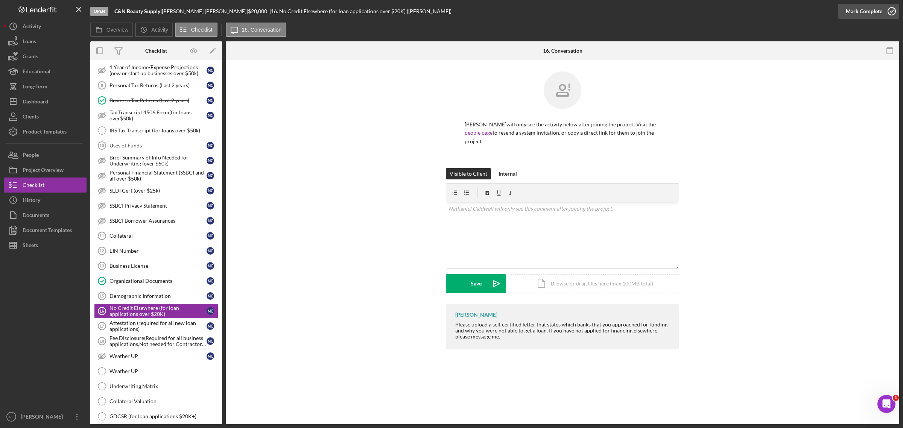
click at [601, 13] on div "Mark Complete" at bounding box center [863, 11] width 36 height 15
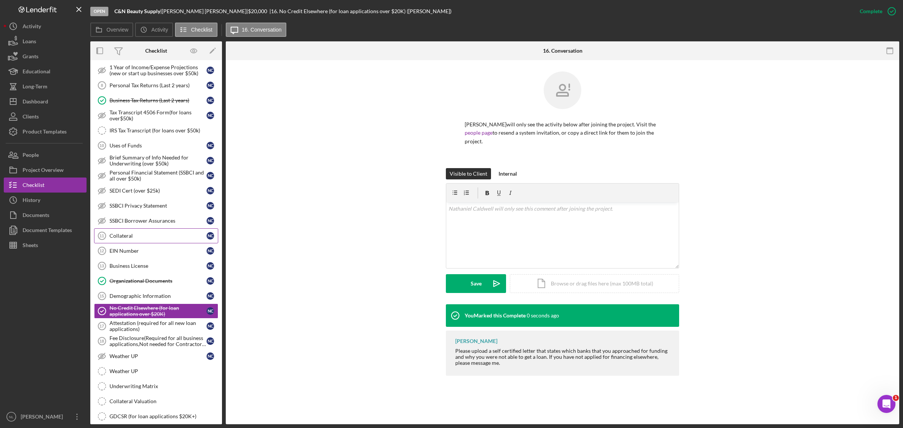
click at [175, 236] on link "Collateral 11 Collateral N C" at bounding box center [156, 235] width 124 height 15
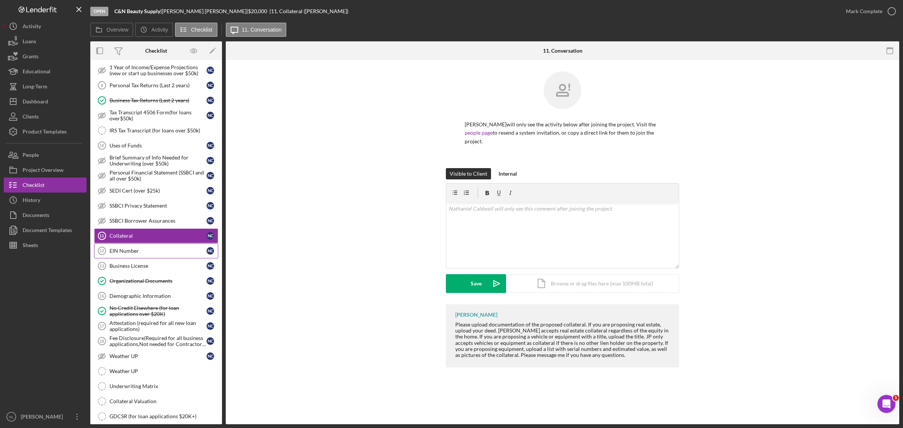
click at [166, 254] on div "EIN Number" at bounding box center [157, 251] width 97 height 6
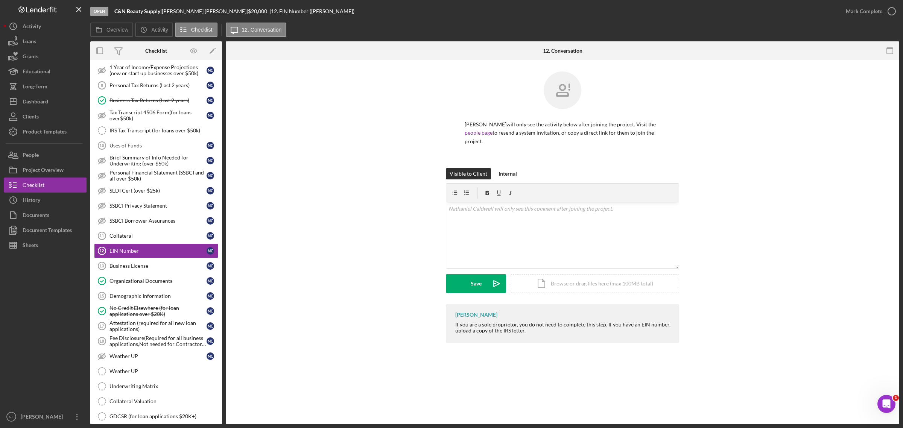
click at [601, 3] on div "Mark Complete" at bounding box center [868, 11] width 61 height 23
click at [601, 7] on div "Mark Complete" at bounding box center [863, 11] width 36 height 15
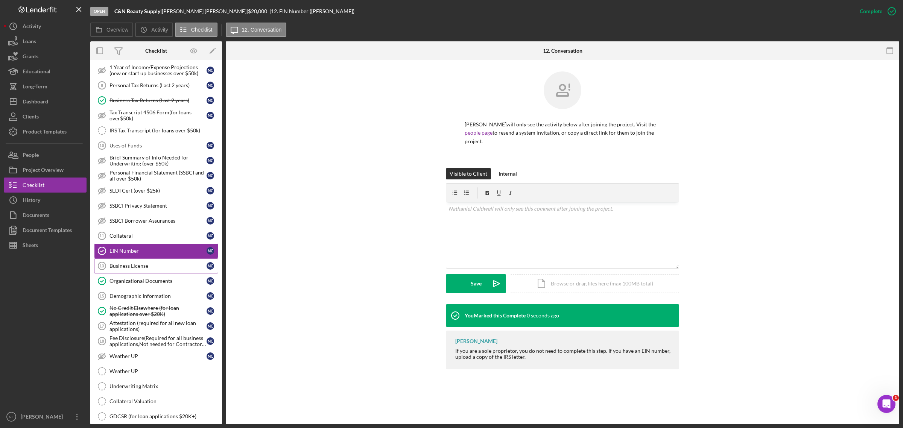
click at [133, 258] on div "Business License" at bounding box center [157, 266] width 97 height 6
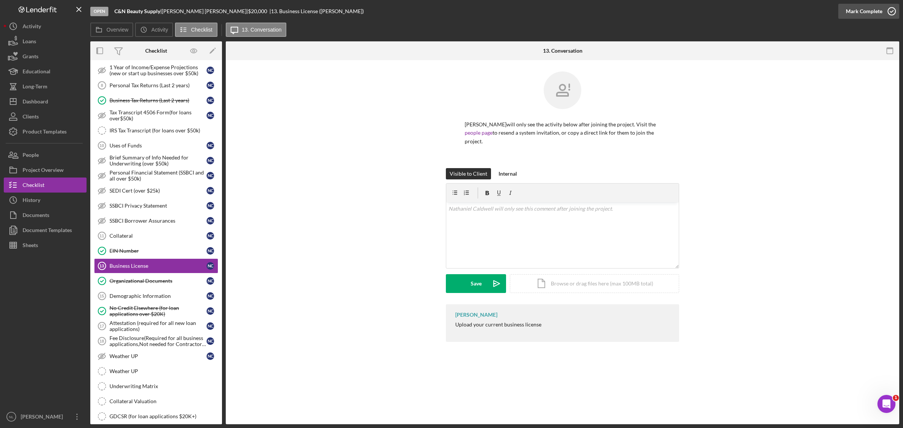
click at [601, 14] on div "Mark Complete" at bounding box center [863, 11] width 36 height 15
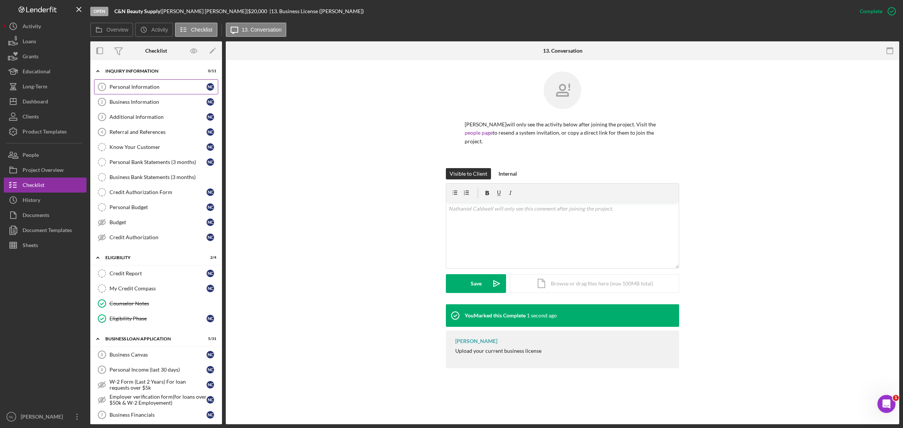
click at [119, 88] on div "Personal Information" at bounding box center [157, 87] width 97 height 6
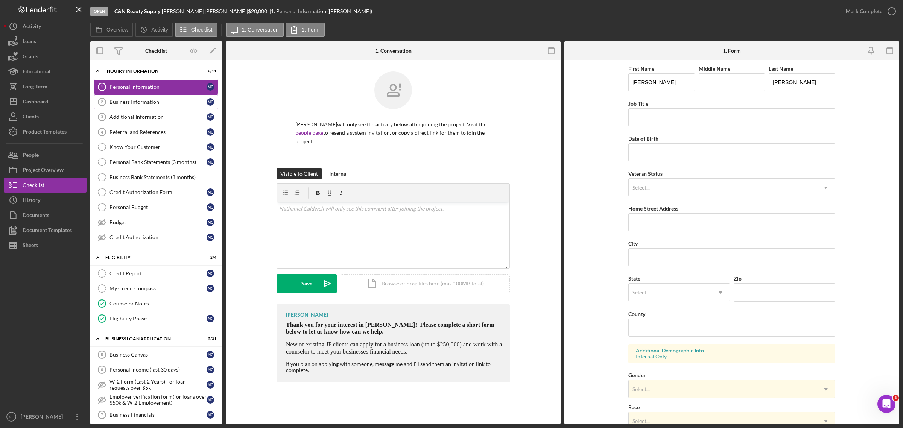
click at [115, 106] on link "Business Information 2 Business Information N C" at bounding box center [156, 101] width 124 height 15
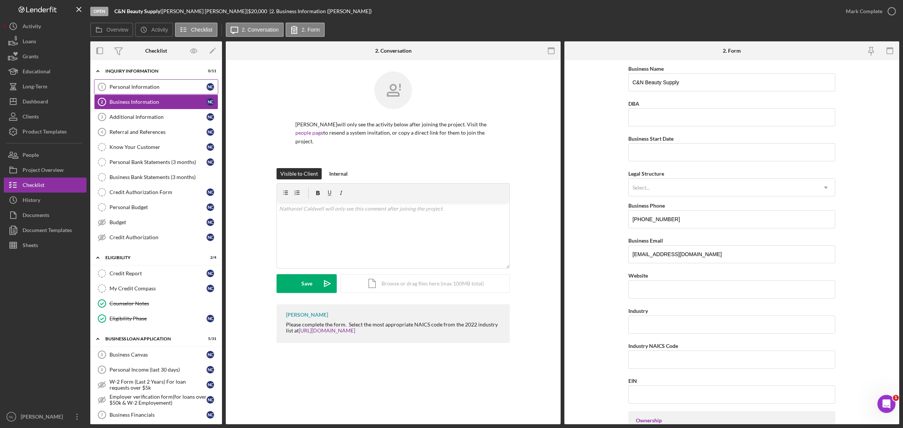
click at [110, 89] on div "Personal Information" at bounding box center [157, 87] width 97 height 6
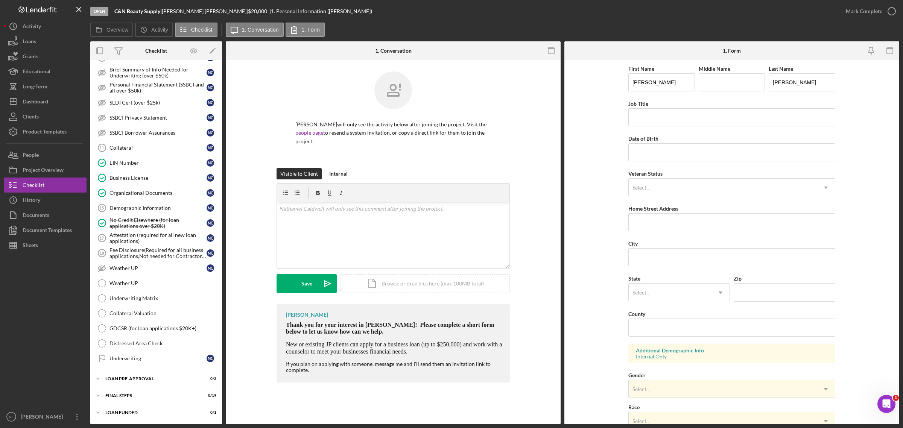
scroll to position [456, 0]
click at [146, 258] on div "LOAN PRE-APPROVAL" at bounding box center [158, 378] width 107 height 5
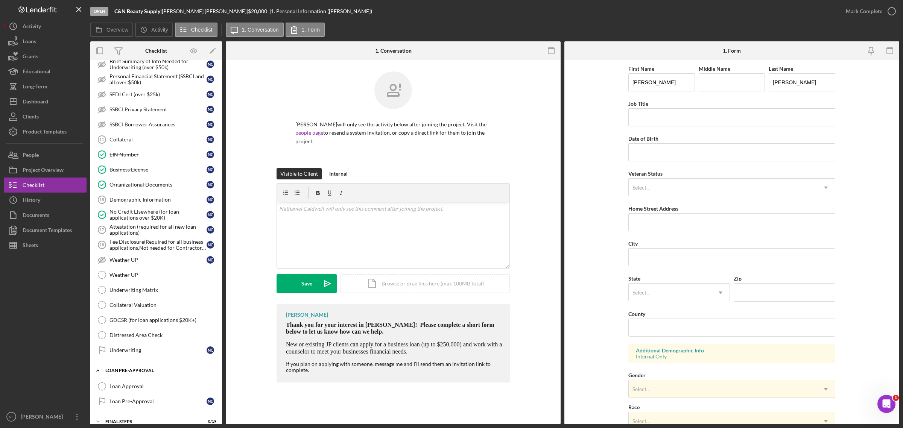
scroll to position [491, 0]
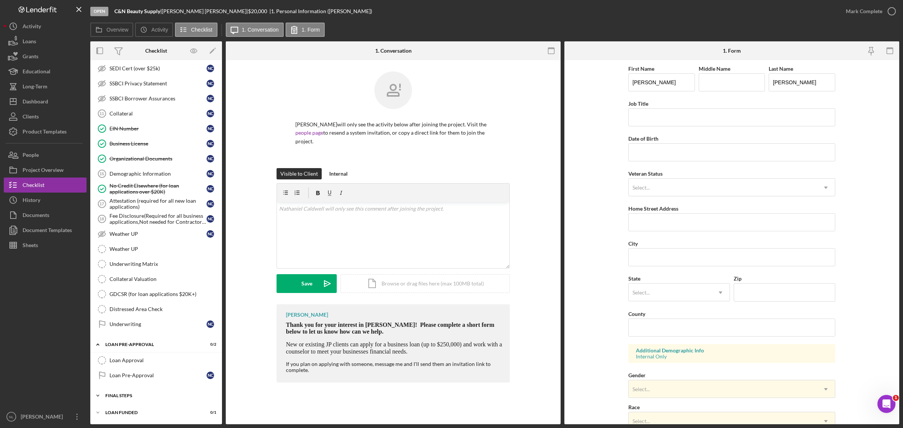
click at [142, 258] on div "Icon/Expander FINAL STEPS 0 / 19" at bounding box center [156, 395] width 132 height 15
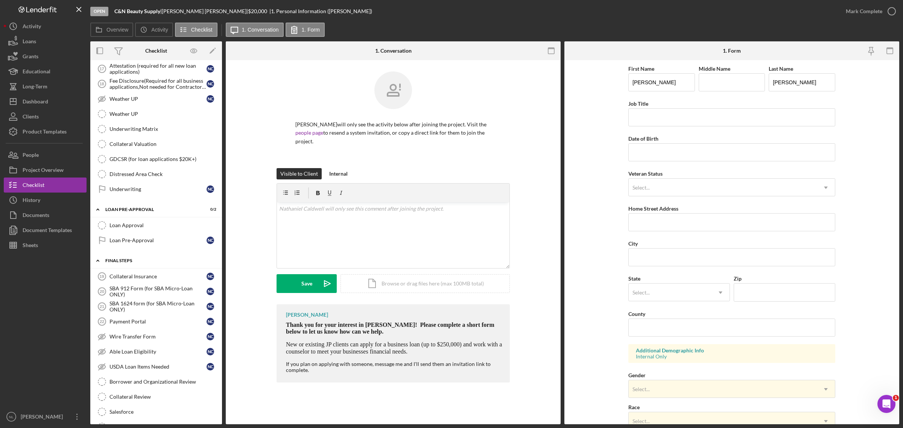
scroll to position [620, 0]
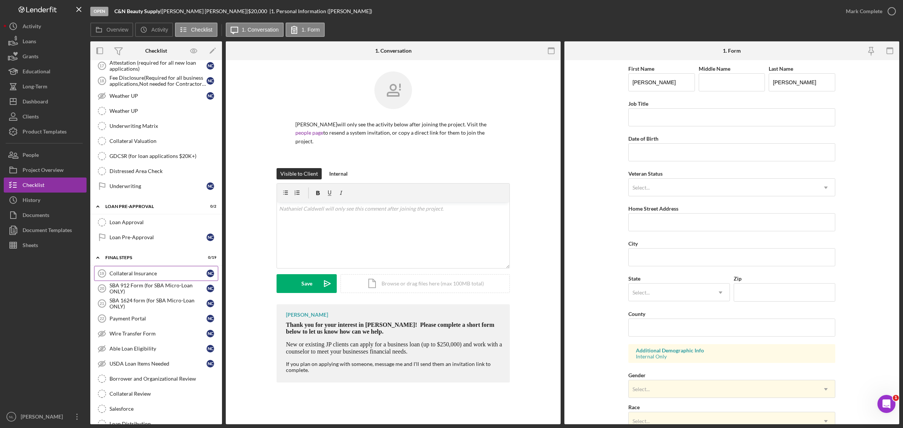
click at [118, 258] on link "Collateral Insurance 19 Collateral Insurance N C" at bounding box center [156, 273] width 124 height 15
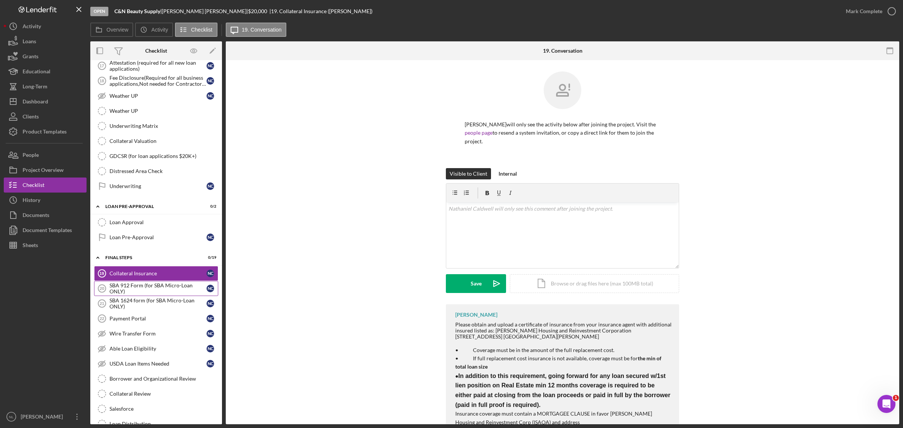
click at [142, 258] on div "SBA 912 Form (for SBA Micro-Loan ONLY)" at bounding box center [157, 288] width 97 height 12
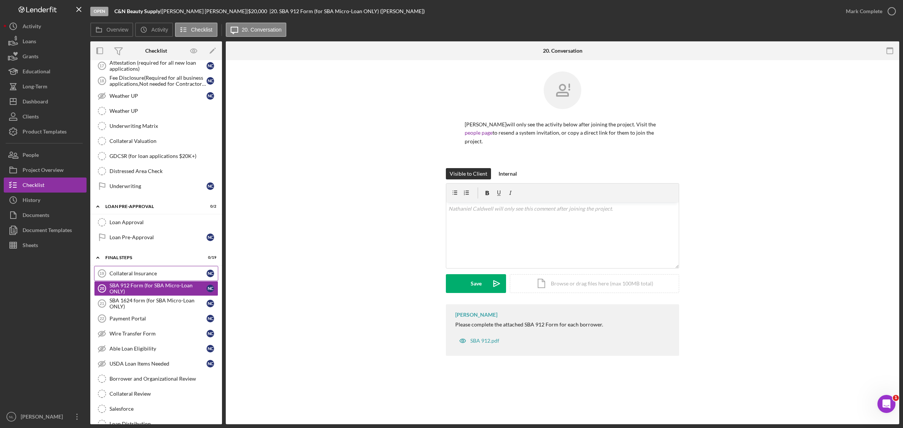
click at [139, 258] on div "Collateral Insurance" at bounding box center [157, 273] width 97 height 6
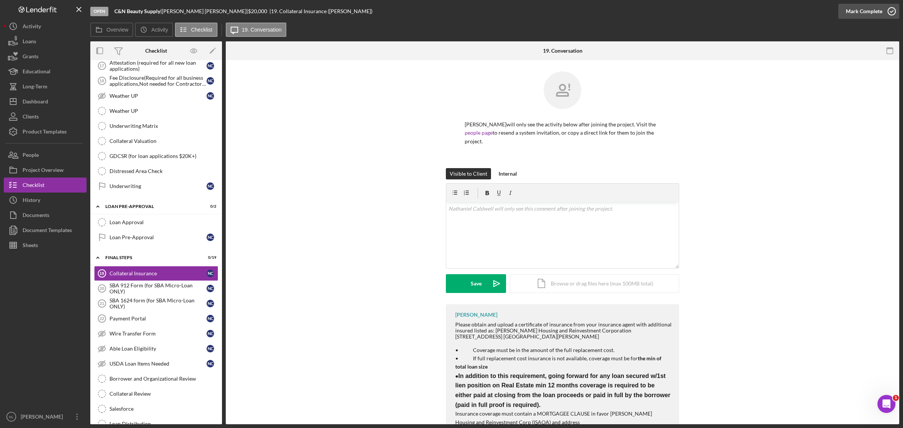
click at [601, 8] on div "Mark Complete" at bounding box center [863, 11] width 36 height 15
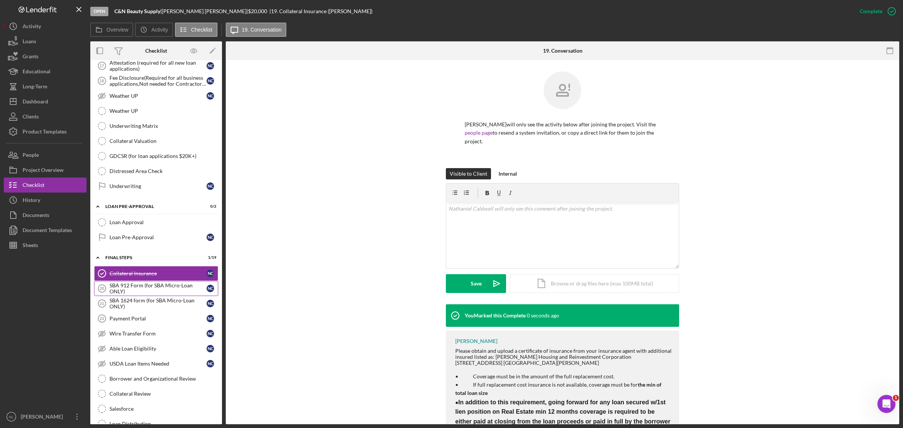
click at [143, 258] on div "SBA 912 Form (for SBA Micro-Loan ONLY)" at bounding box center [157, 288] width 97 height 12
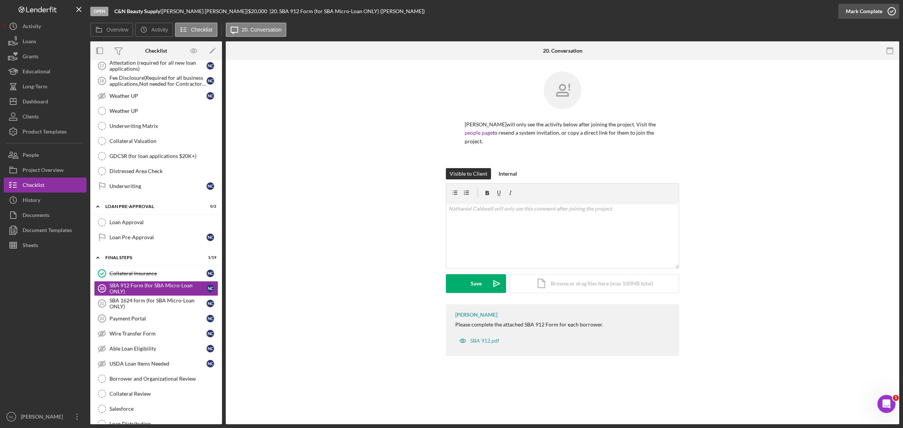
click at [601, 18] on div "Mark Complete" at bounding box center [863, 11] width 36 height 15
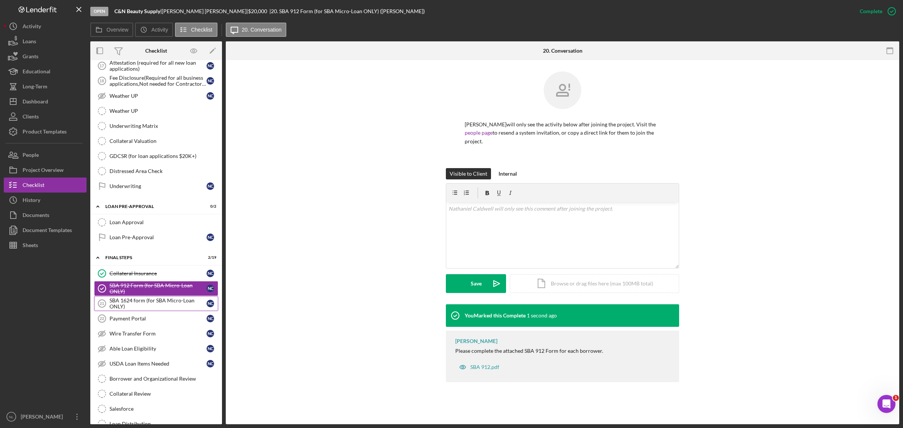
click at [160, 258] on div "SBA 1624 form (for SBA Micro-Loan ONLY)" at bounding box center [157, 303] width 97 height 12
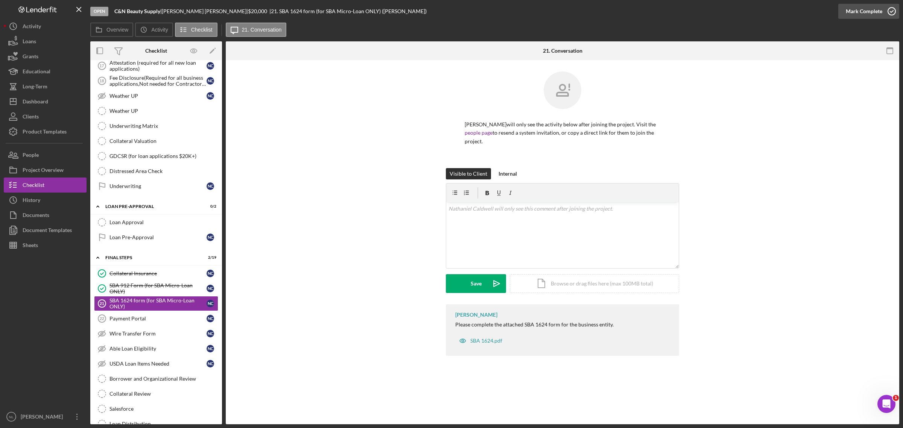
click at [601, 8] on icon "button" at bounding box center [891, 11] width 19 height 19
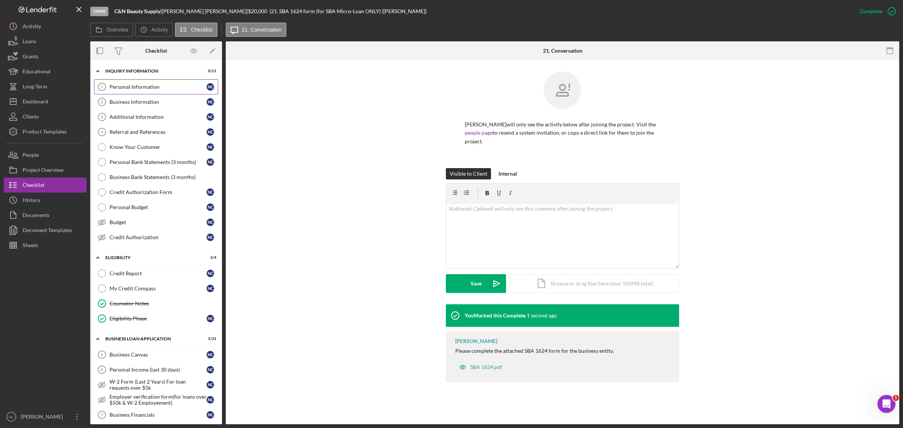
click at [135, 82] on link "Personal Information 1 Personal Information N C" at bounding box center [156, 86] width 124 height 15
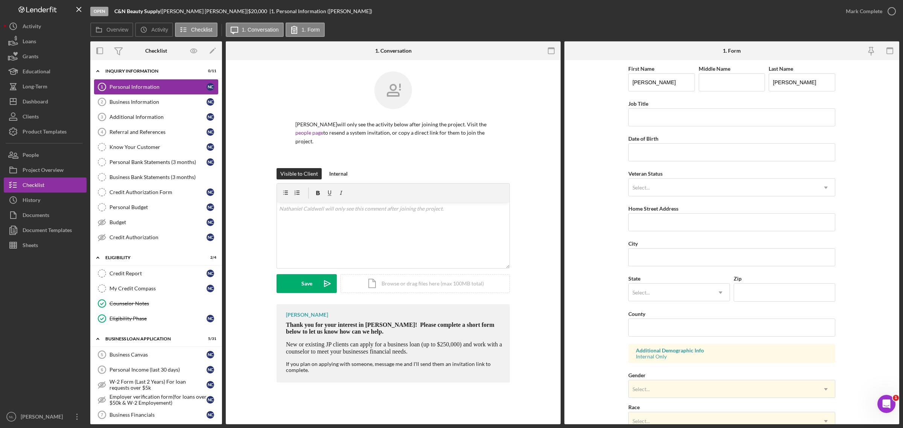
click at [135, 82] on link "Personal Information 1 Personal Information N C" at bounding box center [156, 86] width 124 height 15
click at [299, 228] on div "v Color teal Color pink Remove color Add row above Add row below Add column bef…" at bounding box center [393, 235] width 232 height 66
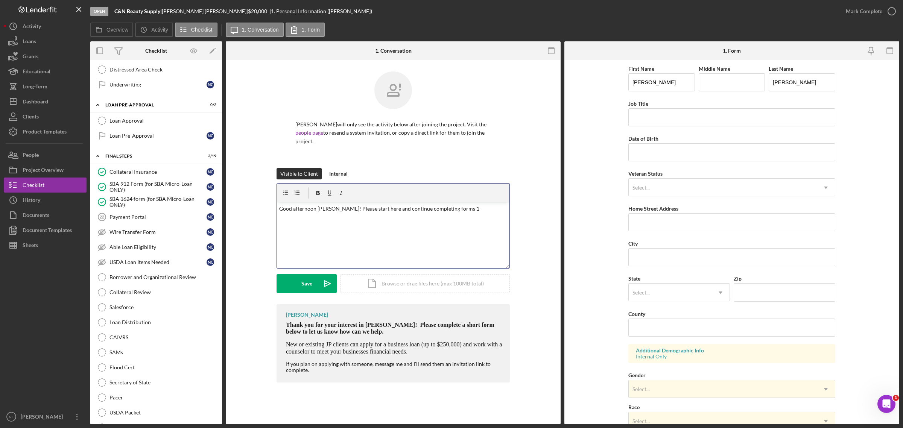
scroll to position [744, 0]
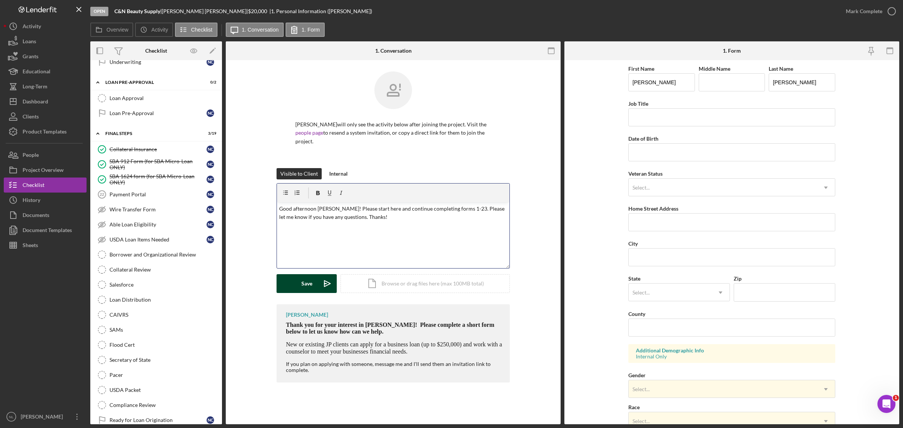
click at [328, 258] on icon "Icon/icon-invite-send" at bounding box center [327, 283] width 19 height 19
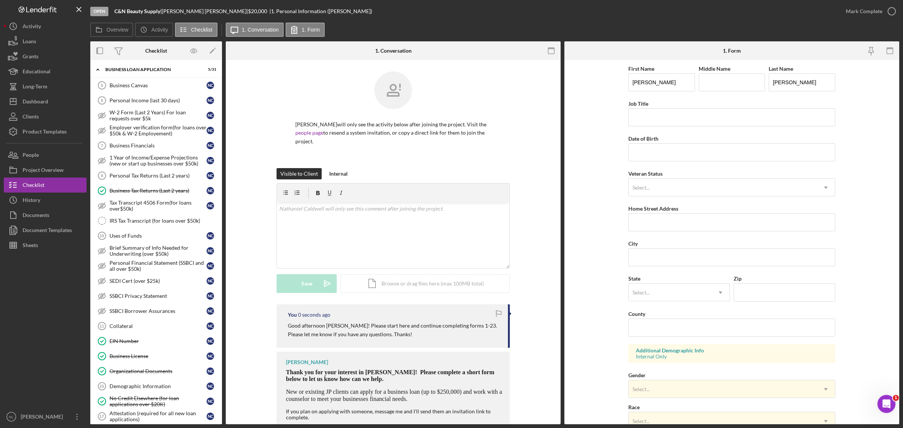
scroll to position [0, 0]
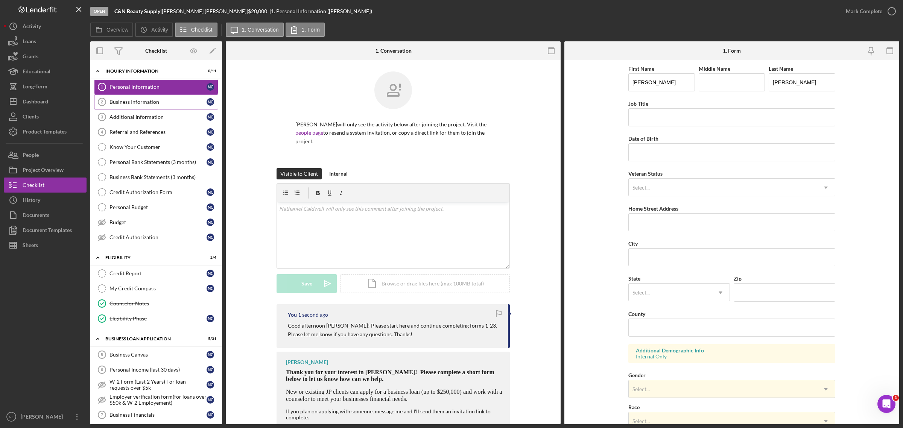
click at [140, 101] on div "Business Information" at bounding box center [157, 102] width 97 height 6
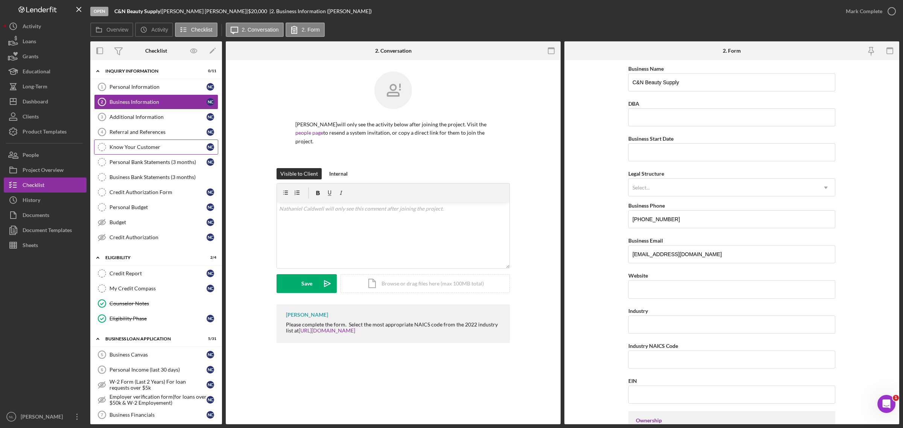
click at [150, 153] on link "Know Your Customer Know Your Customer N C" at bounding box center [156, 147] width 124 height 15
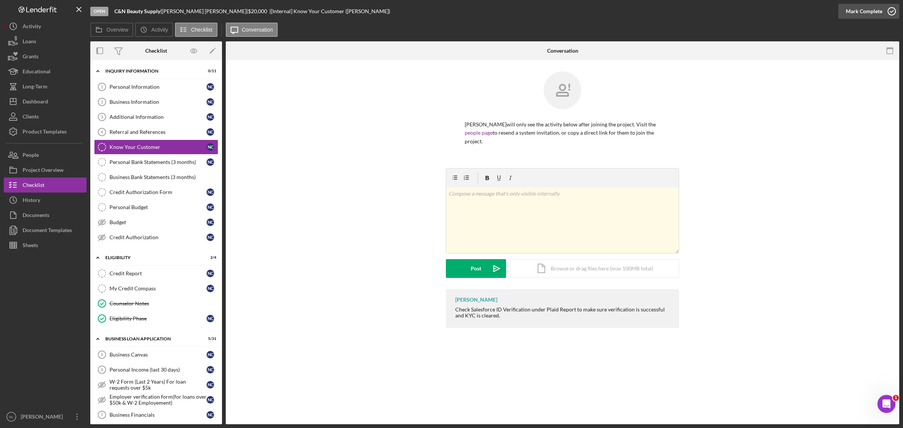
click at [601, 13] on div "Mark Complete" at bounding box center [863, 11] width 36 height 15
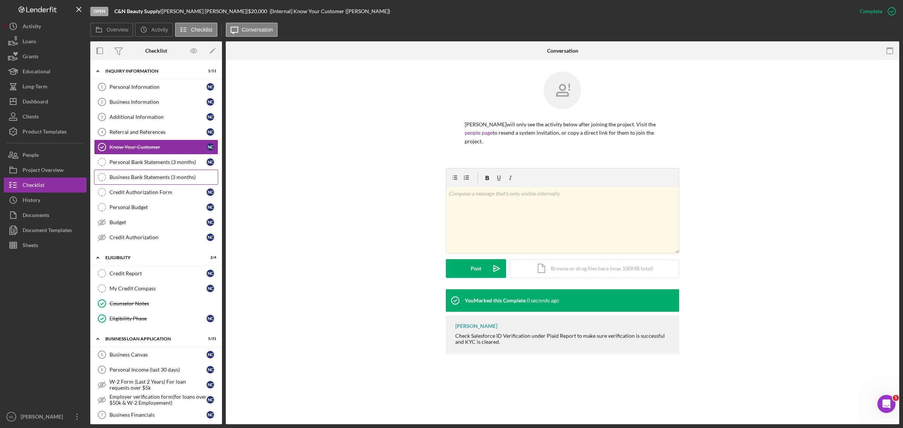
click at [165, 180] on div "Business Bank Statements (3 months)" at bounding box center [163, 177] width 108 height 6
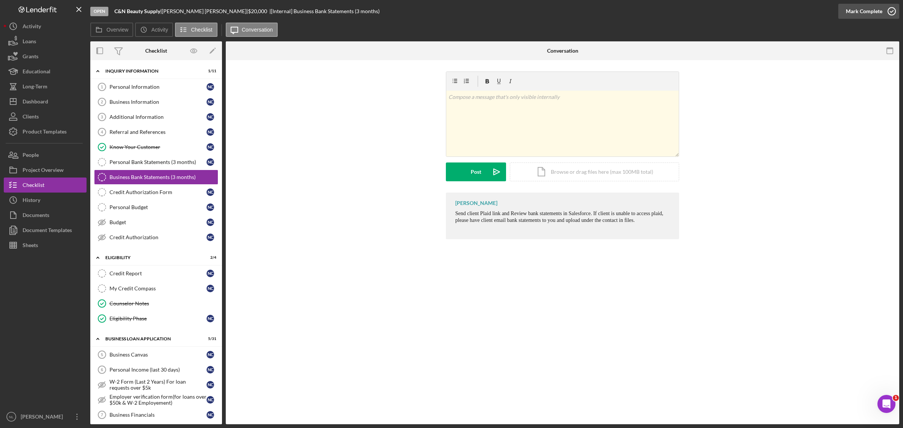
click at [601, 7] on div "Mark Complete" at bounding box center [863, 11] width 36 height 15
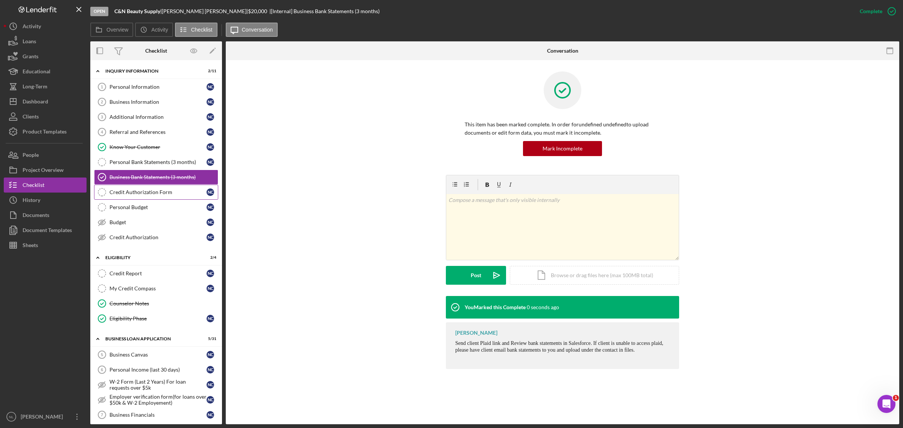
click at [154, 198] on link "Credit Authorization Form Credit Authorization Form N C" at bounding box center [156, 192] width 124 height 15
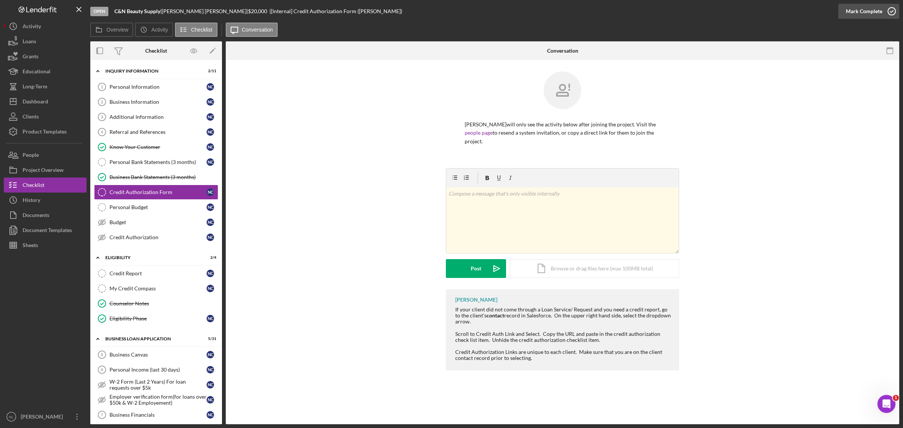
click at [601, 12] on div "Mark Complete" at bounding box center [863, 11] width 36 height 15
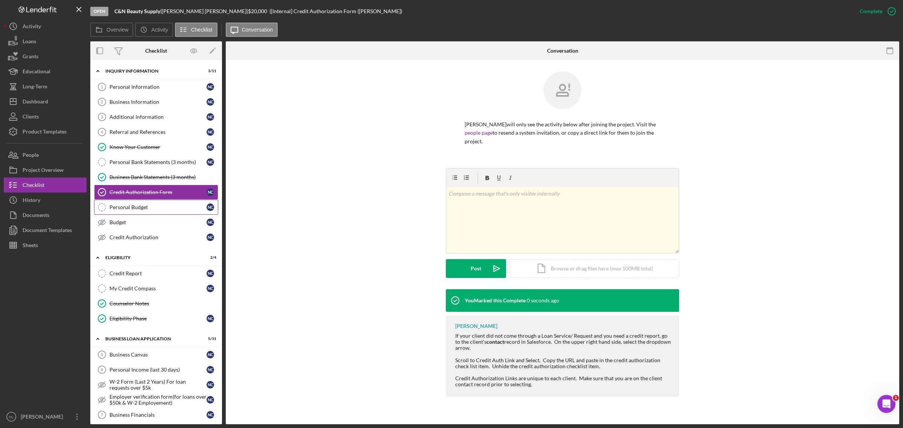
click at [164, 205] on link "Personal Budget Personal Budget N C" at bounding box center [156, 207] width 124 height 15
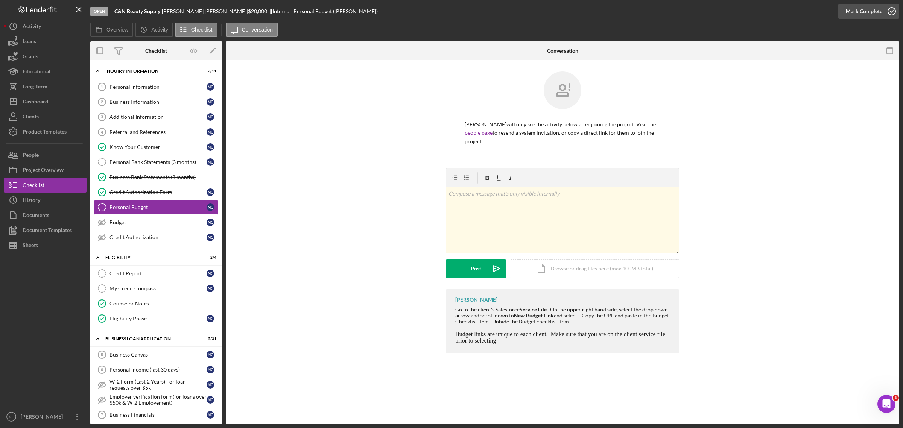
click at [601, 8] on div "Mark Complete" at bounding box center [863, 11] width 36 height 15
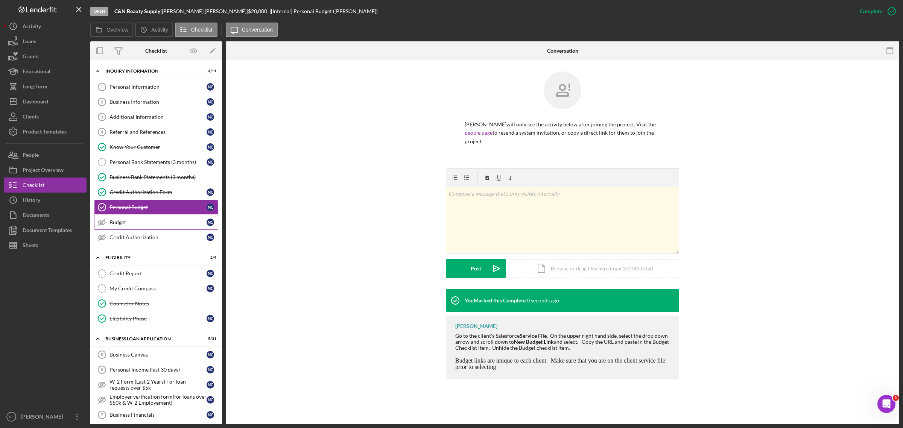
click at [146, 219] on link "Budget Budget N C" at bounding box center [156, 222] width 124 height 15
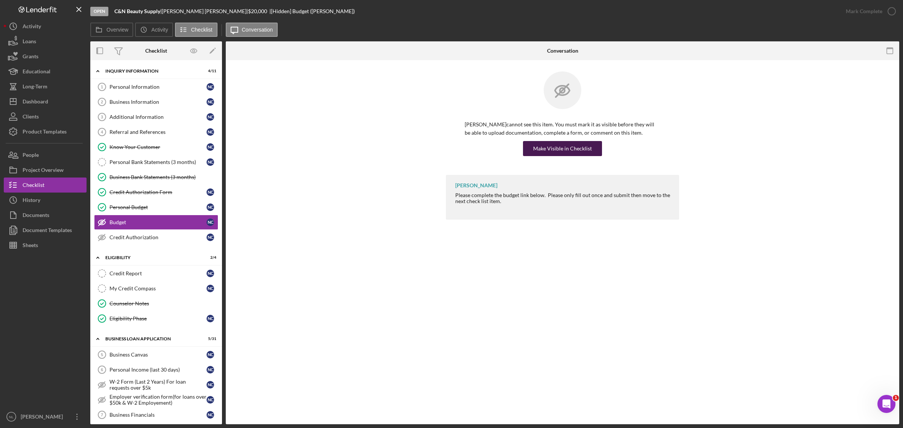
click at [570, 155] on div "Make Visible in Checklist" at bounding box center [562, 148] width 59 height 15
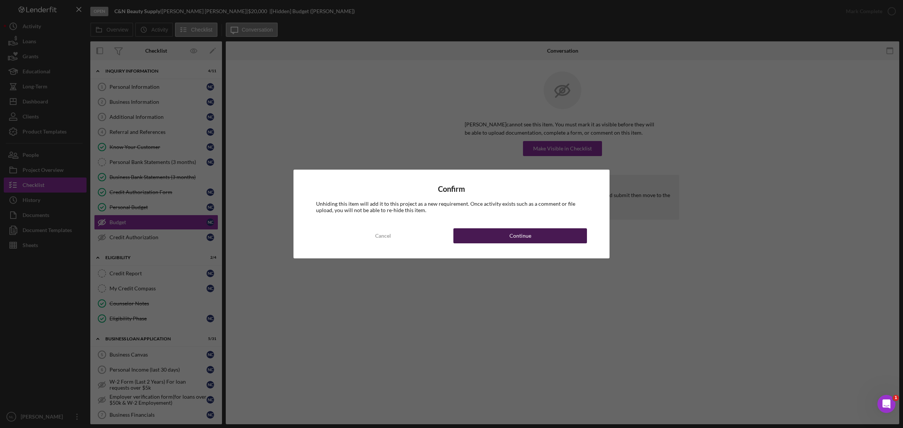
click at [516, 241] on div "Continue" at bounding box center [520, 235] width 22 height 15
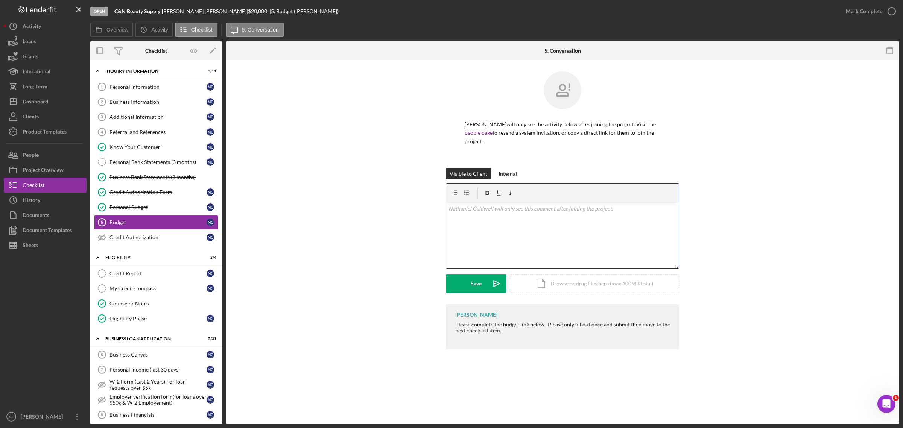
drag, startPoint x: 516, startPoint y: 241, endPoint x: 305, endPoint y: 21, distance: 304.8
click at [305, 21] on div "Open C&N Beauty Supply | [PERSON_NAME] | $20,000 $20,000 | 5. Budget ([PERSON_N…" at bounding box center [494, 212] width 809 height 424
click at [474, 222] on div "v Color teal Color pink Remove color Add row above Add row below Add column bef…" at bounding box center [562, 235] width 232 height 66
click at [470, 258] on div "Save" at bounding box center [475, 283] width 11 height 19
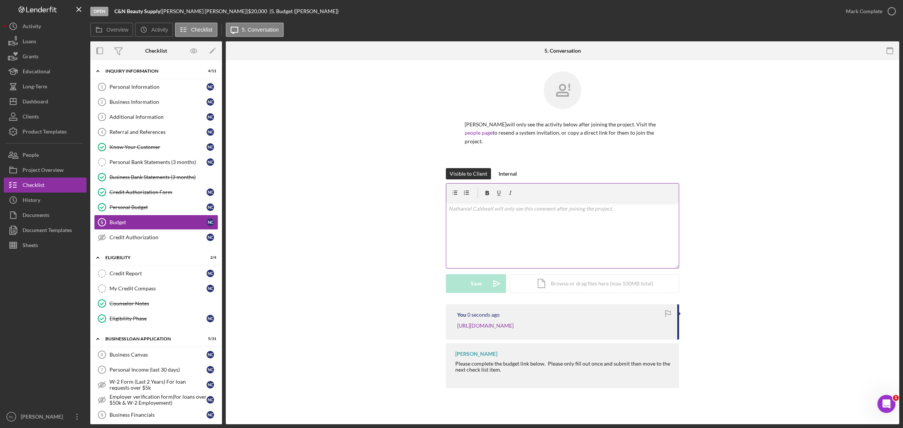
click at [464, 225] on div "v Color teal Color pink Remove color Add row above Add row below Add column bef…" at bounding box center [562, 235] width 232 height 66
click at [470, 258] on div "Save" at bounding box center [475, 283] width 11 height 19
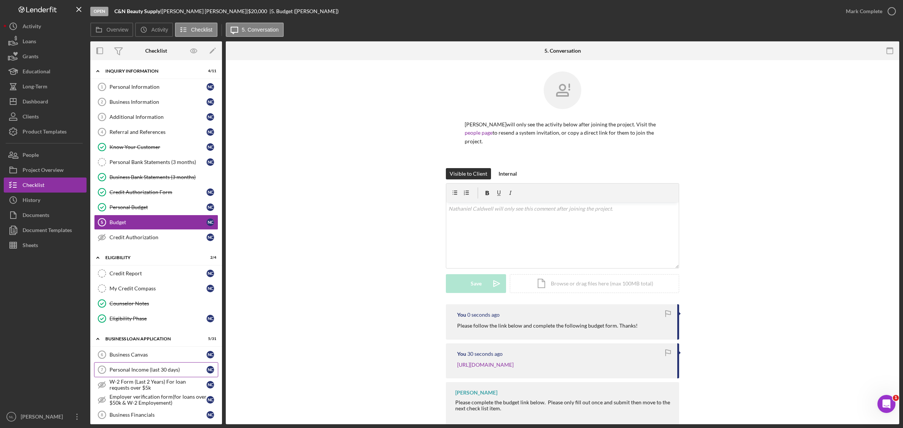
click at [178, 258] on div "Personal Income (last 30 days)" at bounding box center [157, 370] width 97 height 6
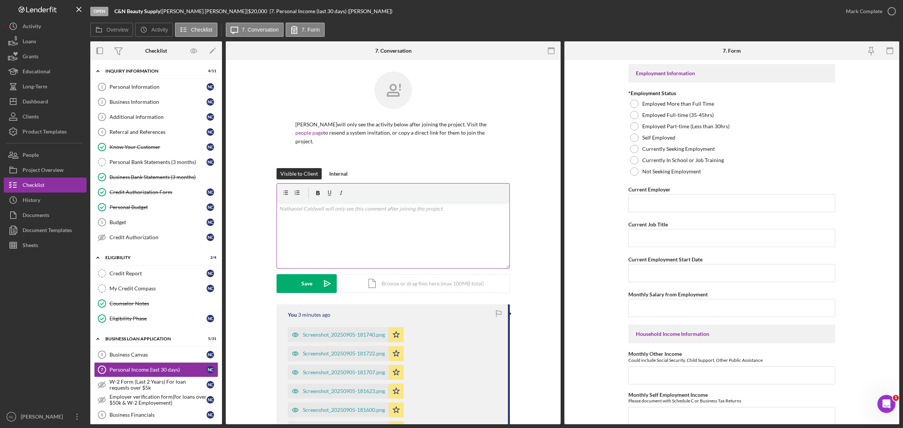
click at [346, 236] on div "v Color teal Color pink Remove color Add row above Add row below Add column bef…" at bounding box center [393, 235] width 232 height 66
click at [323, 258] on div "Screenshot_20250905-181740.png" at bounding box center [344, 335] width 82 height 6
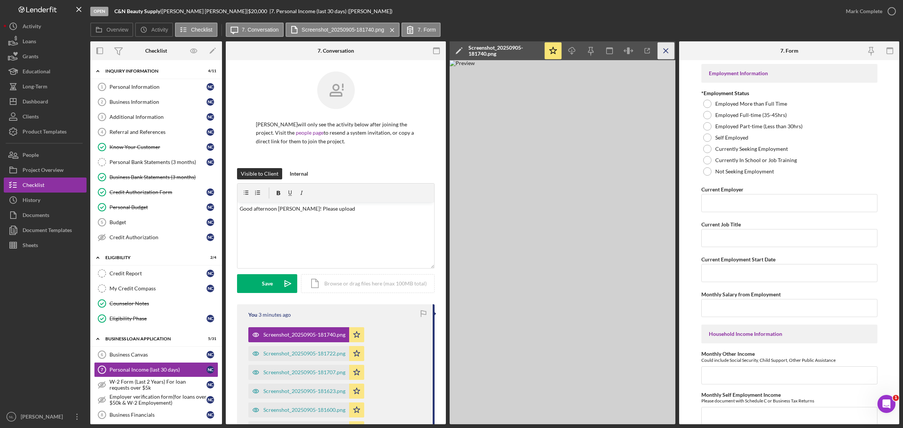
click at [601, 51] on icon "Icon/Menu Close" at bounding box center [665, 50] width 17 height 17
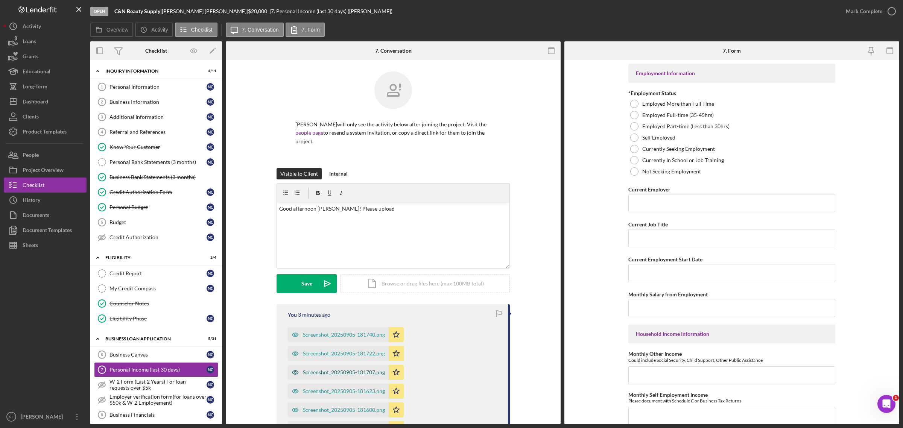
click at [368, 258] on div "Screenshot_20250905-181707.png" at bounding box center [344, 372] width 82 height 6
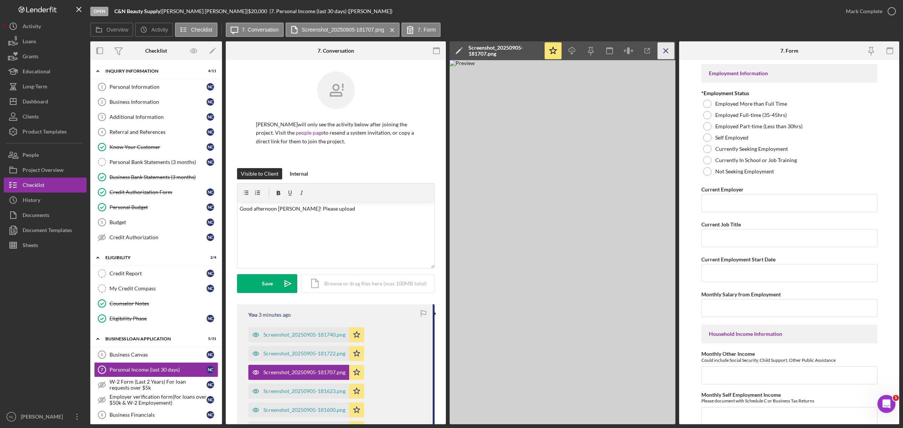
click at [601, 52] on icon "Icon/Menu Close" at bounding box center [665, 50] width 17 height 17
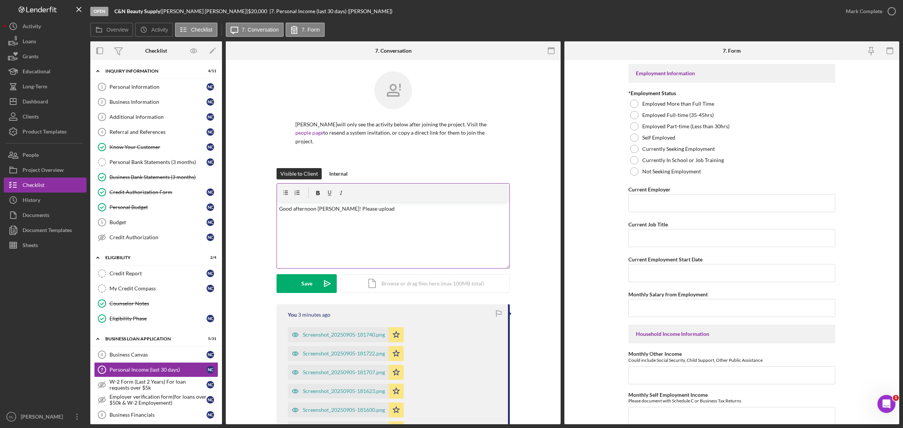
click at [402, 213] on p "Good afternoon [PERSON_NAME]! Please upload" at bounding box center [393, 209] width 228 height 8
click at [305, 258] on div "Save" at bounding box center [306, 283] width 11 height 19
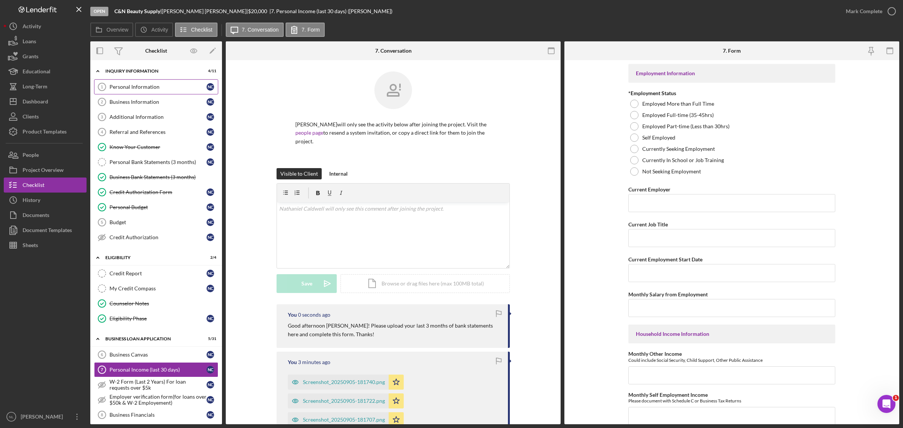
click at [148, 87] on div "Personal Information" at bounding box center [157, 87] width 97 height 6
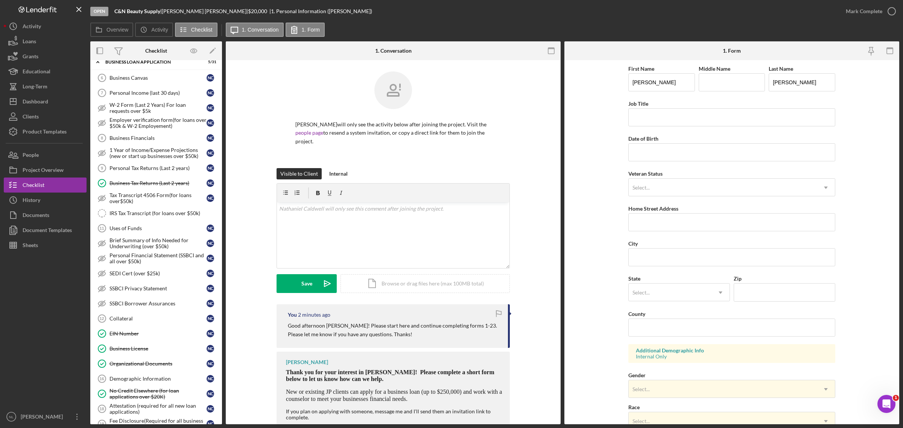
scroll to position [519, 0]
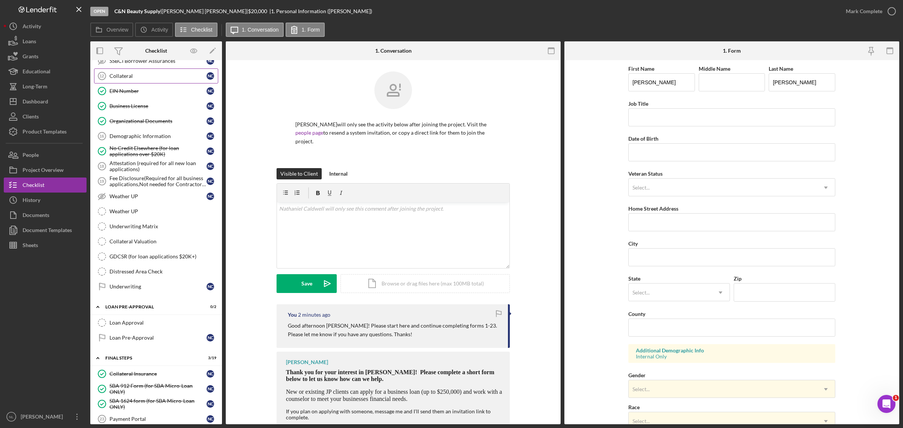
click at [123, 79] on div "Collateral" at bounding box center [157, 76] width 97 height 6
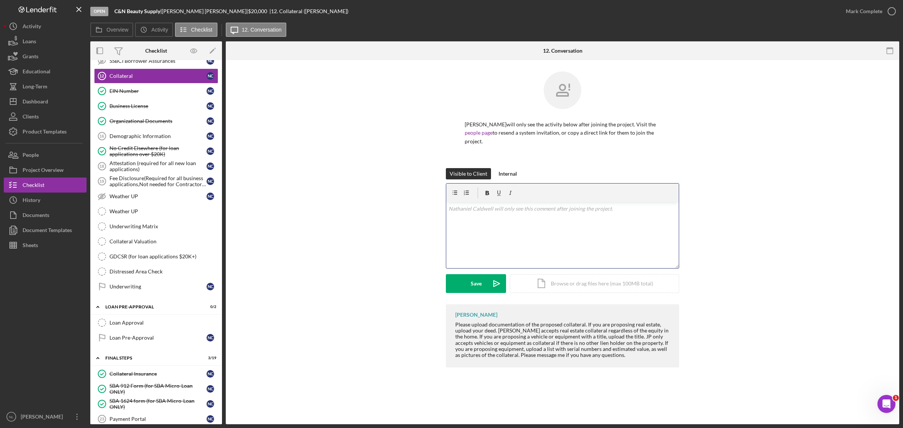
click at [471, 235] on div "v Color teal Color pink Remove color Add row above Add row below Add column bef…" at bounding box center [562, 235] width 232 height 66
click at [474, 258] on div "Save" at bounding box center [475, 283] width 11 height 19
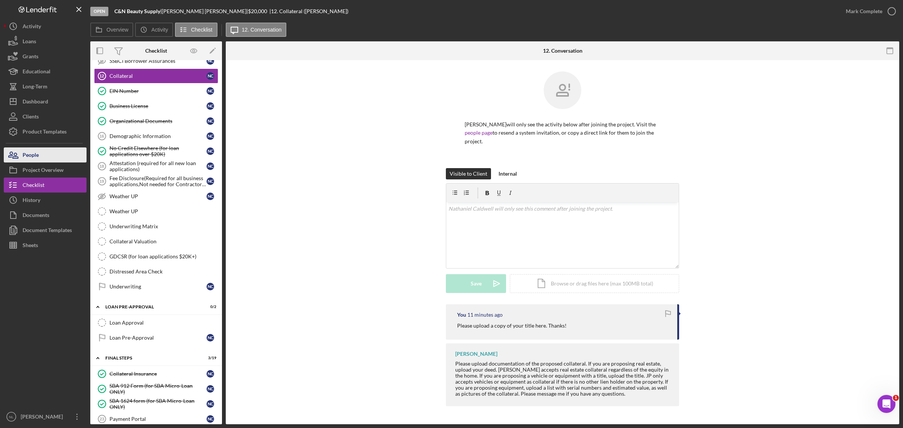
click at [27, 154] on div "People" at bounding box center [31, 155] width 16 height 17
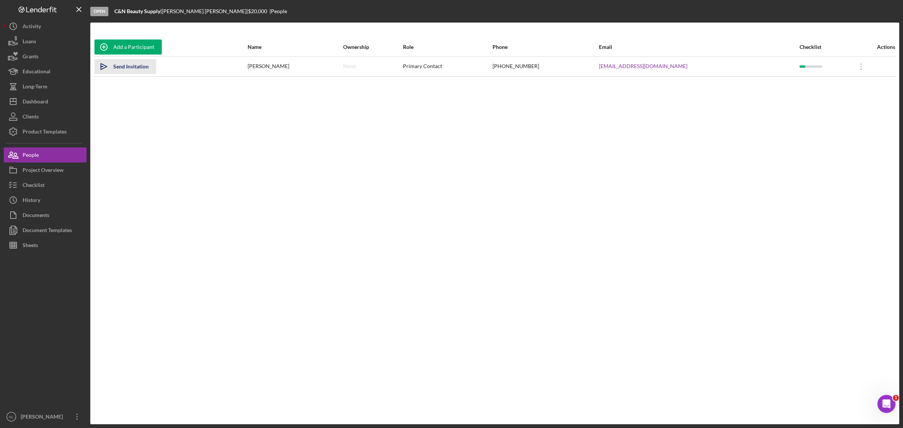
click at [139, 64] on div "Send Invitation" at bounding box center [130, 66] width 35 height 15
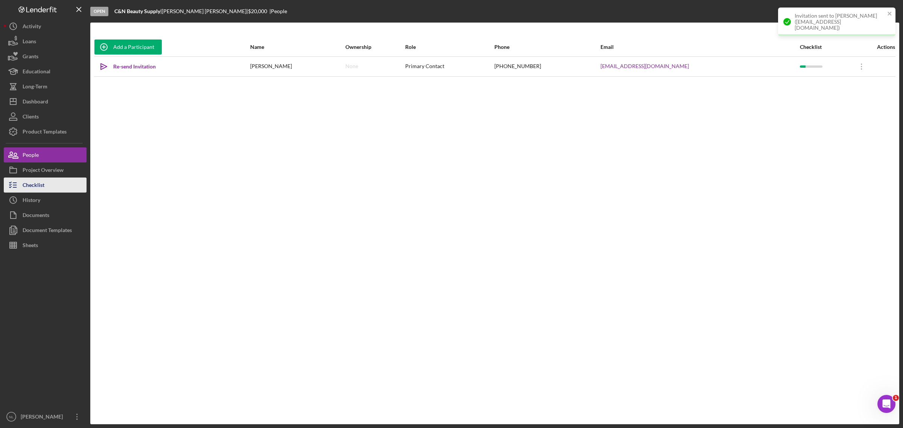
click at [46, 182] on button "Checklist" at bounding box center [45, 185] width 83 height 15
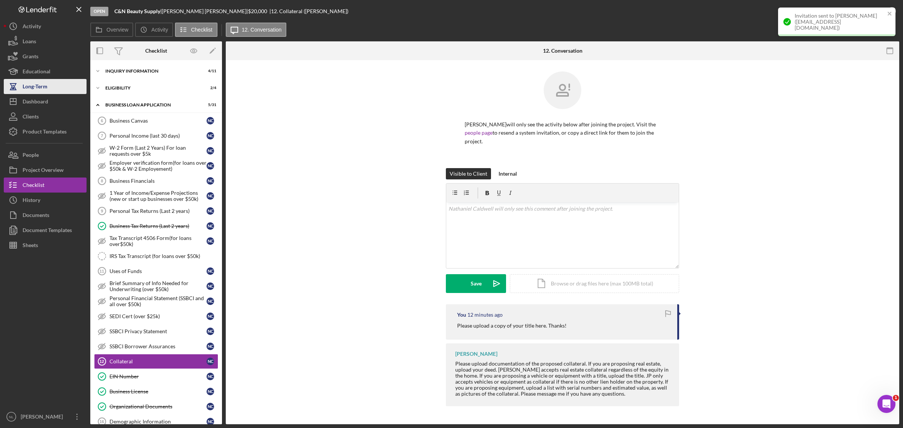
scroll to position [121, 0]
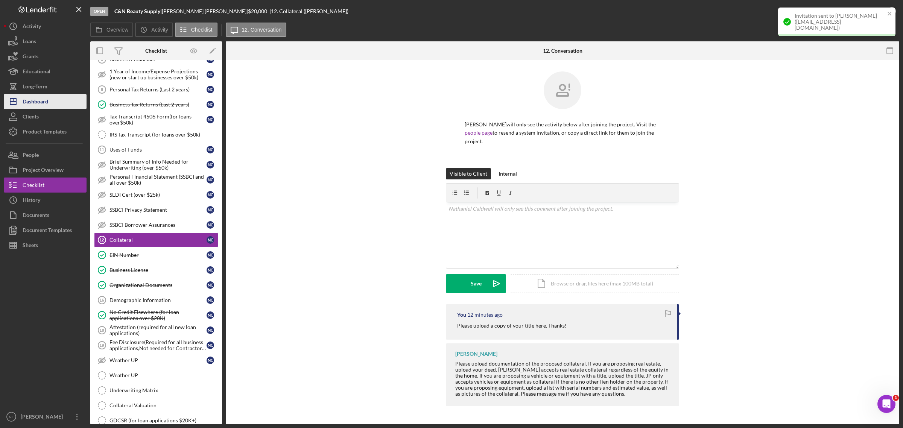
click at [55, 100] on button "Icon/Dashboard Dashboard" at bounding box center [45, 101] width 83 height 15
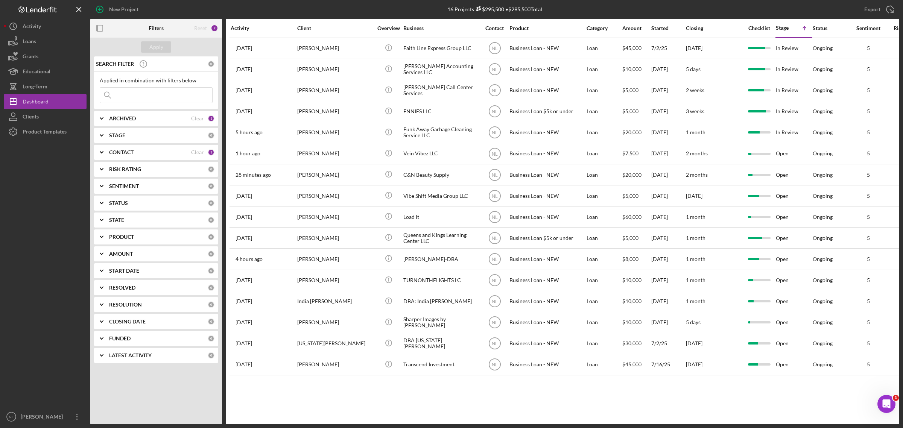
click at [135, 122] on div "ARCHIVED Clear 1" at bounding box center [161, 118] width 105 height 15
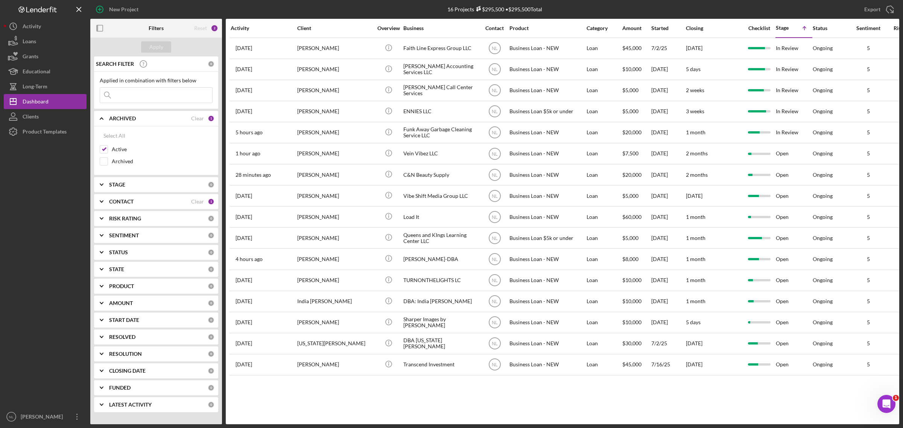
click at [135, 122] on div "ARCHIVED Clear 1" at bounding box center [161, 118] width 105 height 15
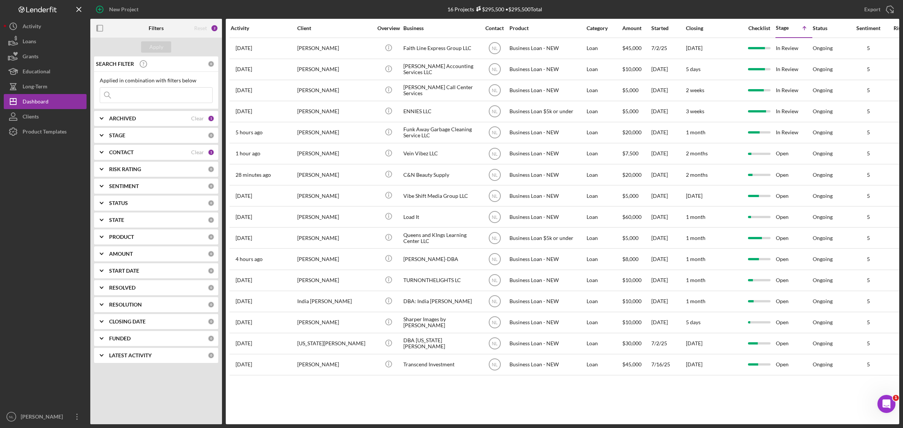
click at [135, 122] on div "ARCHIVED Clear 1" at bounding box center [161, 118] width 105 height 15
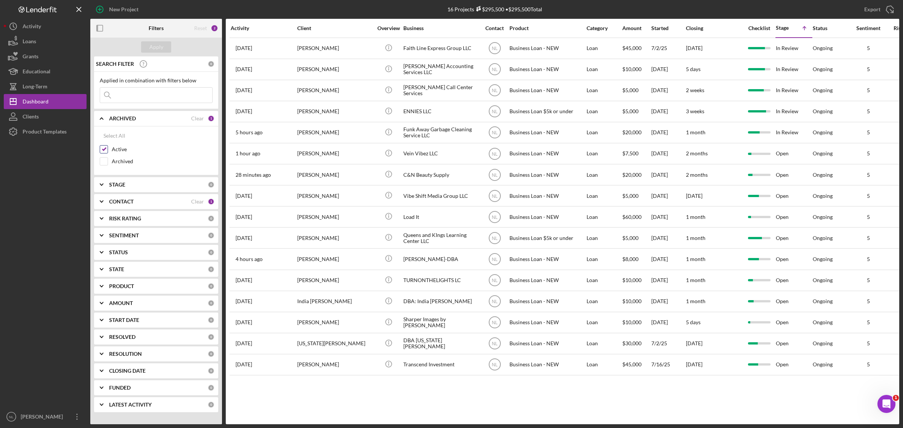
click at [106, 150] on input "Active" at bounding box center [104, 150] width 8 height 8
checkbox input "false"
click at [104, 162] on input "Archived" at bounding box center [104, 162] width 8 height 8
checkbox input "true"
click at [110, 199] on icon "Icon/Expander" at bounding box center [101, 201] width 19 height 19
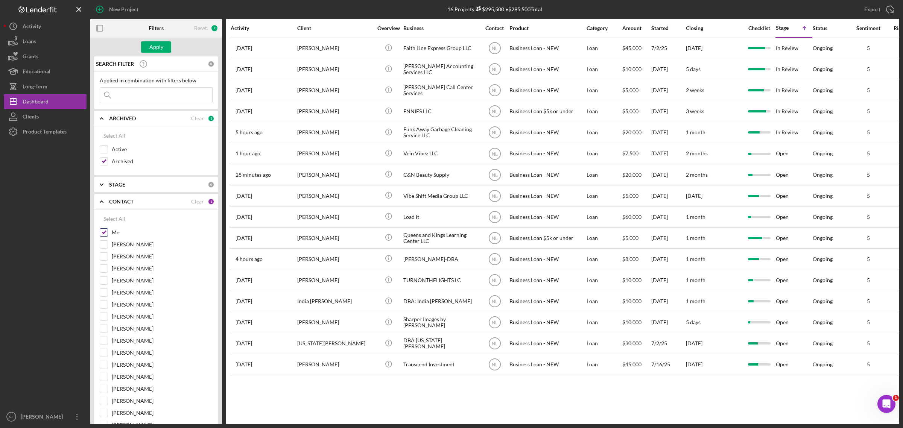
click at [104, 231] on input "Me" at bounding box center [104, 233] width 8 height 8
checkbox input "false"
click at [103, 258] on input "[PERSON_NAME]" at bounding box center [104, 365] width 8 height 8
checkbox input "false"
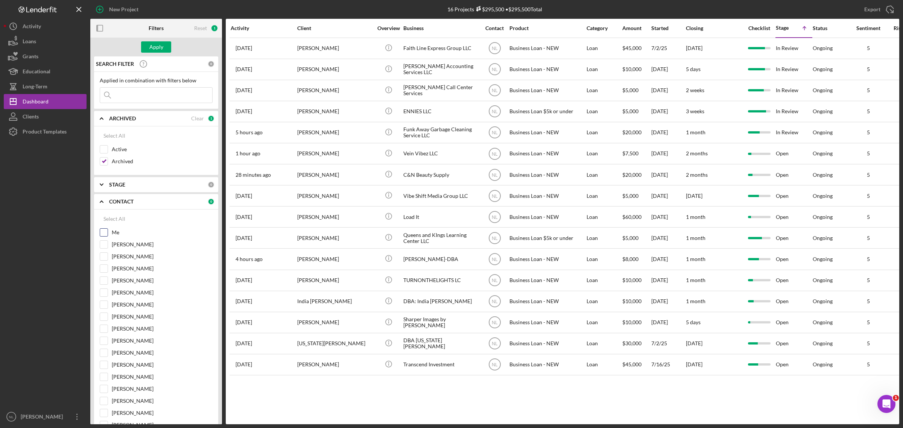
click at [105, 235] on input "Me" at bounding box center [104, 233] width 8 height 8
checkbox input "true"
click at [123, 94] on input at bounding box center [156, 95] width 112 height 15
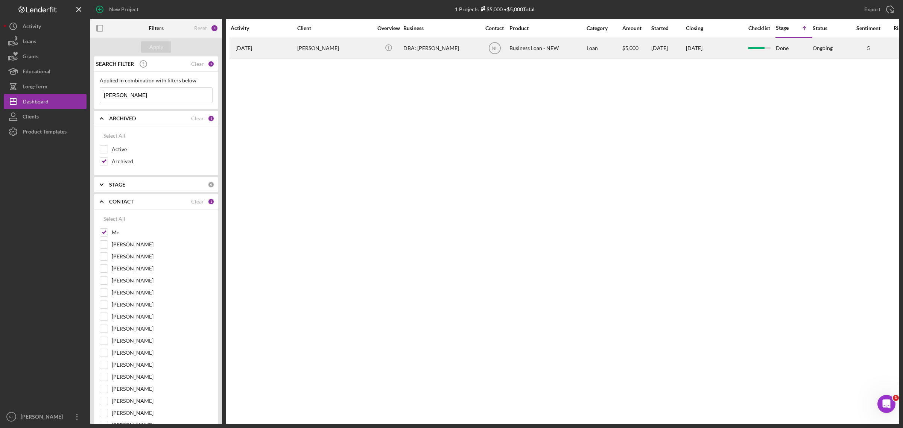
type input "[PERSON_NAME]"
click at [315, 55] on div "[PERSON_NAME]" at bounding box center [334, 48] width 75 height 20
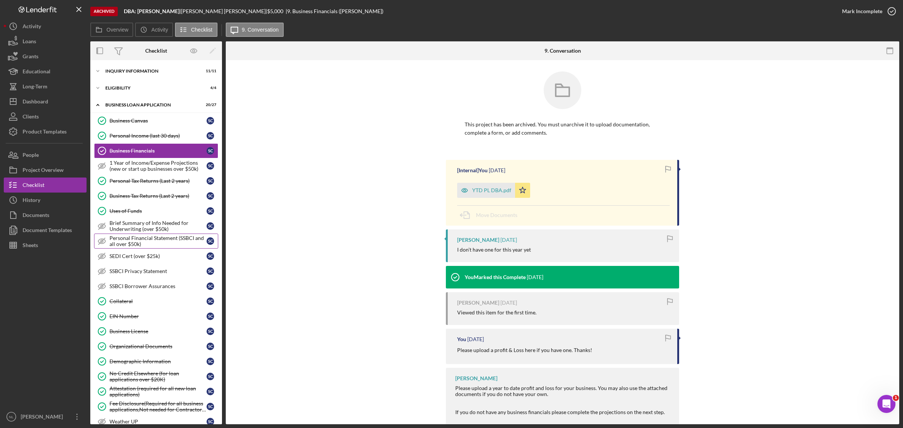
scroll to position [158, 0]
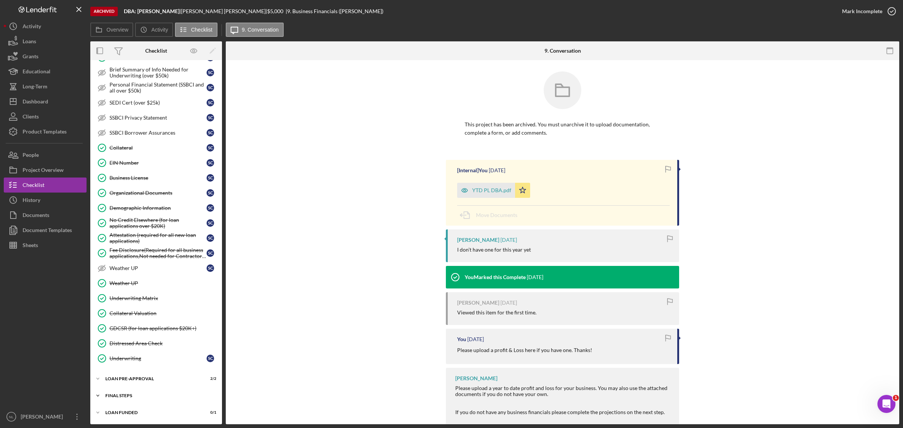
click at [135, 258] on div "Icon/Expander FINAL STEPS 10 / 19" at bounding box center [156, 395] width 132 height 15
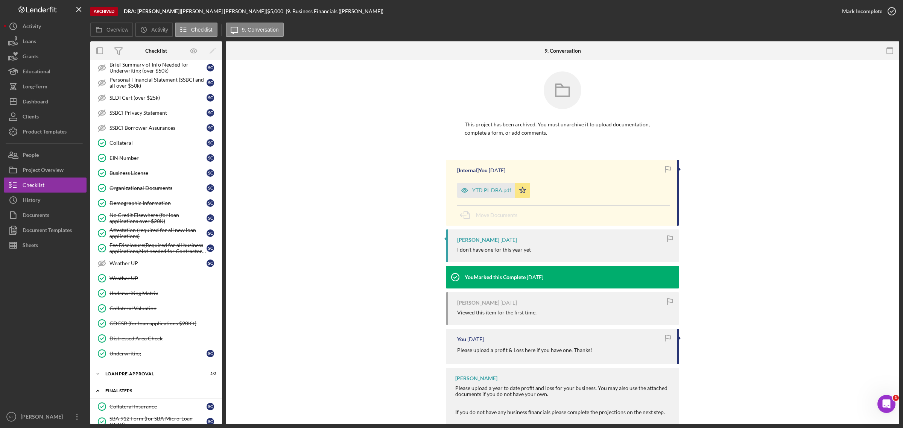
scroll to position [452, 0]
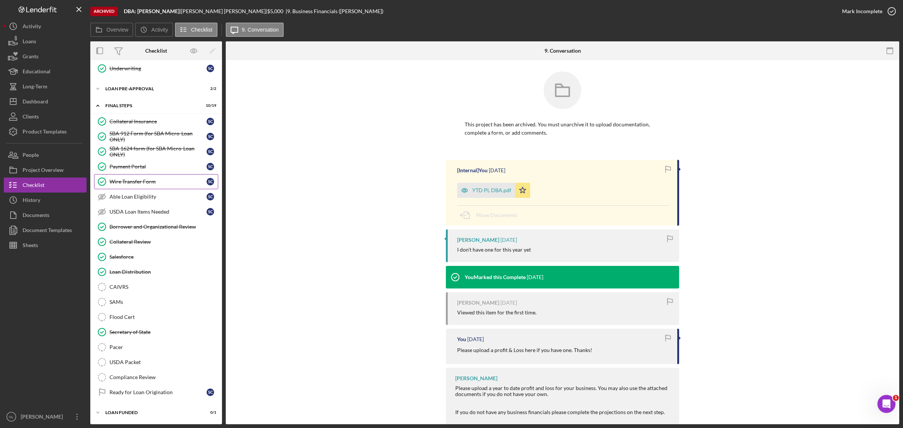
click at [138, 179] on div "Wire Transfer Form" at bounding box center [157, 182] width 97 height 6
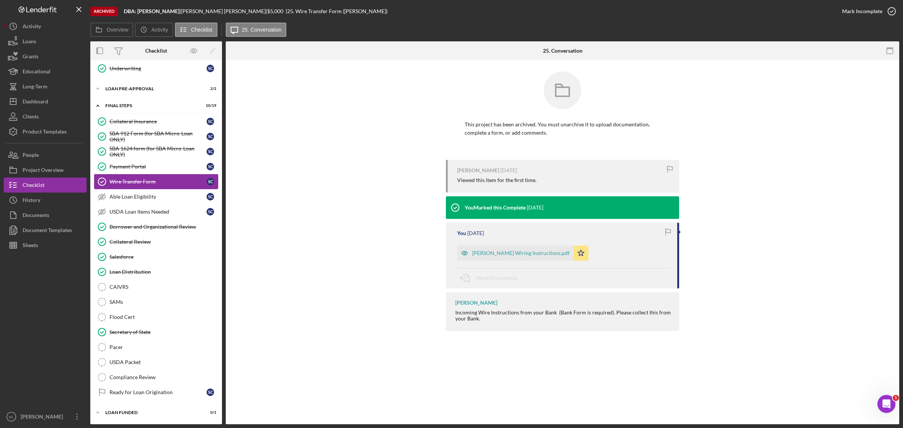
scroll to position [452, 0]
click at [523, 256] on div "[PERSON_NAME] Wiring Instructions.pdf" at bounding box center [515, 253] width 116 height 15
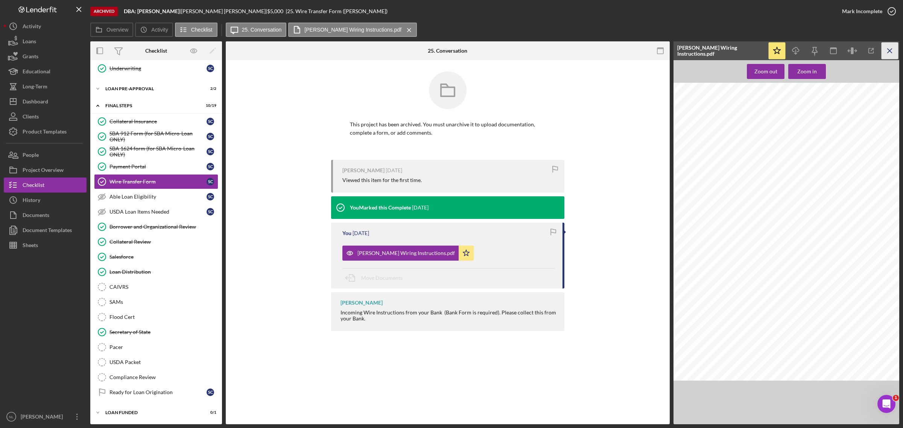
click at [601, 57] on icon "Icon/Menu Close" at bounding box center [889, 50] width 17 height 17
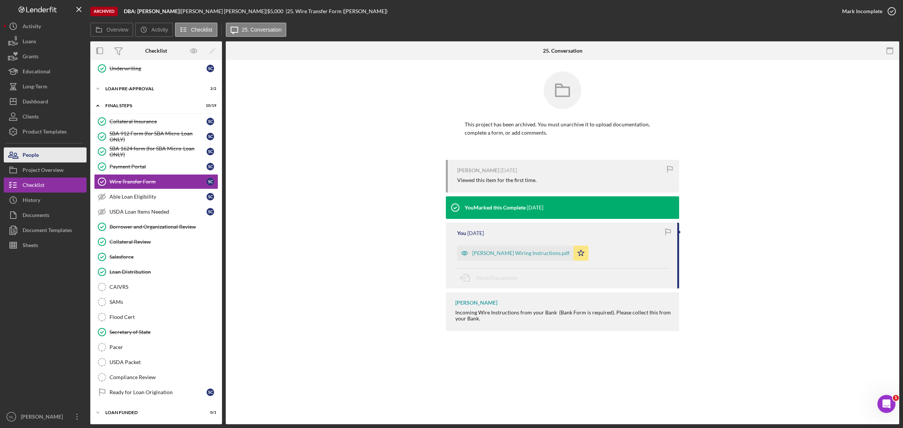
click at [36, 157] on div "People" at bounding box center [31, 155] width 16 height 17
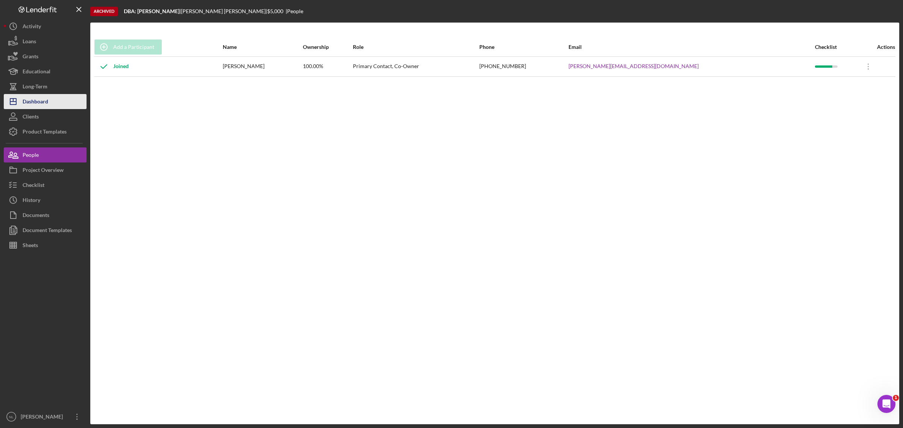
click at [44, 106] on div "Dashboard" at bounding box center [36, 102] width 26 height 17
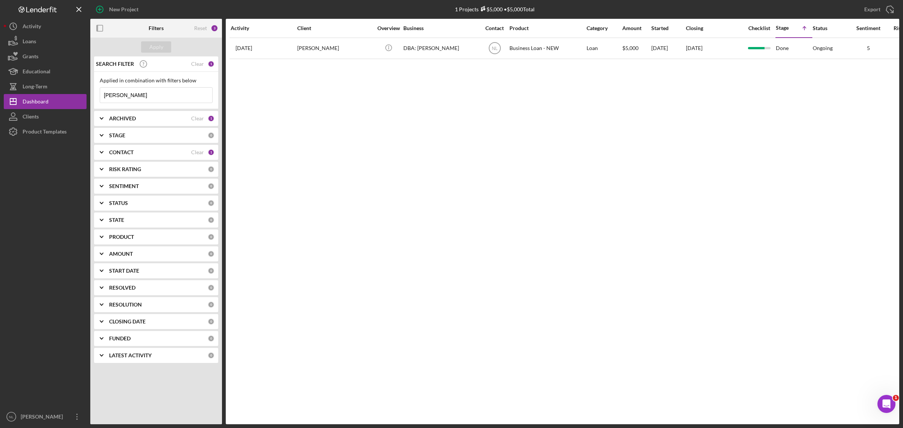
click at [132, 119] on b "ARCHIVED" at bounding box center [122, 118] width 27 height 6
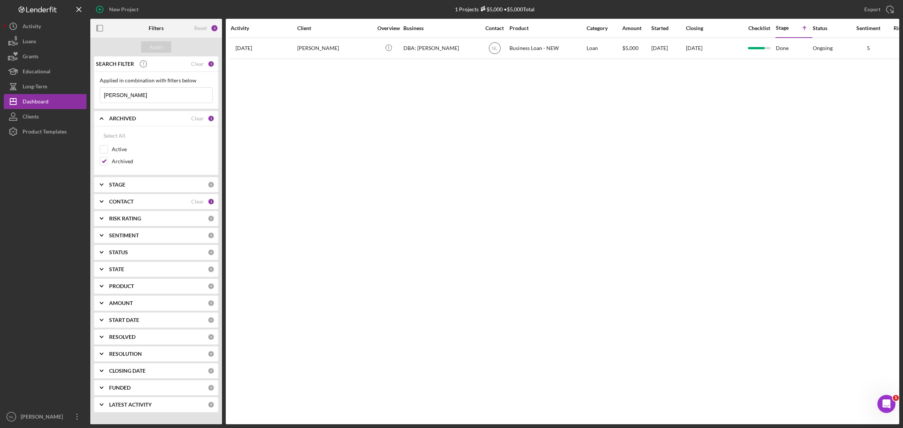
click at [127, 117] on b "ARCHIVED" at bounding box center [122, 118] width 27 height 6
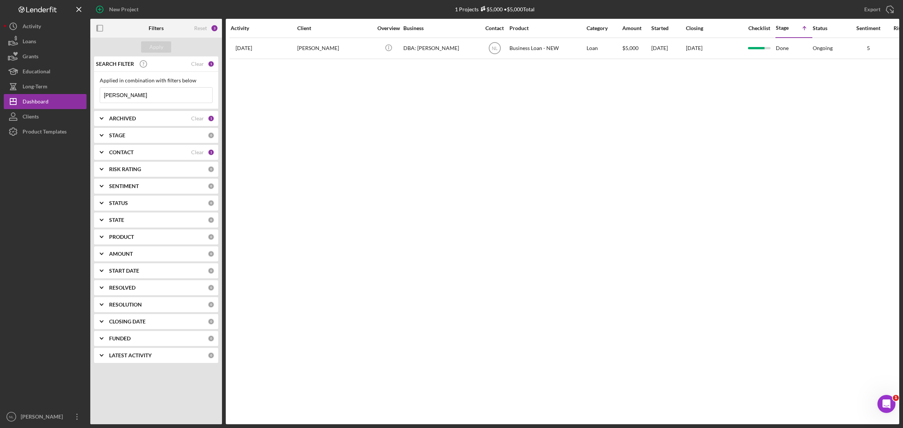
click at [141, 101] on input "[PERSON_NAME]" at bounding box center [156, 95] width 112 height 15
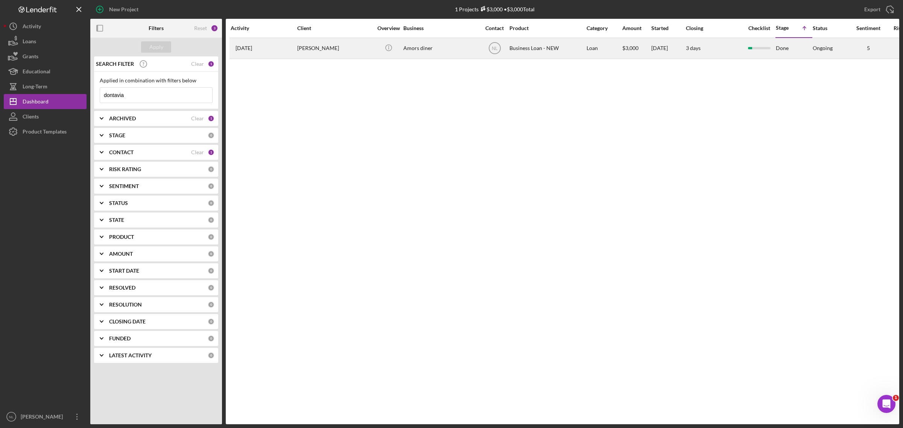
type input "dontavia"
click at [331, 57] on div "[PERSON_NAME]" at bounding box center [334, 48] width 75 height 20
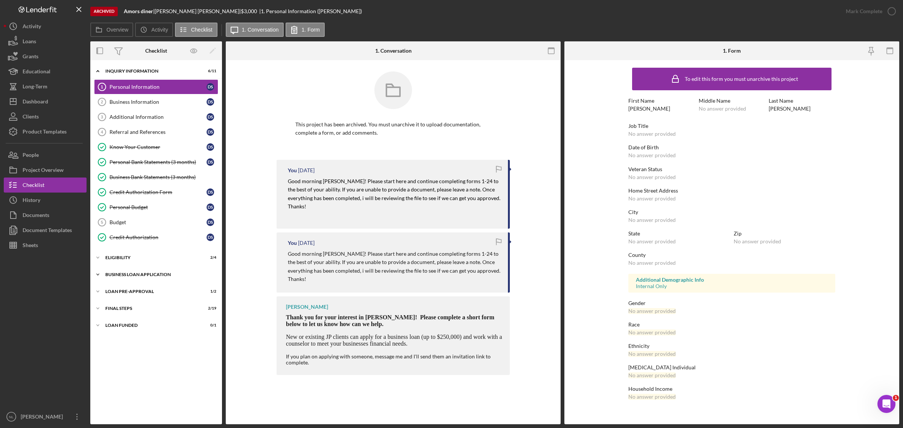
click at [149, 258] on div "Icon/Expander BUSINESS LOAN APPLICATION 1 / 27" at bounding box center [156, 274] width 132 height 15
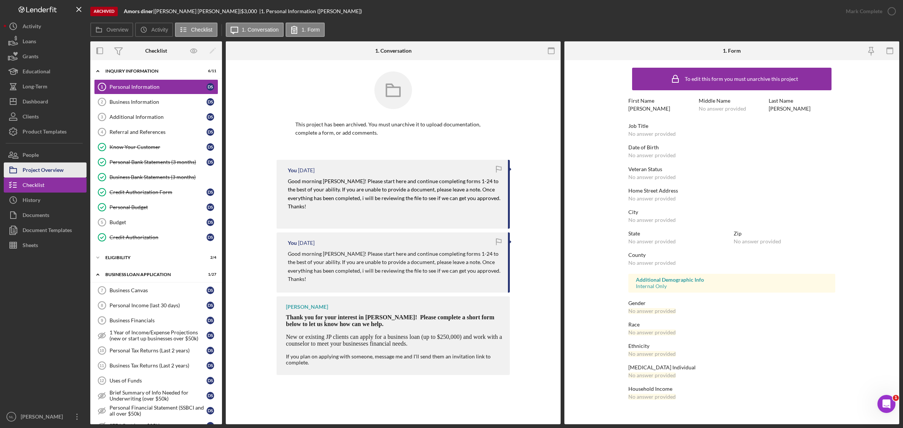
click at [50, 163] on div "Project Overview" at bounding box center [43, 170] width 41 height 17
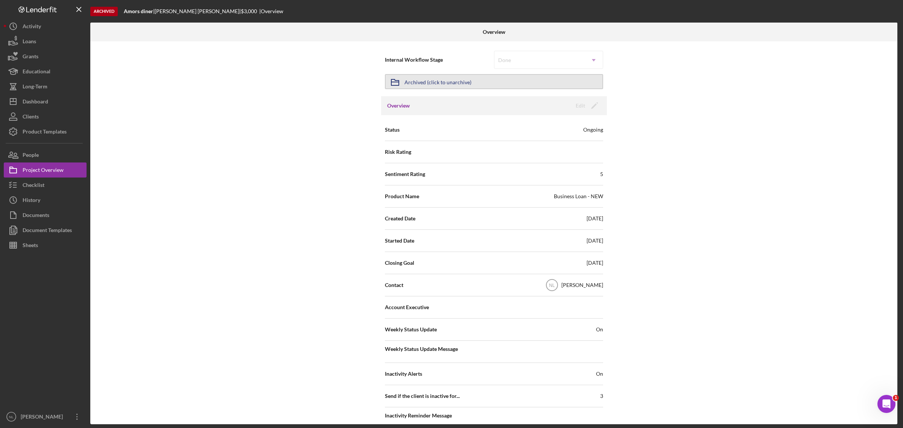
click at [497, 81] on button "Icon/Archived Archived (click to unarchive)" at bounding box center [494, 81] width 218 height 15
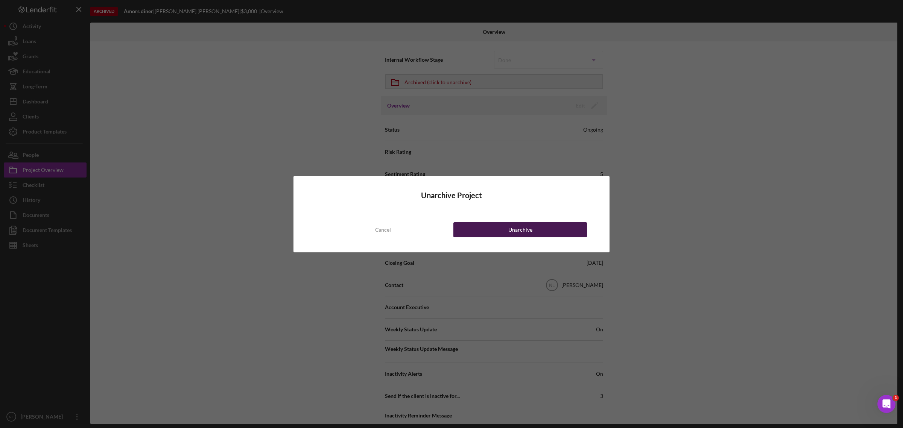
click at [485, 231] on button "Unarchive" at bounding box center [520, 229] width 134 height 15
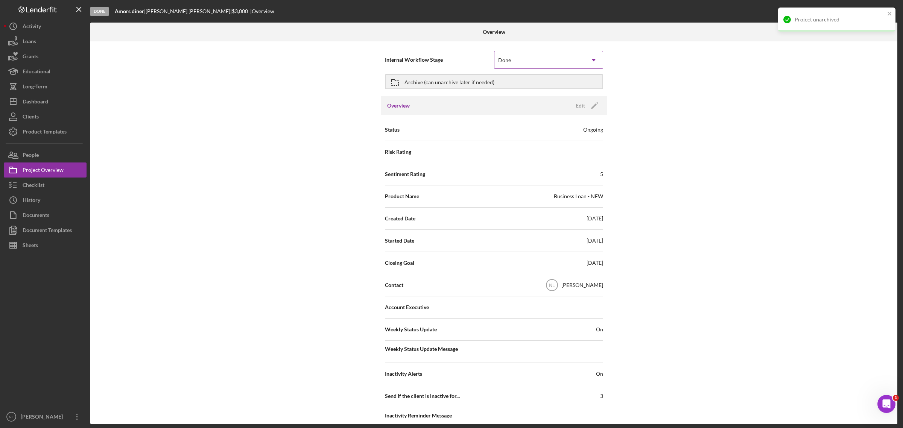
click at [507, 65] on div "Done" at bounding box center [539, 60] width 90 height 17
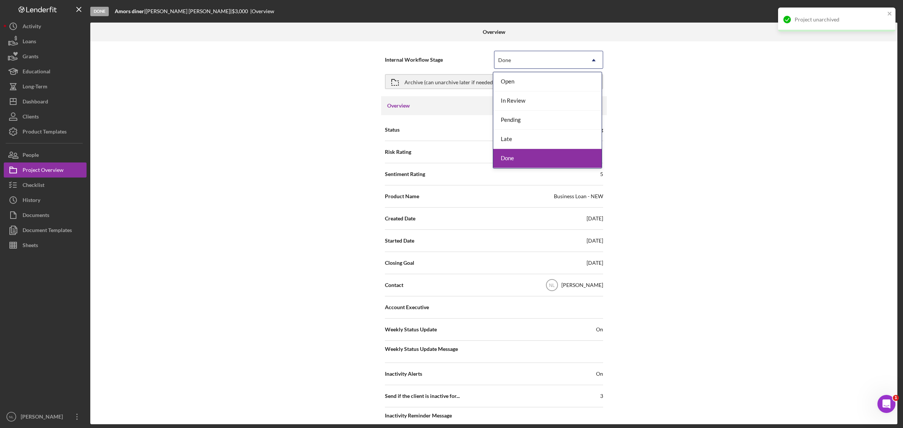
click at [515, 158] on div "Done" at bounding box center [547, 158] width 108 height 19
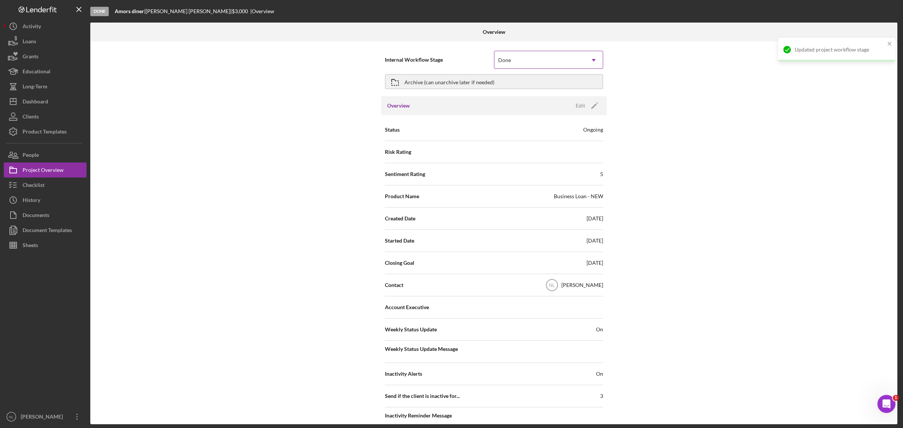
click at [523, 63] on div "Done" at bounding box center [539, 60] width 90 height 17
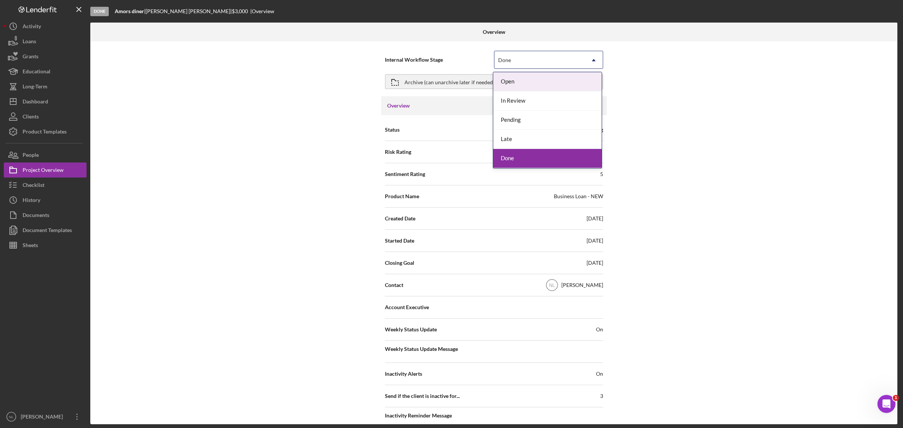
click at [510, 88] on div "Open" at bounding box center [547, 81] width 108 height 19
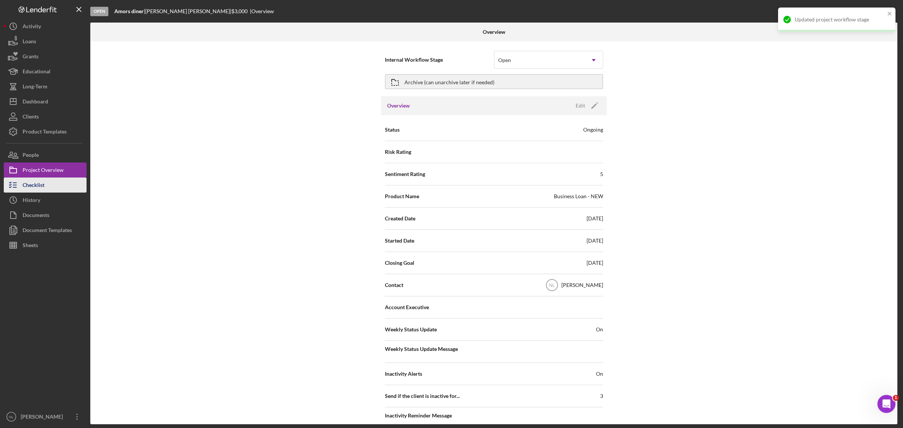
click at [53, 187] on button "Checklist" at bounding box center [45, 185] width 83 height 15
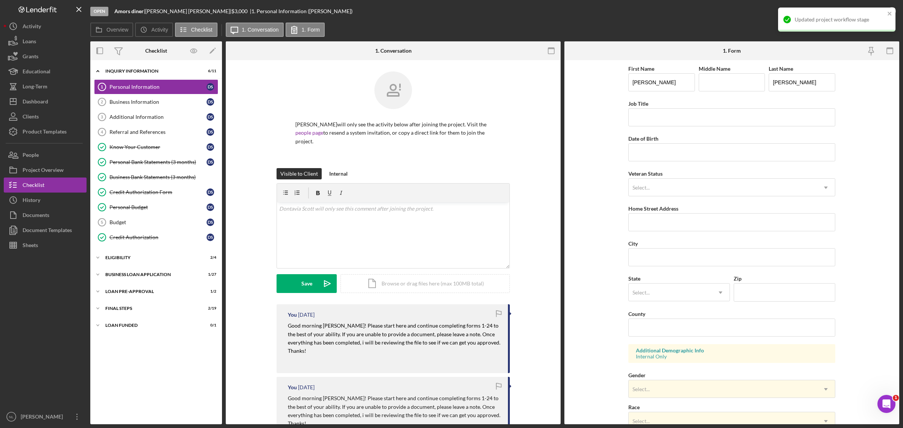
click at [395, 258] on mark "Good morning [PERSON_NAME]! Please start here and continue completing forms 1-2…" at bounding box center [395, 338] width 214 height 32
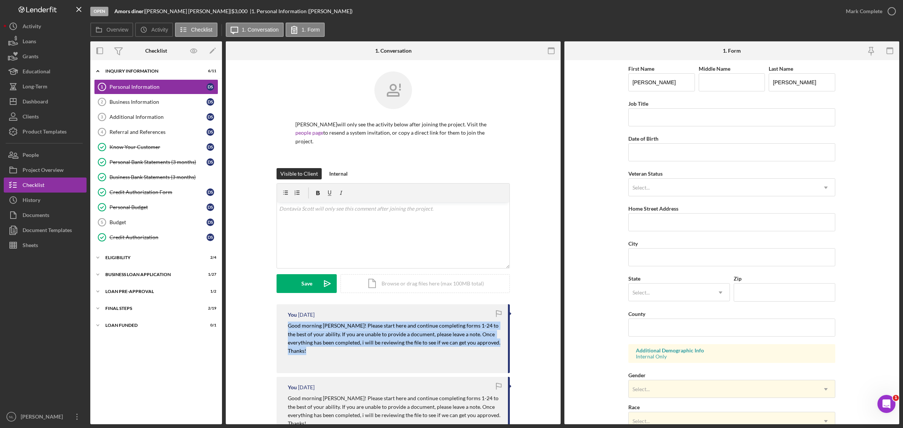
click at [395, 258] on mark "Good morning [PERSON_NAME]! Please start here and continue completing forms 1-2…" at bounding box center [395, 338] width 214 height 32
copy mark "Good morning [PERSON_NAME]! Please start here and continue completing forms 1-2…"
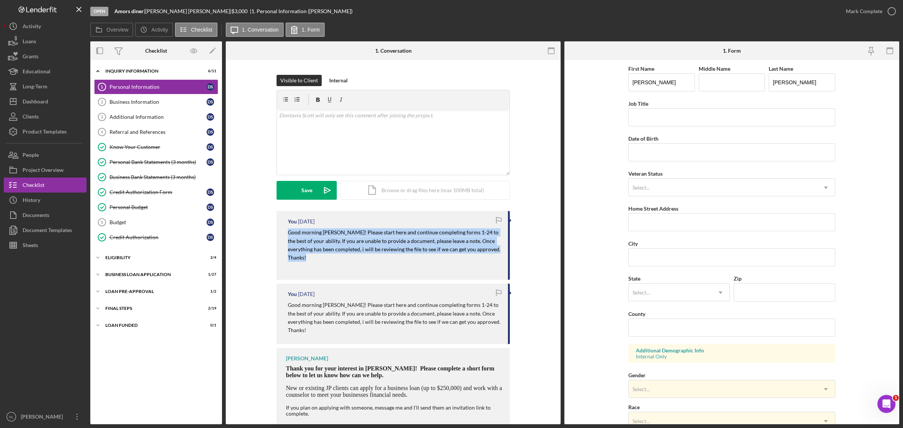
scroll to position [46, 0]
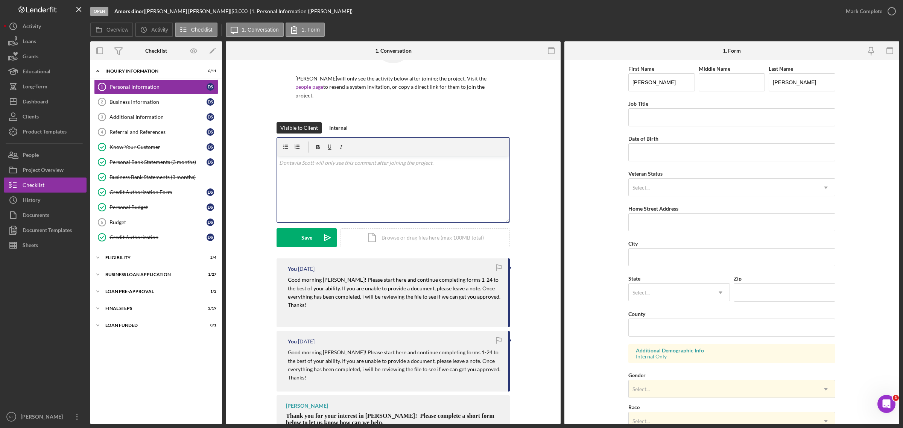
click at [305, 190] on div "v Color teal Color pink Remove color Add row above Add row below Add column bef…" at bounding box center [393, 189] width 232 height 66
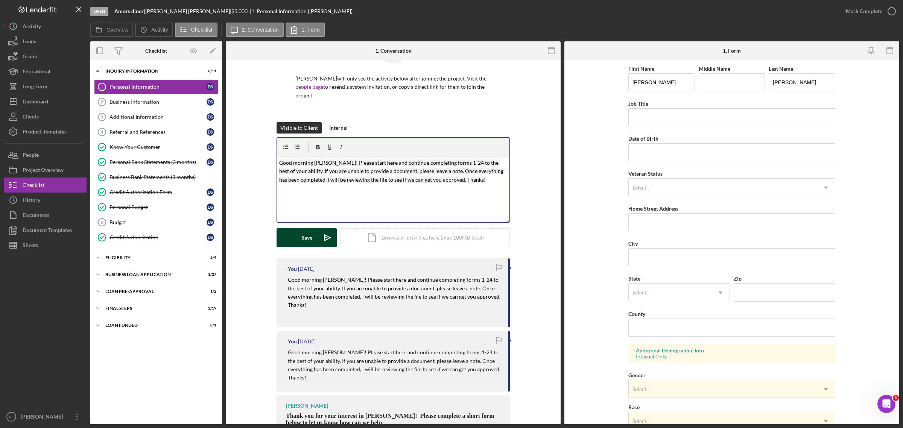
click at [299, 241] on button "Save Icon/icon-invite-send" at bounding box center [306, 237] width 60 height 19
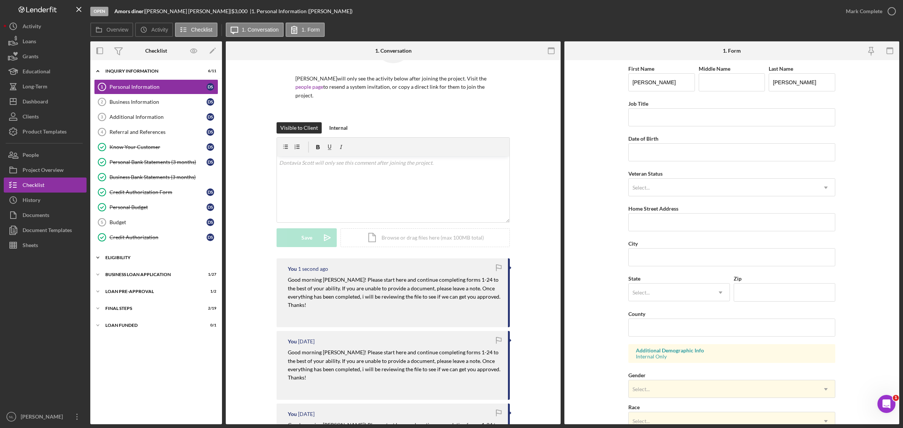
click at [120, 258] on div "Icon/Expander ELIGIBILITY 2 / 4" at bounding box center [156, 257] width 132 height 15
click at [149, 258] on div "Icon/Expander BUSINESS LOAN APPLICATION 1 / 27" at bounding box center [156, 338] width 132 height 15
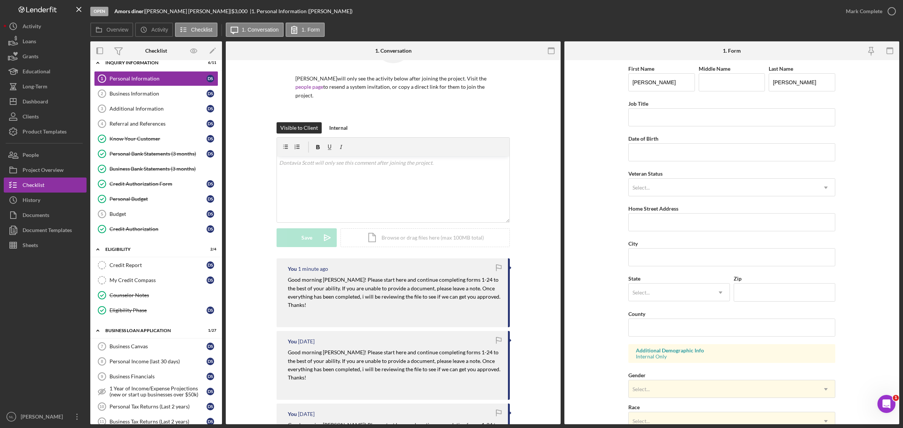
scroll to position [0, 0]
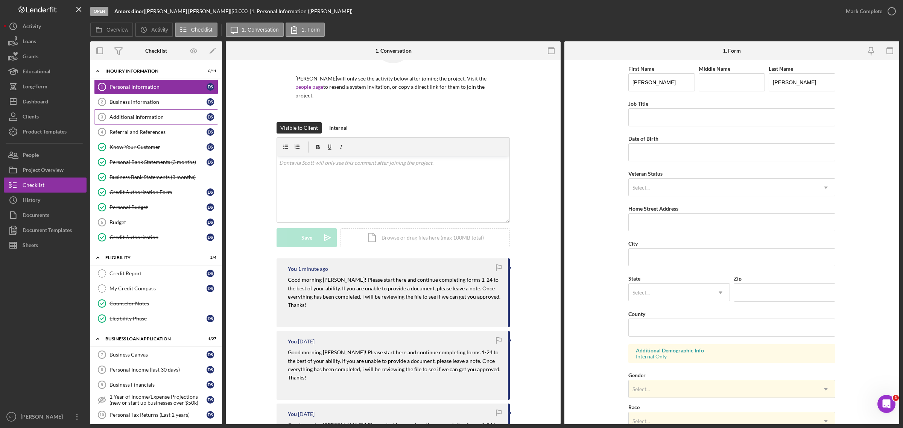
click at [157, 112] on link "Additional Information 3 Additional Information D S" at bounding box center [156, 116] width 124 height 15
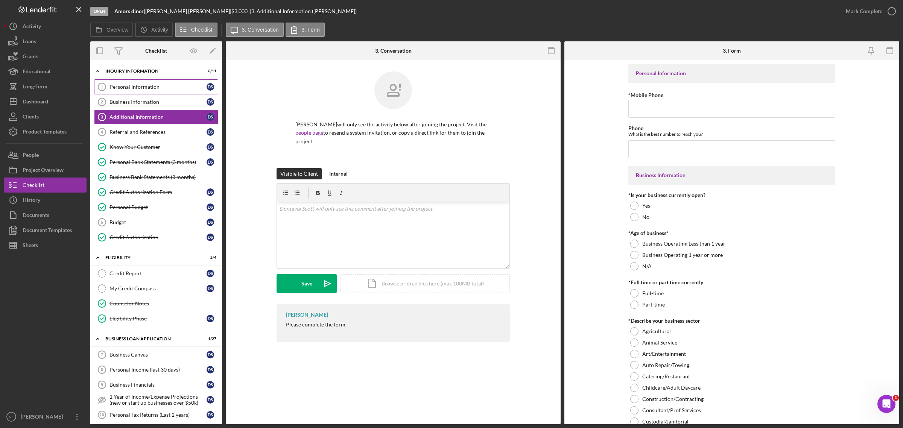
click at [140, 82] on link "Personal Information 1 Personal Information D S" at bounding box center [156, 86] width 124 height 15
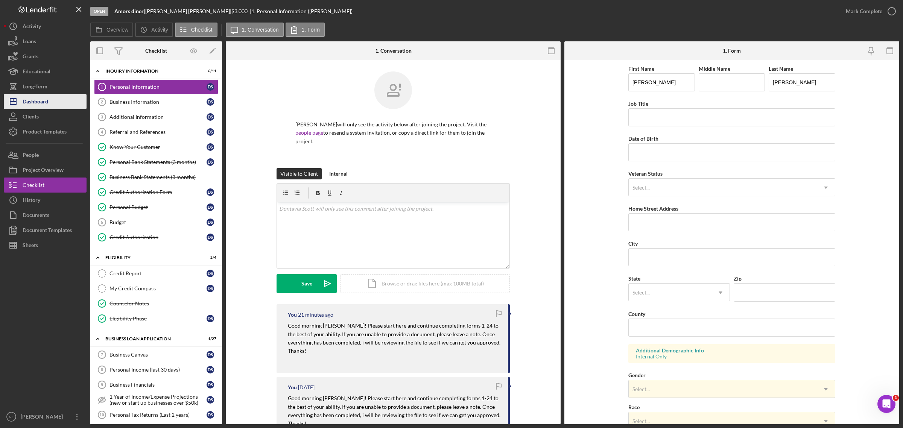
click at [53, 100] on button "Icon/Dashboard Dashboard" at bounding box center [45, 101] width 83 height 15
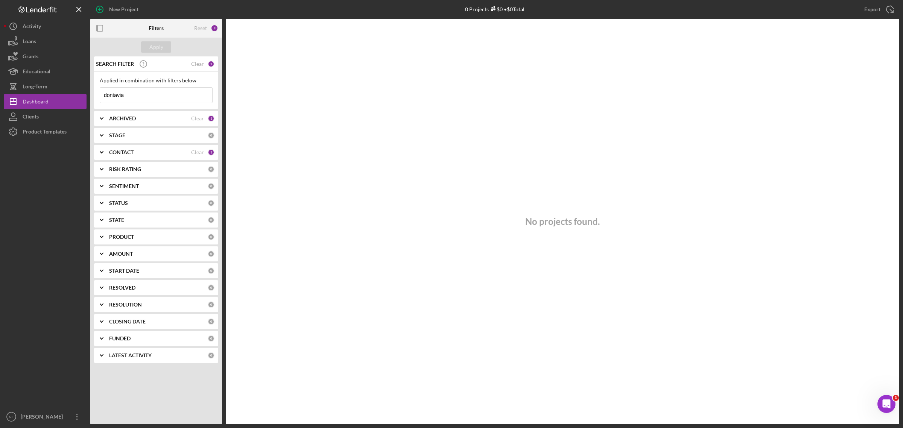
click at [162, 99] on input "dontavia" at bounding box center [156, 95] width 112 height 15
click at [154, 42] on div "Apply" at bounding box center [156, 46] width 14 height 11
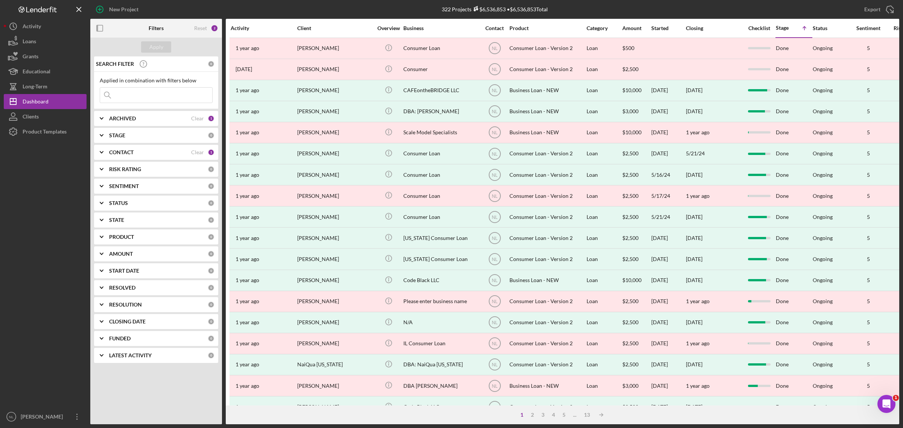
click at [135, 113] on div "ARCHIVED Clear 1" at bounding box center [161, 118] width 105 height 15
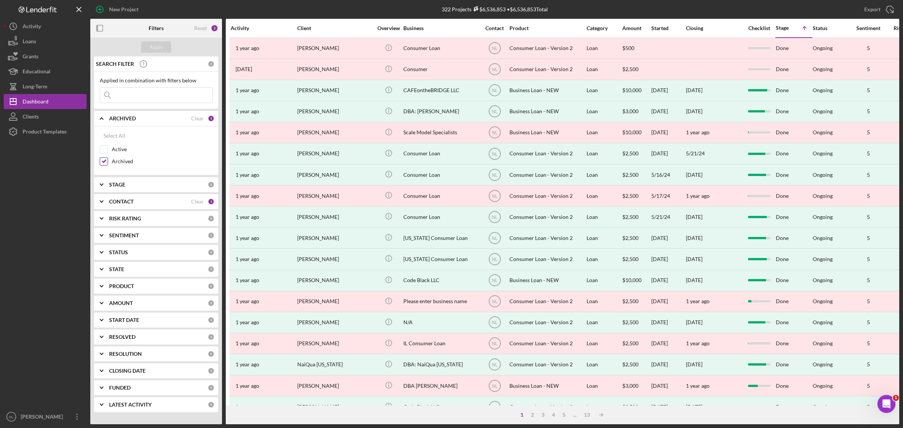
click at [103, 164] on input "Archived" at bounding box center [104, 162] width 8 height 8
checkbox input "false"
click at [105, 155] on div "Active" at bounding box center [156, 151] width 113 height 12
click at [105, 149] on input "Active" at bounding box center [104, 150] width 8 height 8
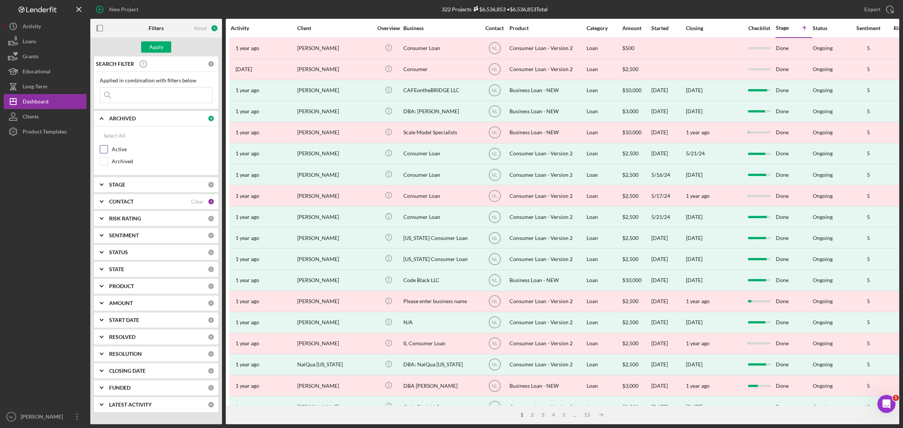
click at [105, 149] on input "Active" at bounding box center [104, 150] width 8 height 8
checkbox input "true"
click at [153, 44] on div "Apply" at bounding box center [156, 46] width 14 height 11
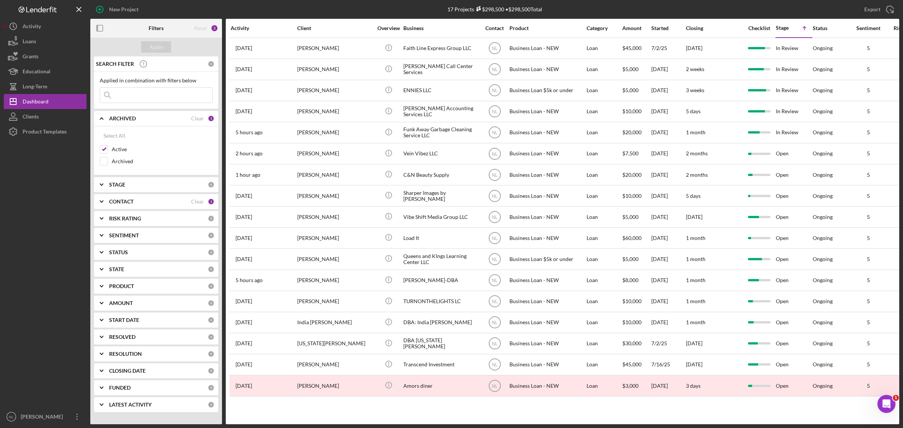
click at [130, 197] on div "CONTACT Clear 1" at bounding box center [161, 201] width 105 height 15
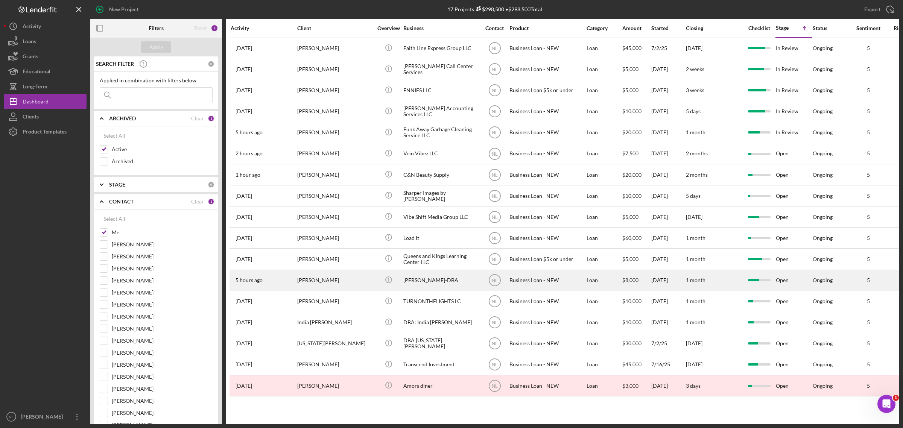
scroll to position [0, 226]
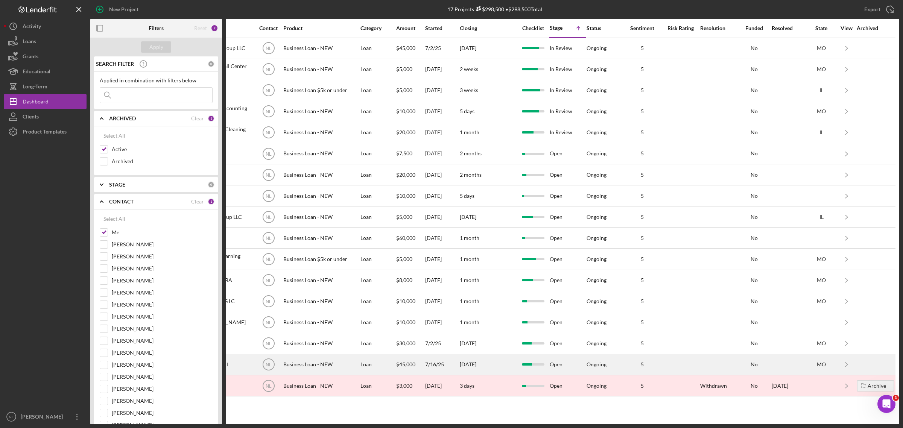
click at [478, 258] on div "[DATE]" at bounding box center [488, 365] width 56 height 20
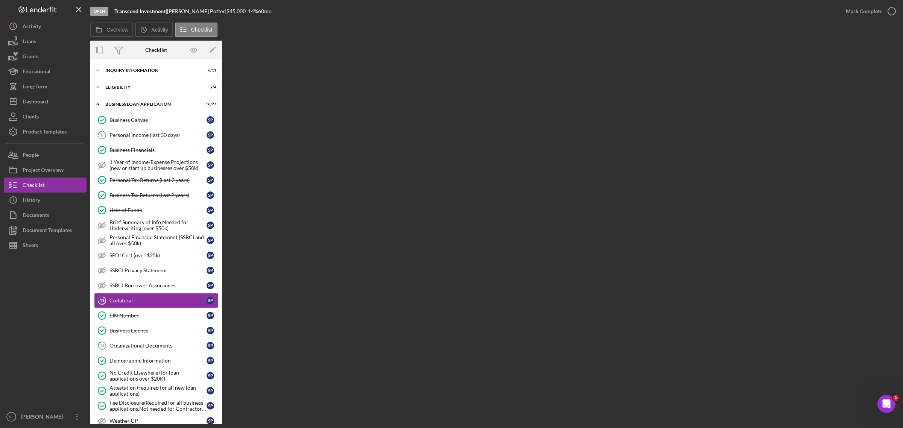
scroll to position [61, 0]
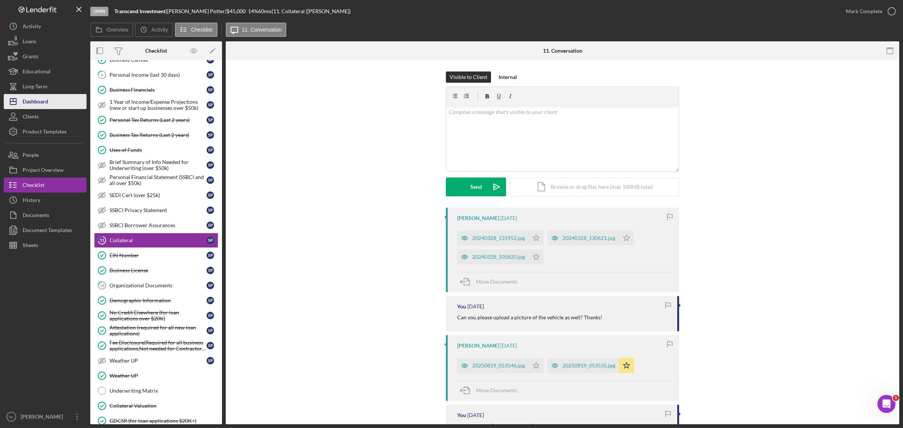
click at [54, 106] on button "Icon/Dashboard Dashboard" at bounding box center [45, 101] width 83 height 15
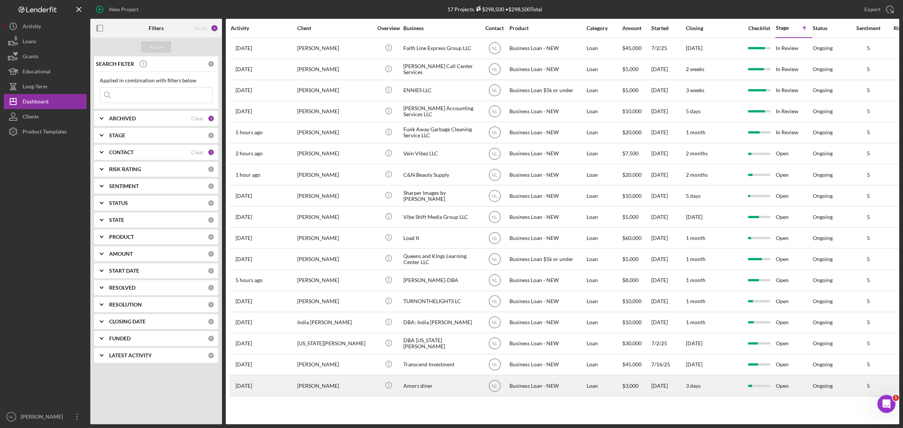
click at [351, 258] on div "[PERSON_NAME]" at bounding box center [334, 386] width 75 height 20
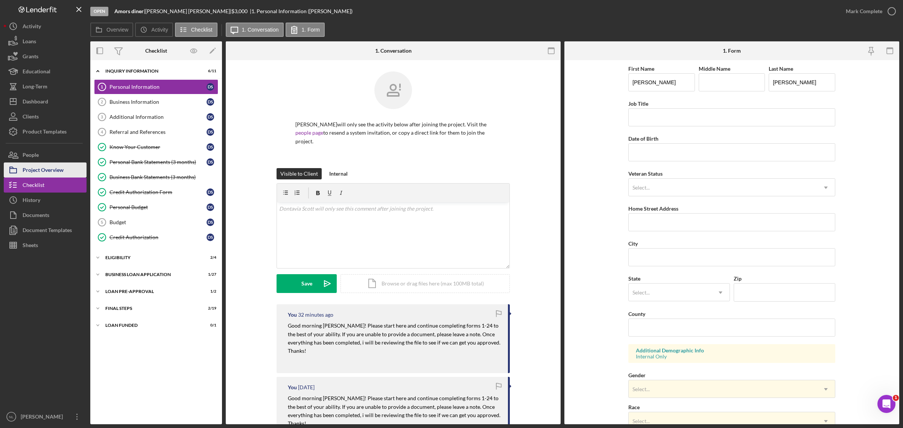
click at [61, 168] on div "Project Overview" at bounding box center [43, 170] width 41 height 17
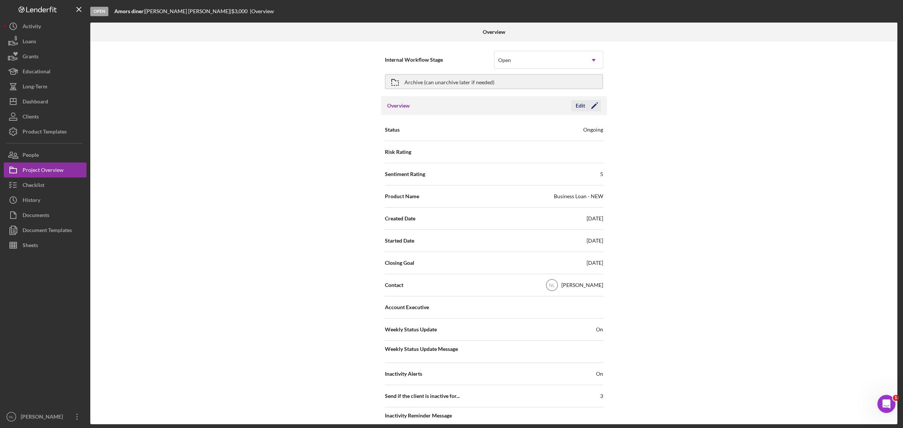
click at [598, 105] on icon "Icon/Edit" at bounding box center [594, 105] width 19 height 19
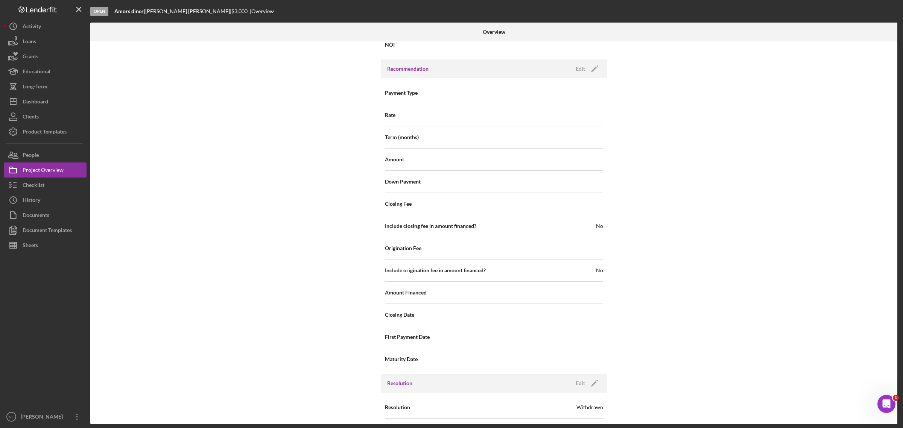
scroll to position [805, 0]
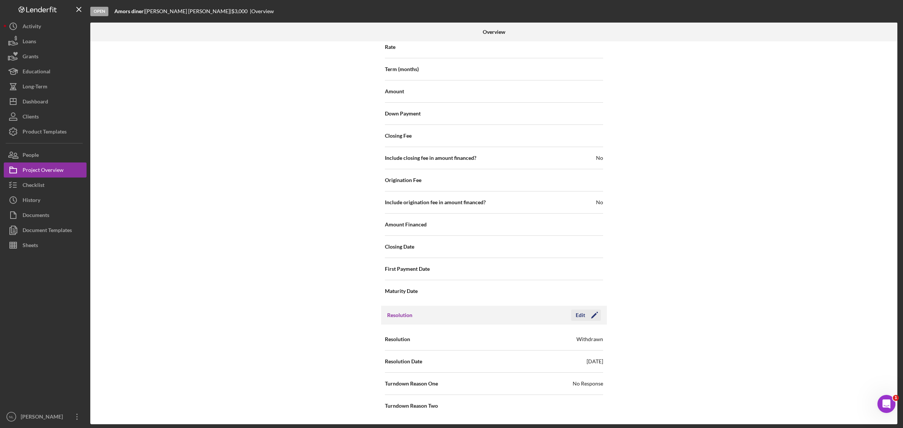
click at [595, 258] on icon "Icon/Edit" at bounding box center [594, 315] width 19 height 19
click at [572, 258] on div "Withdrawn" at bounding box center [539, 339] width 90 height 17
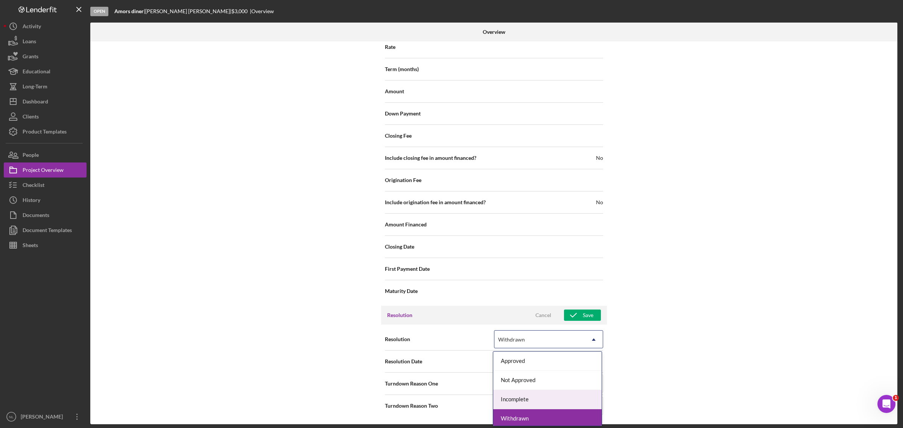
click at [529, 258] on div "Incomplete" at bounding box center [547, 399] width 108 height 19
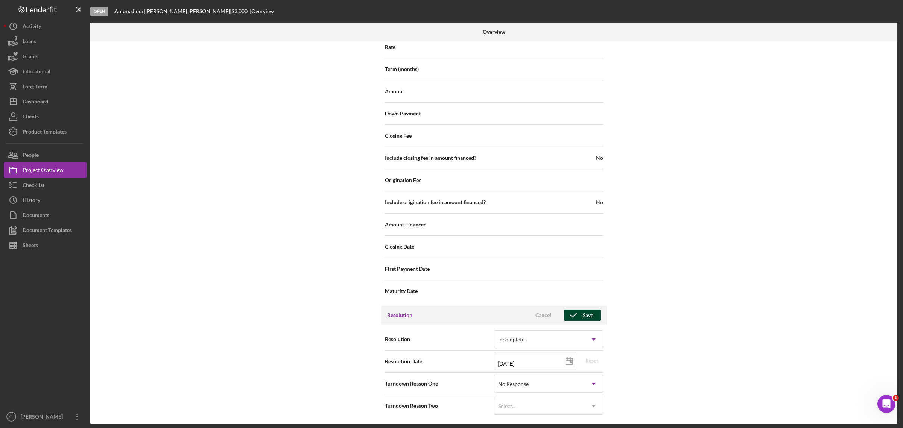
click at [585, 258] on div "Save" at bounding box center [588, 314] width 11 height 11
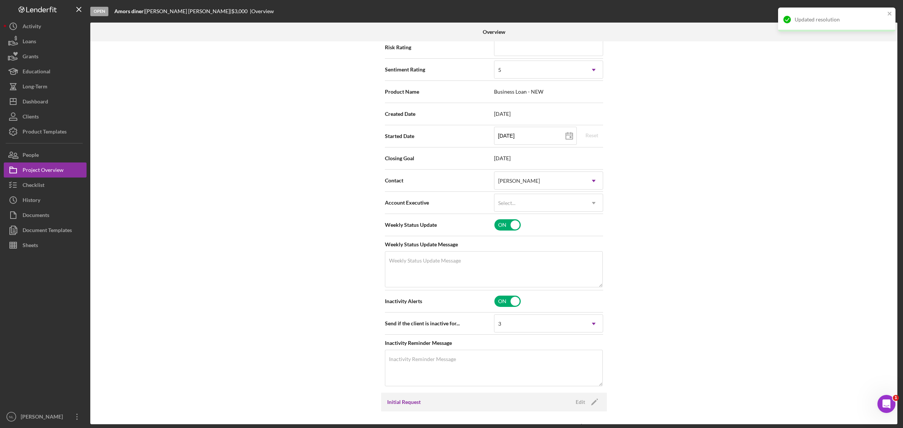
scroll to position [81, 0]
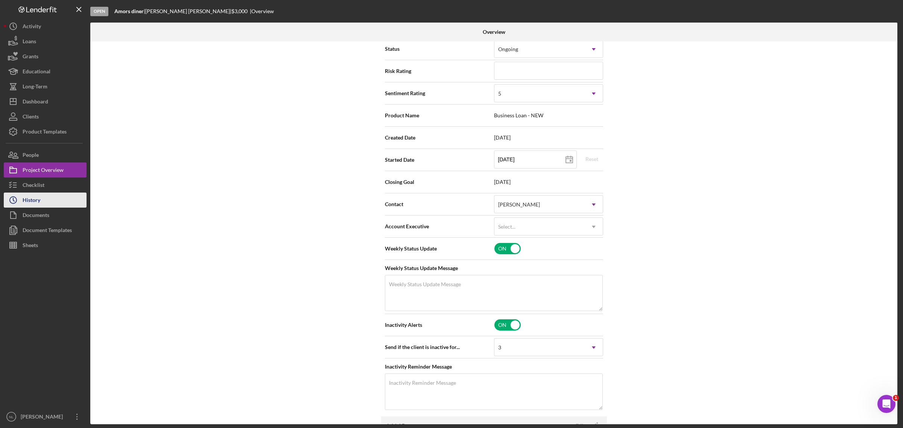
drag, startPoint x: 56, startPoint y: 185, endPoint x: 28, endPoint y: 199, distance: 30.8
click at [28, 199] on div "History" at bounding box center [32, 201] width 18 height 17
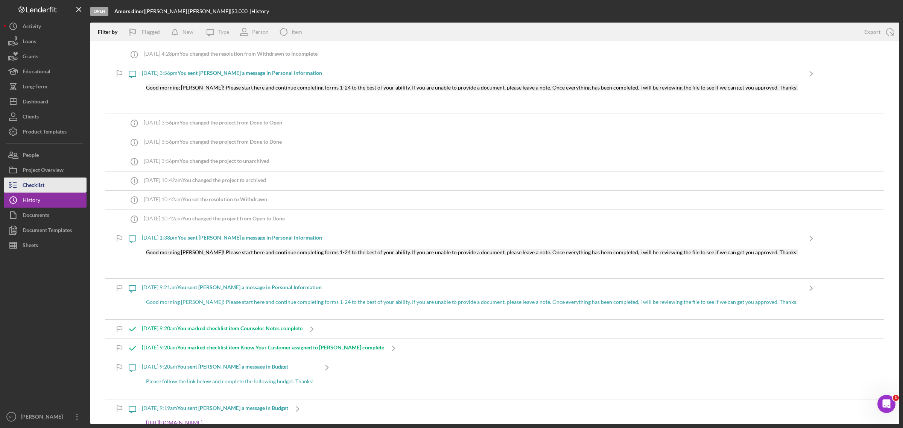
drag, startPoint x: 29, startPoint y: 191, endPoint x: 21, endPoint y: 180, distance: 13.5
click at [21, 180] on icon "button" at bounding box center [13, 185] width 19 height 19
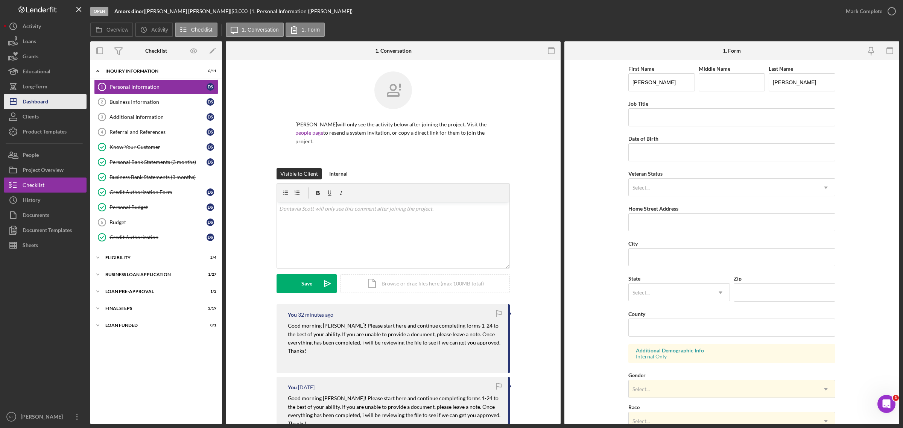
click at [50, 98] on button "Icon/Dashboard Dashboard" at bounding box center [45, 101] width 83 height 15
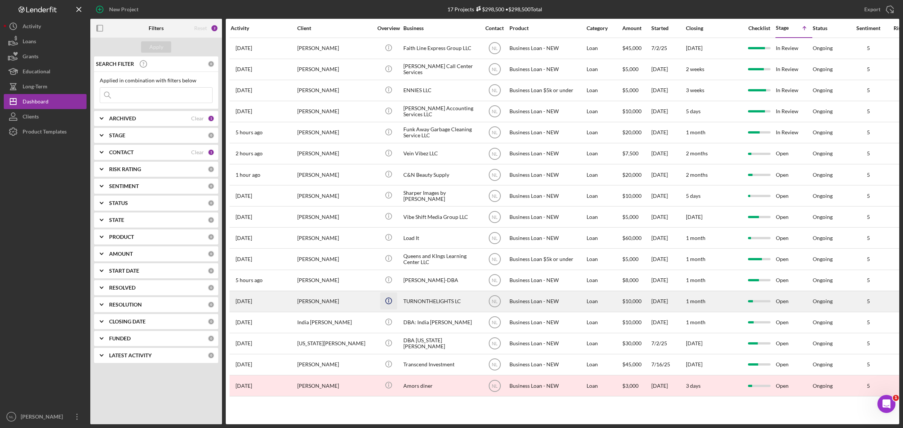
click at [388, 258] on icon "Icon/Info" at bounding box center [388, 300] width 17 height 17
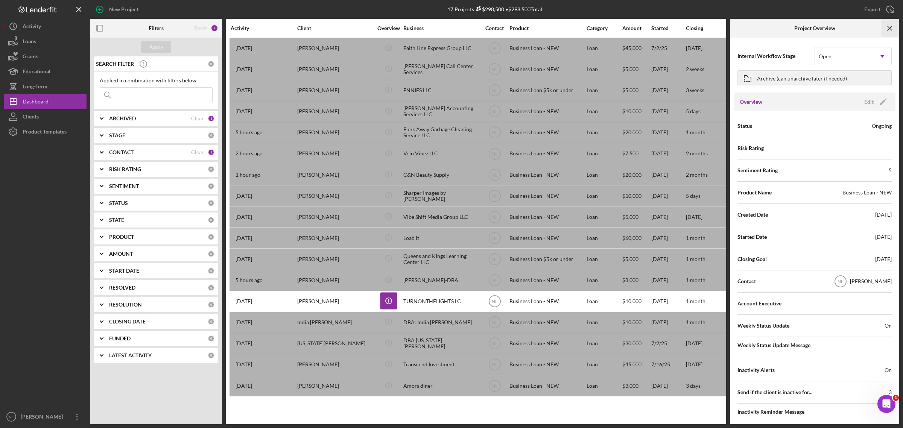
click at [601, 31] on icon "Icon/Menu Close" at bounding box center [889, 28] width 17 height 17
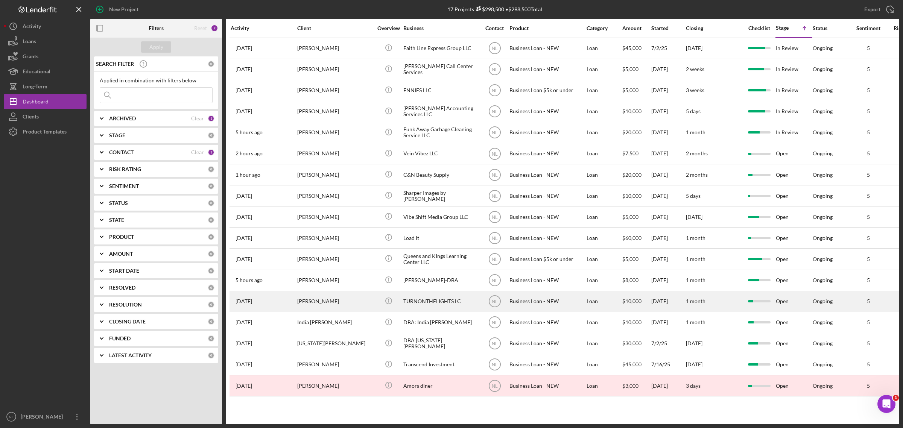
click at [347, 258] on div "[PERSON_NAME]" at bounding box center [334, 301] width 75 height 20
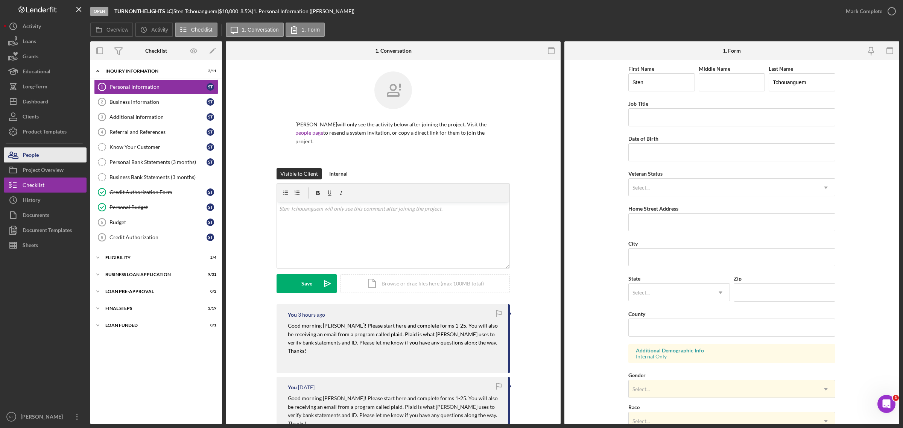
click at [25, 153] on div "People" at bounding box center [31, 155] width 16 height 17
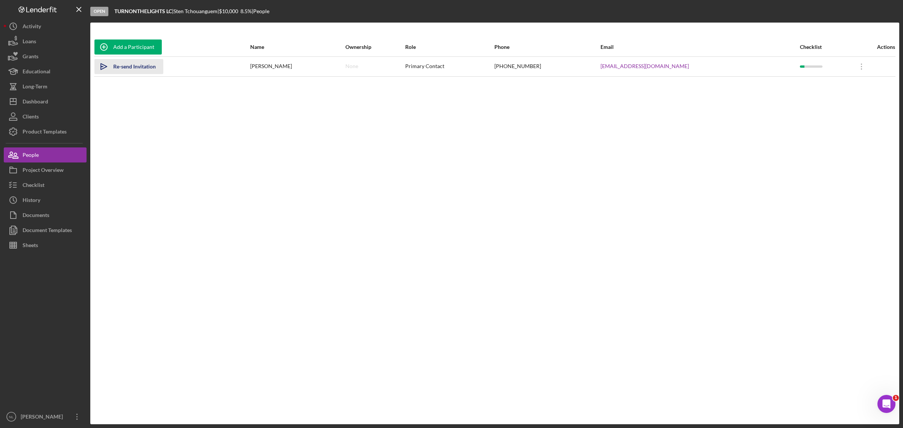
click at [119, 64] on div "Re-send Invitation" at bounding box center [134, 66] width 42 height 15
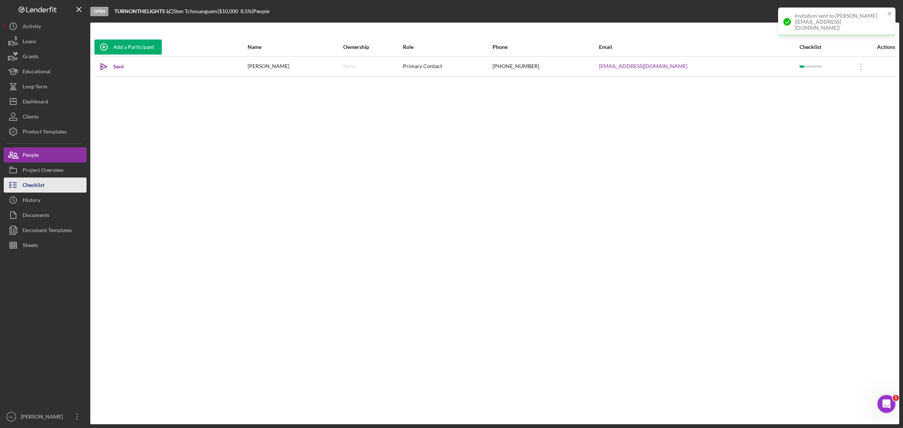
click at [65, 181] on button "Checklist" at bounding box center [45, 185] width 83 height 15
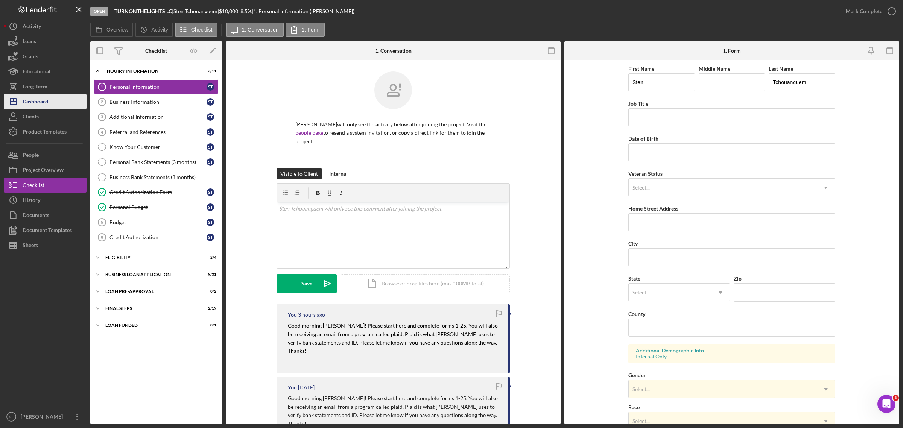
click at [63, 103] on button "Icon/Dashboard Dashboard" at bounding box center [45, 101] width 83 height 15
